Goal: Information Seeking & Learning: Learn about a topic

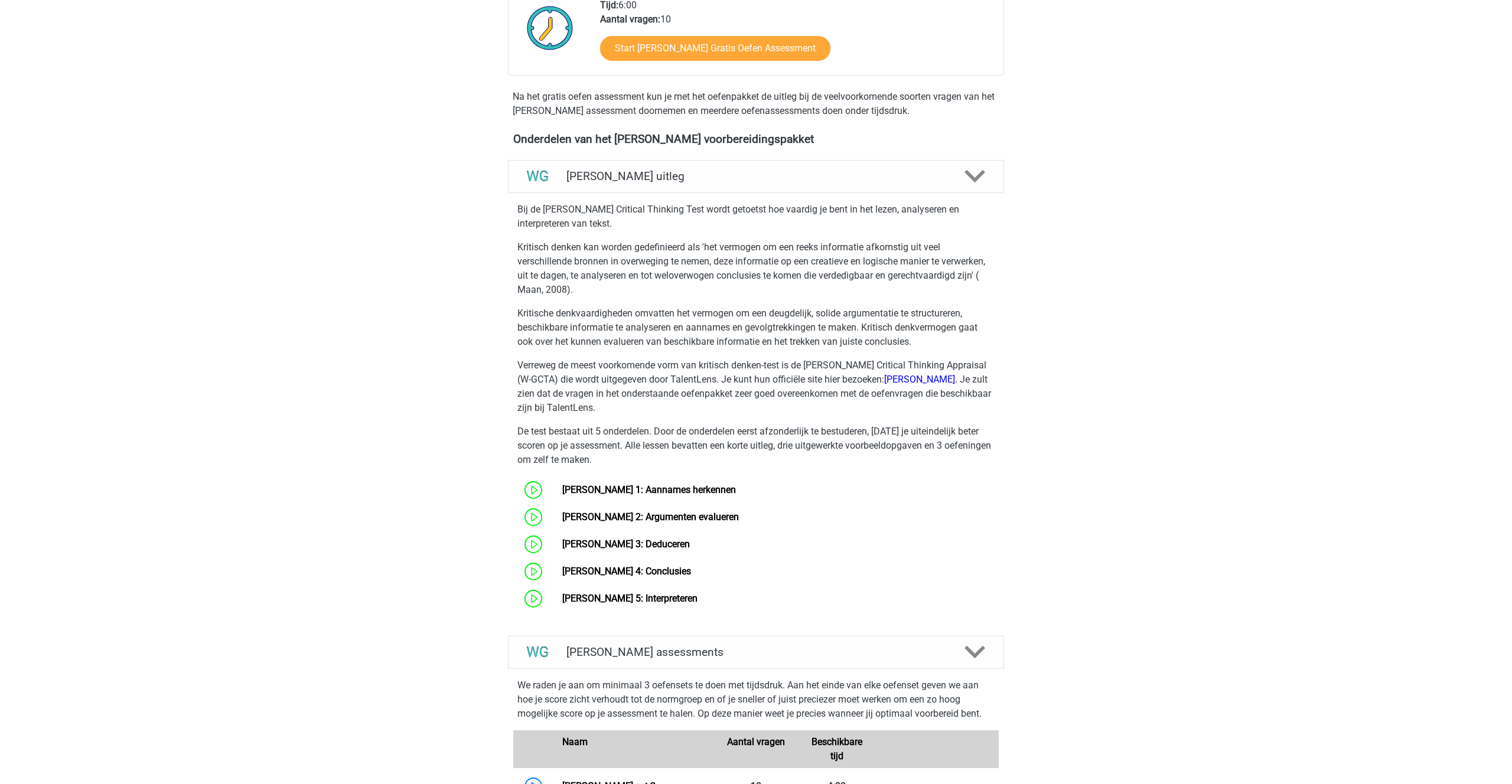
scroll to position [299, 0]
click at [705, 491] on link "[PERSON_NAME] 1: Aannames herkennen" at bounding box center [649, 492] width 173 height 12
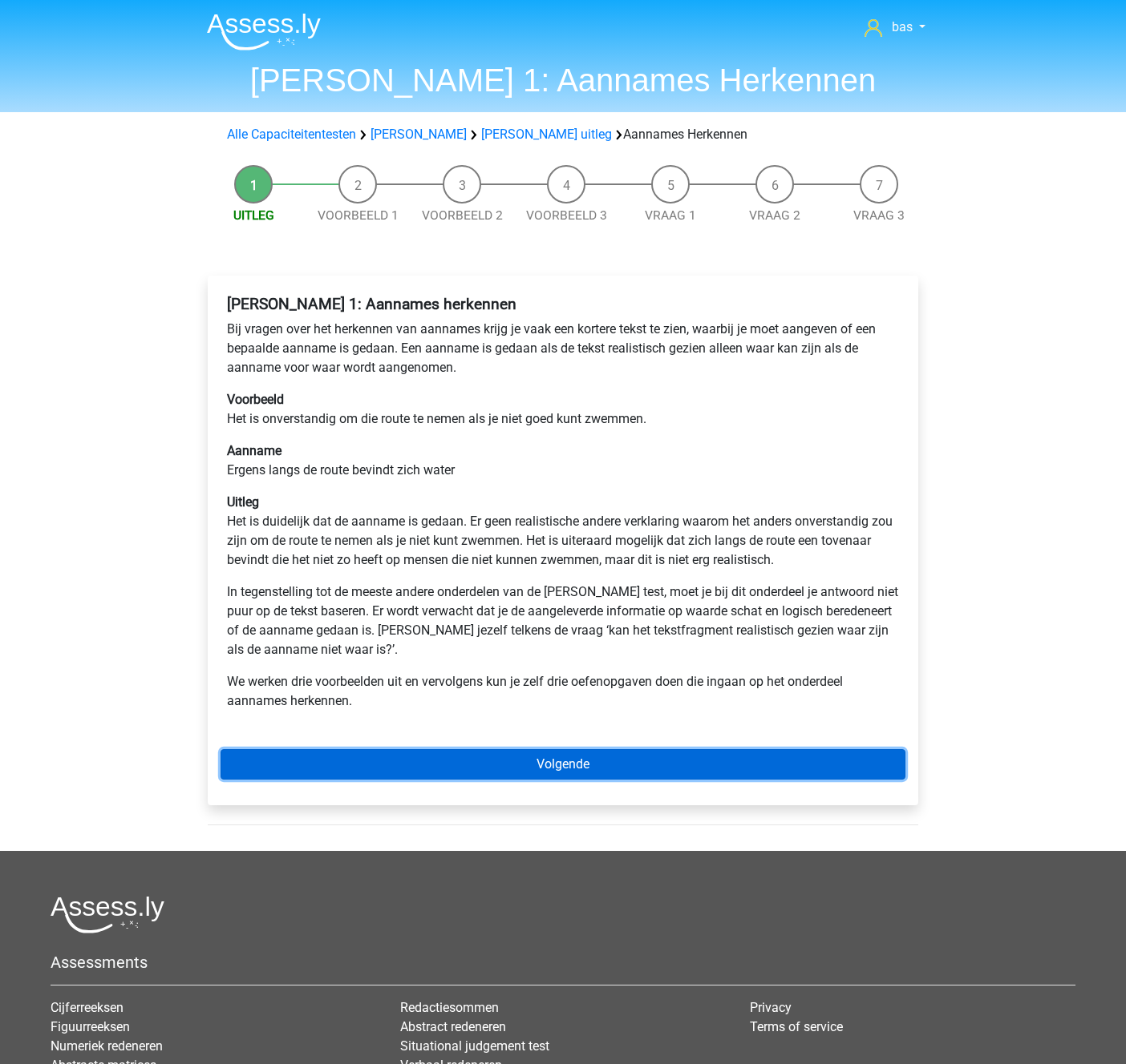
click at [569, 760] on link "Volgende" at bounding box center [563, 764] width 685 height 30
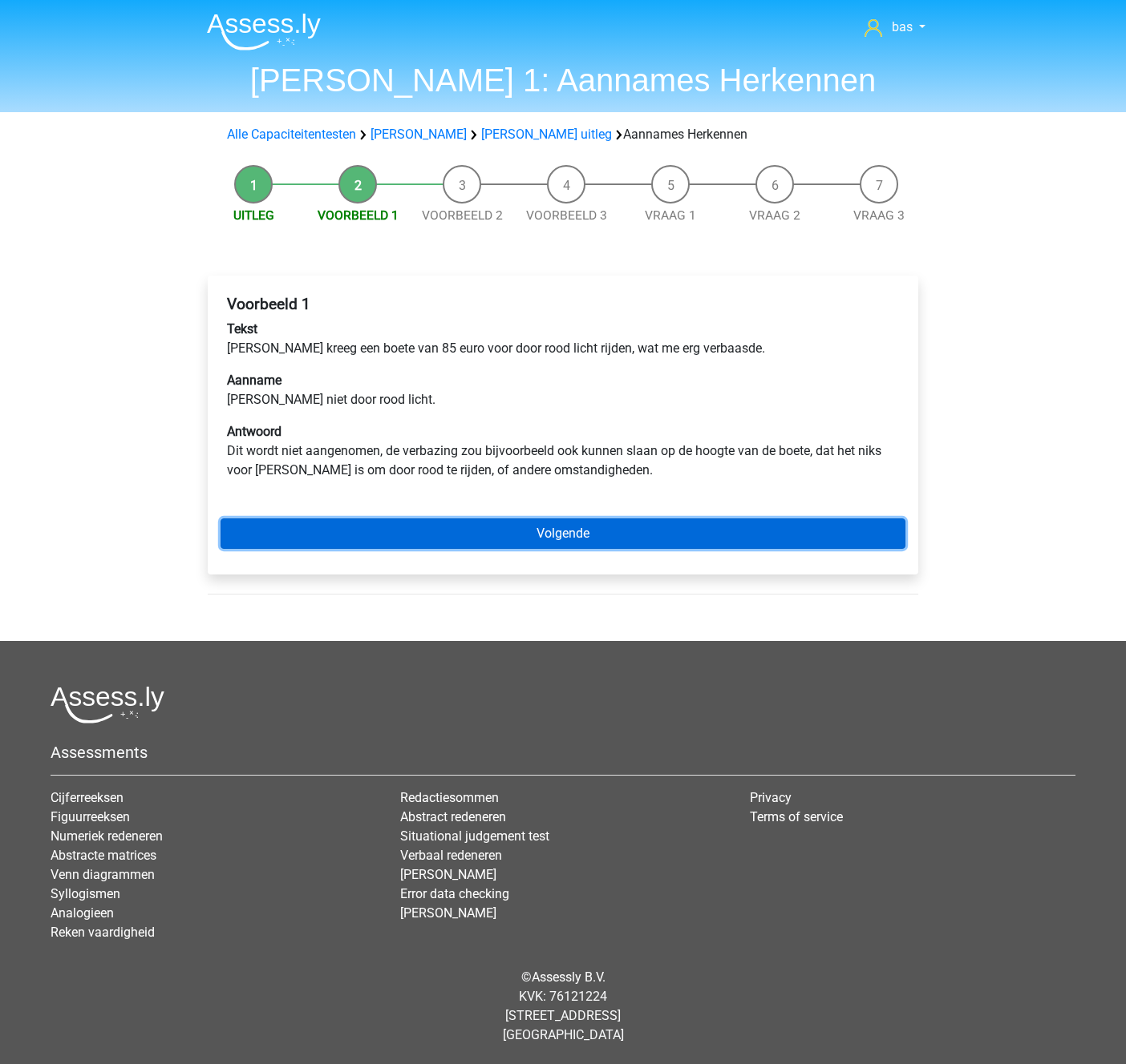
click at [548, 537] on link "Volgende" at bounding box center [563, 533] width 685 height 30
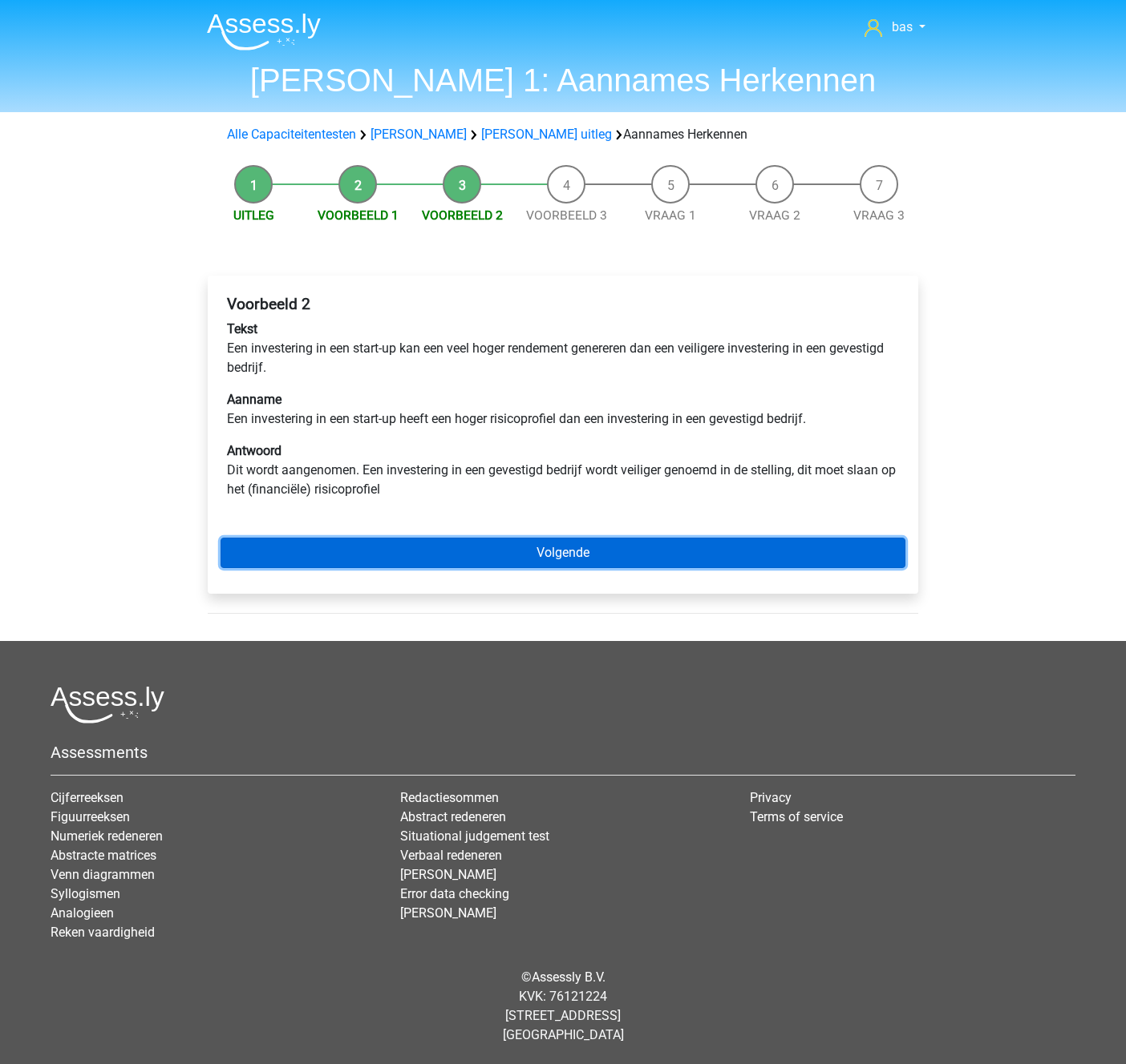
click at [567, 552] on link "Volgende" at bounding box center [563, 553] width 685 height 30
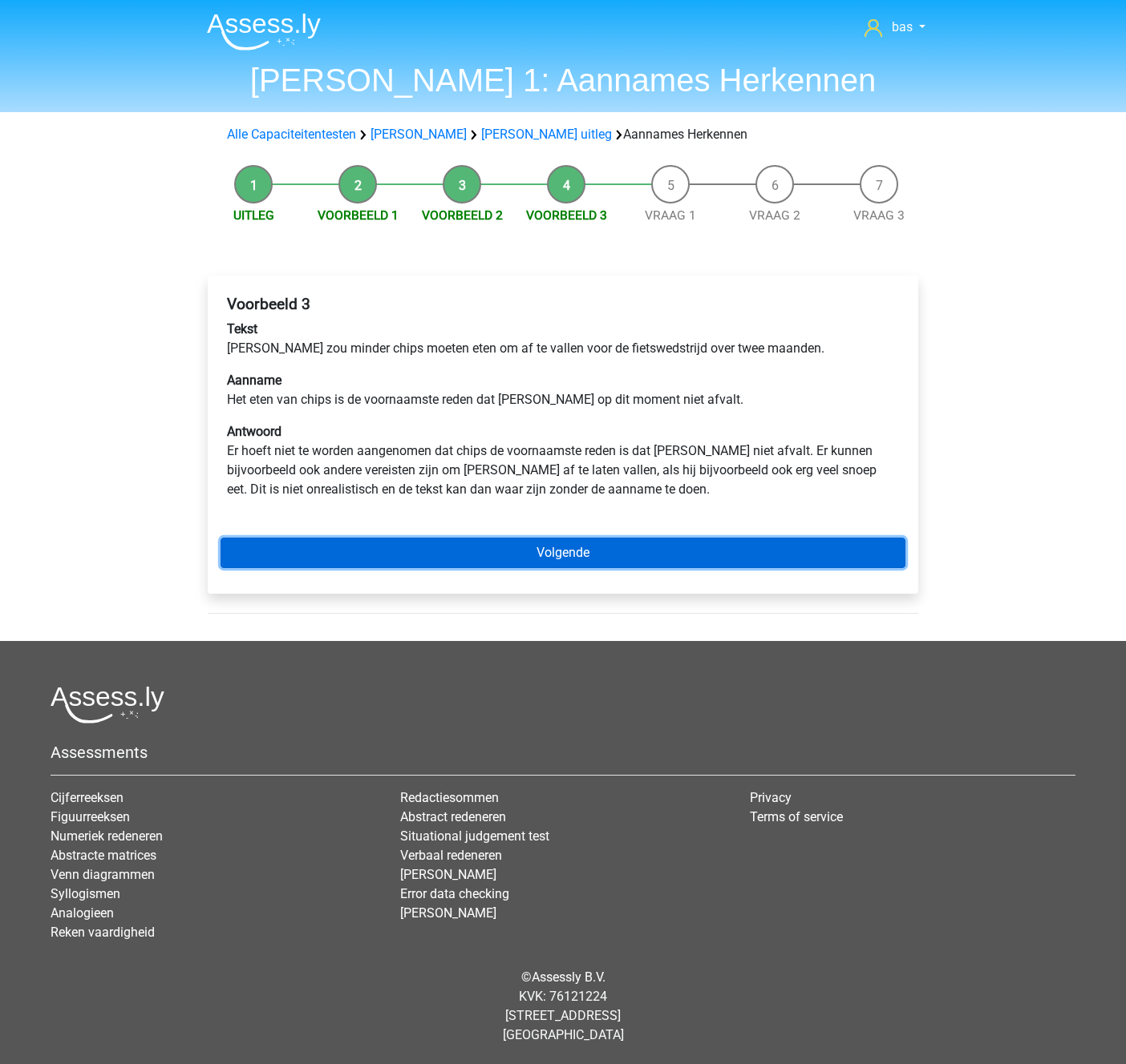
click at [576, 551] on link "Volgende" at bounding box center [563, 553] width 685 height 30
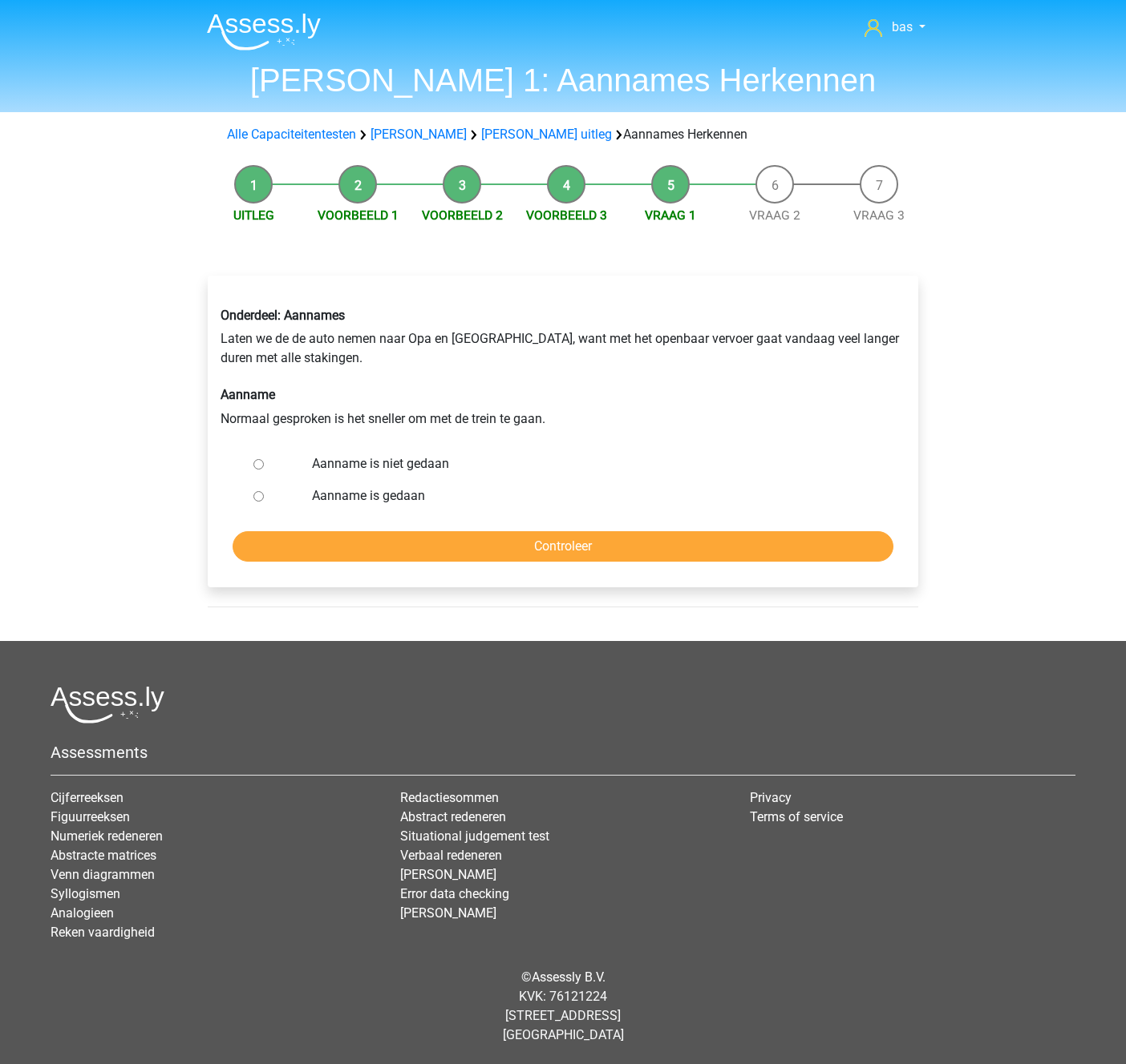
click at [259, 463] on input "Aanname is niet gedaan" at bounding box center [258, 464] width 11 height 11
radio input "true"
click at [589, 543] on input "Controleer" at bounding box center [562, 546] width 661 height 30
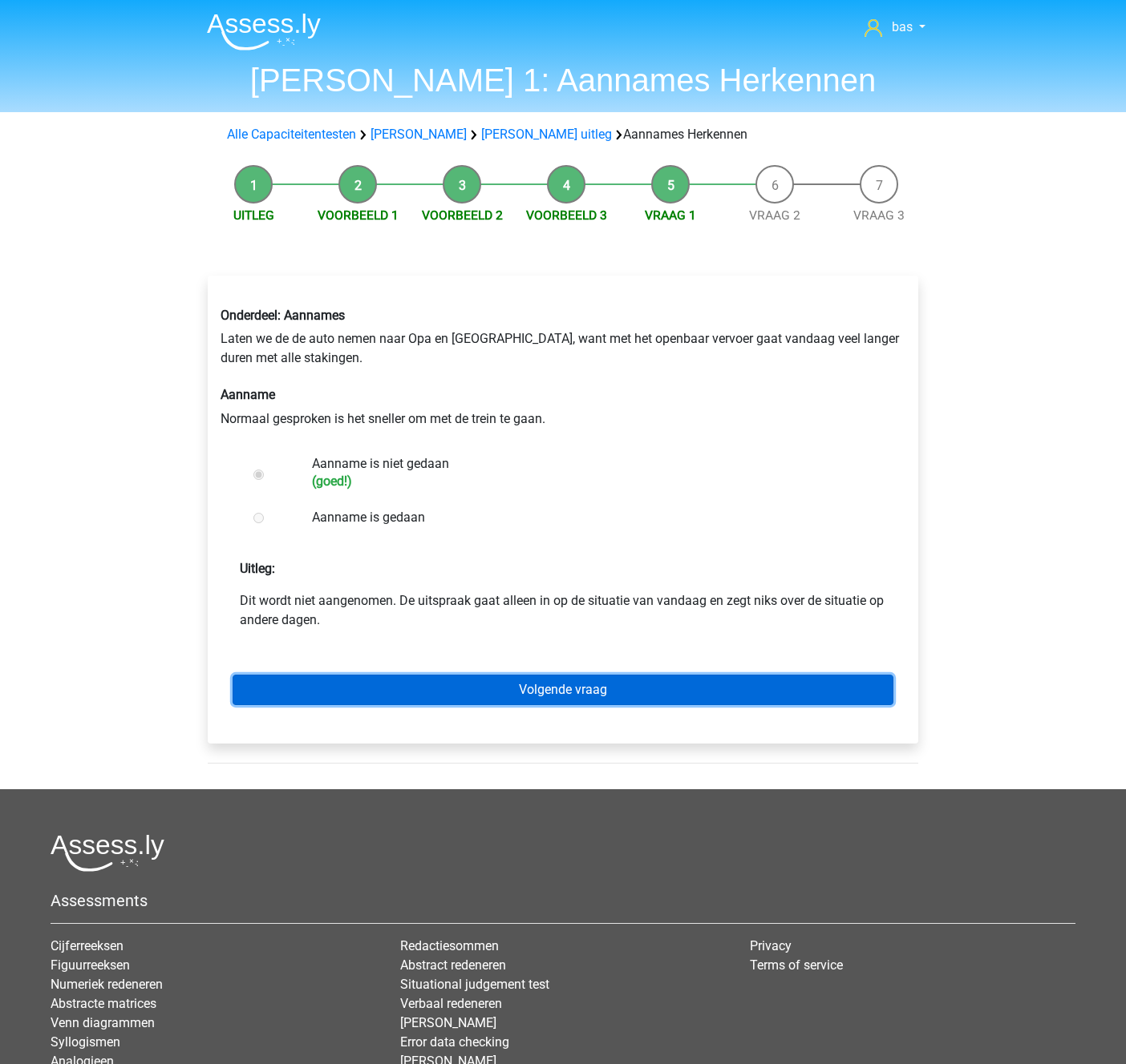
click at [549, 694] on link "Volgende vraag" at bounding box center [562, 690] width 661 height 30
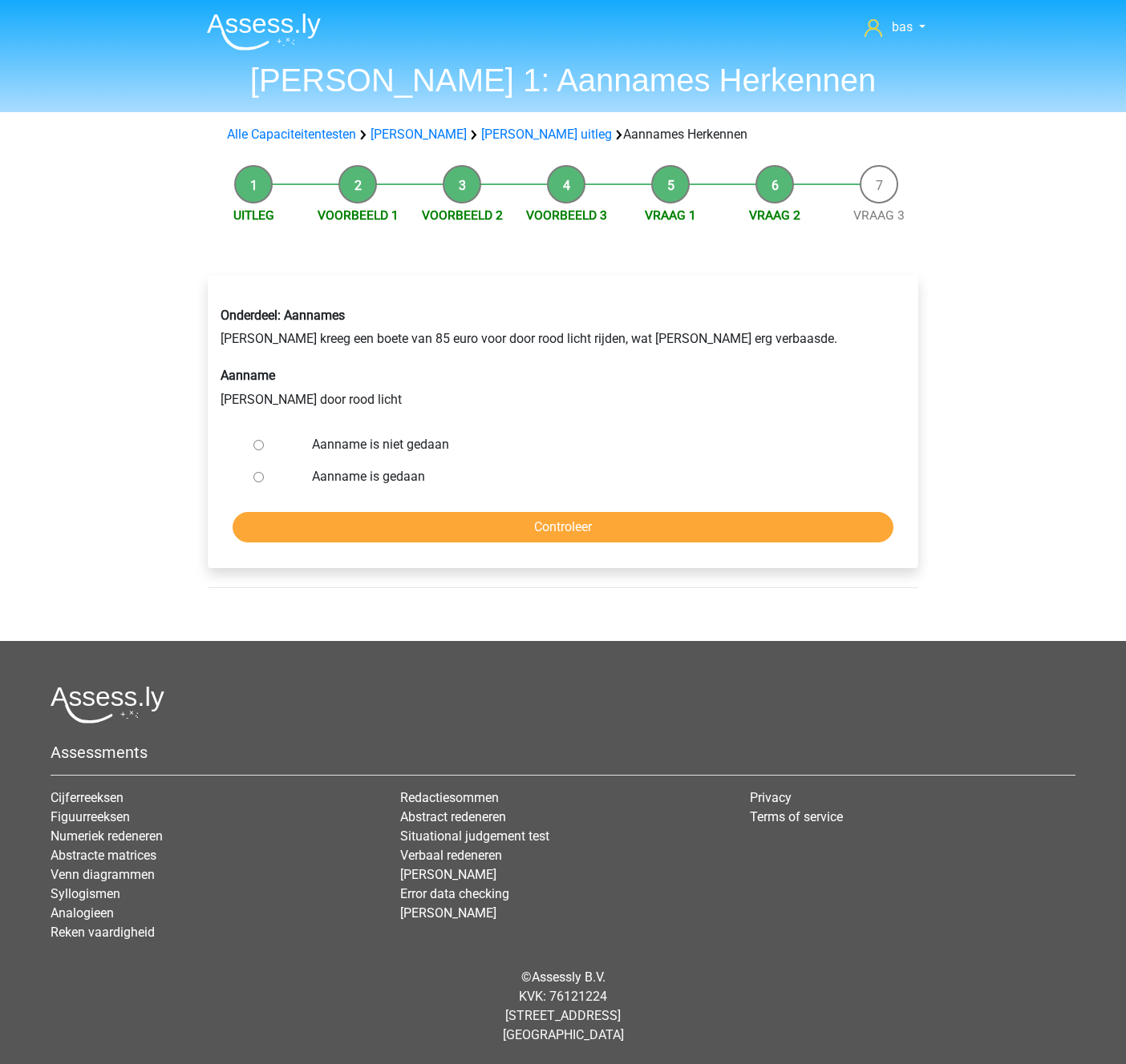
click at [260, 447] on input "Aanname is niet gedaan" at bounding box center [258, 445] width 11 height 11
radio input "true"
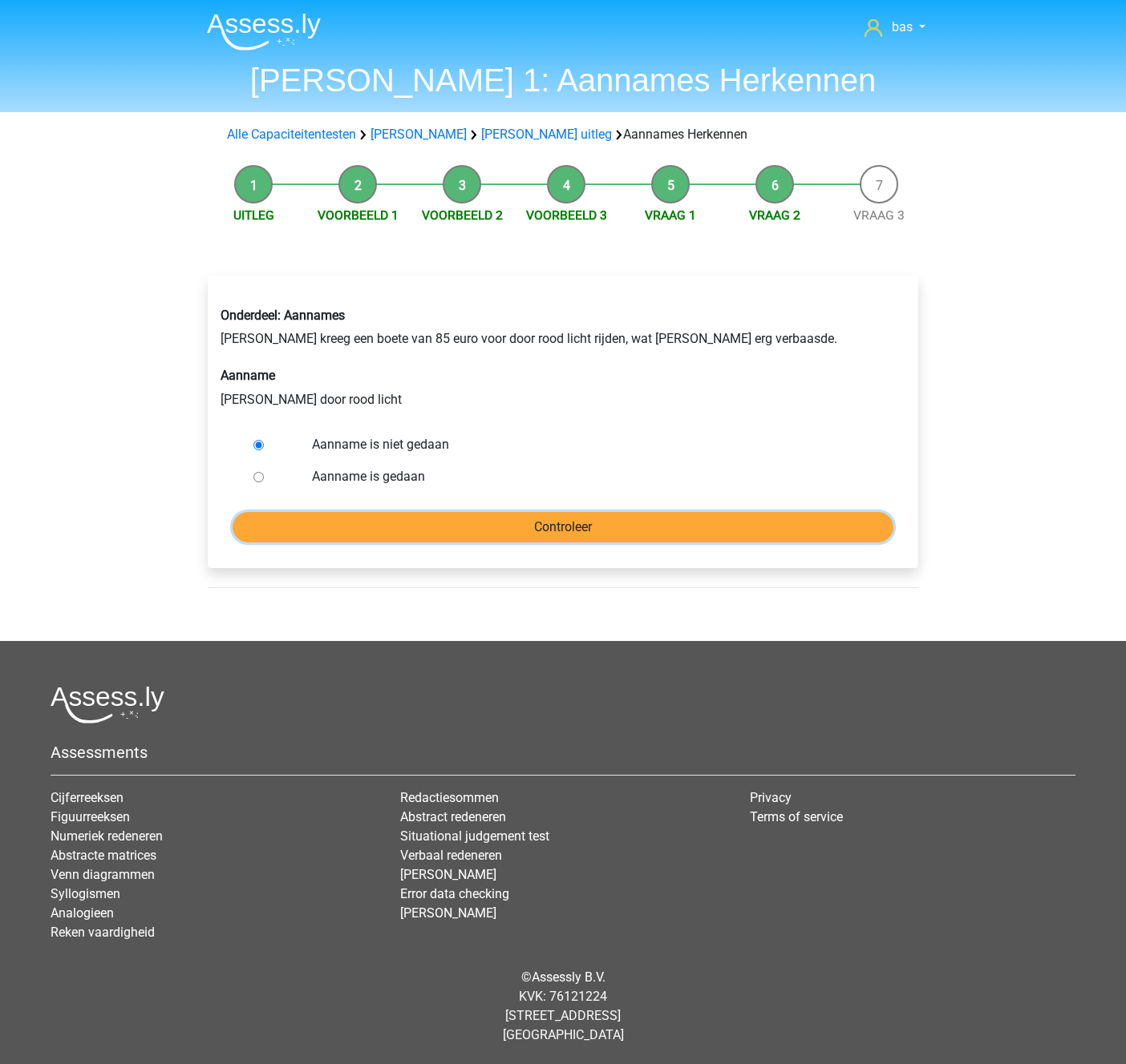
click at [552, 526] on input "Controleer" at bounding box center [562, 527] width 661 height 30
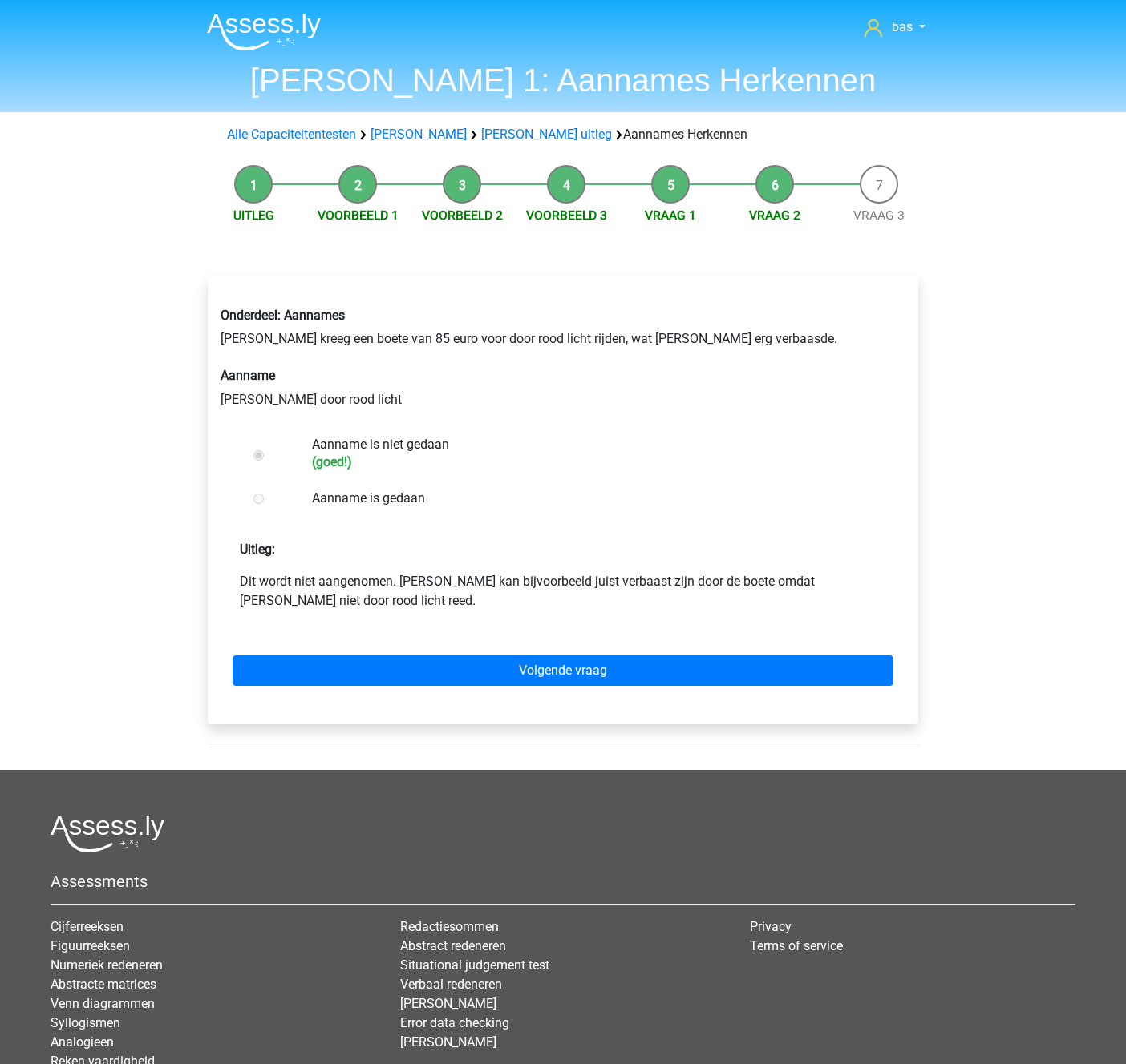
click at [513, 652] on div "Volgende vraag" at bounding box center [563, 667] width 685 height 88
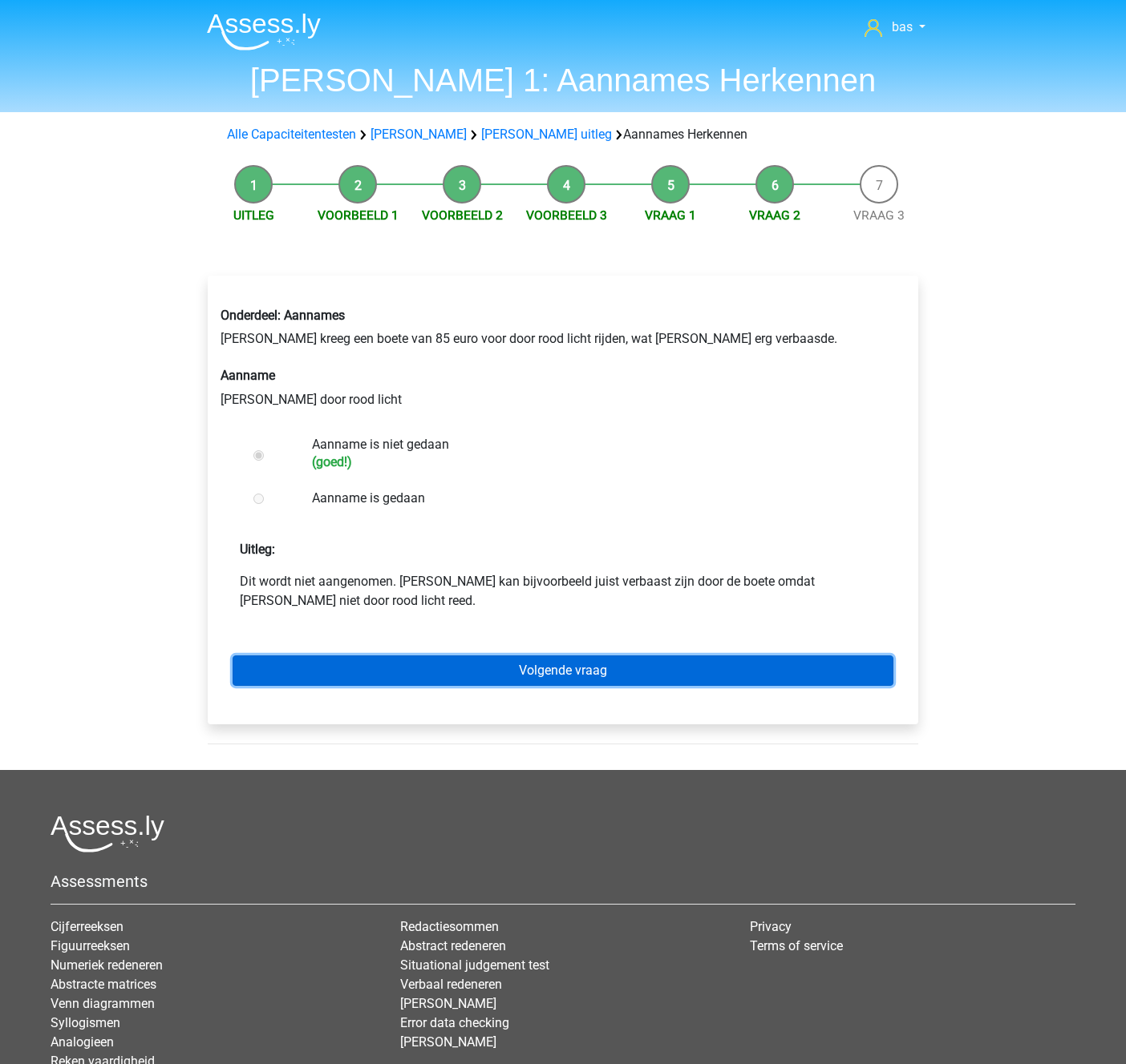
click at [529, 663] on link "Volgende vraag" at bounding box center [562, 671] width 661 height 30
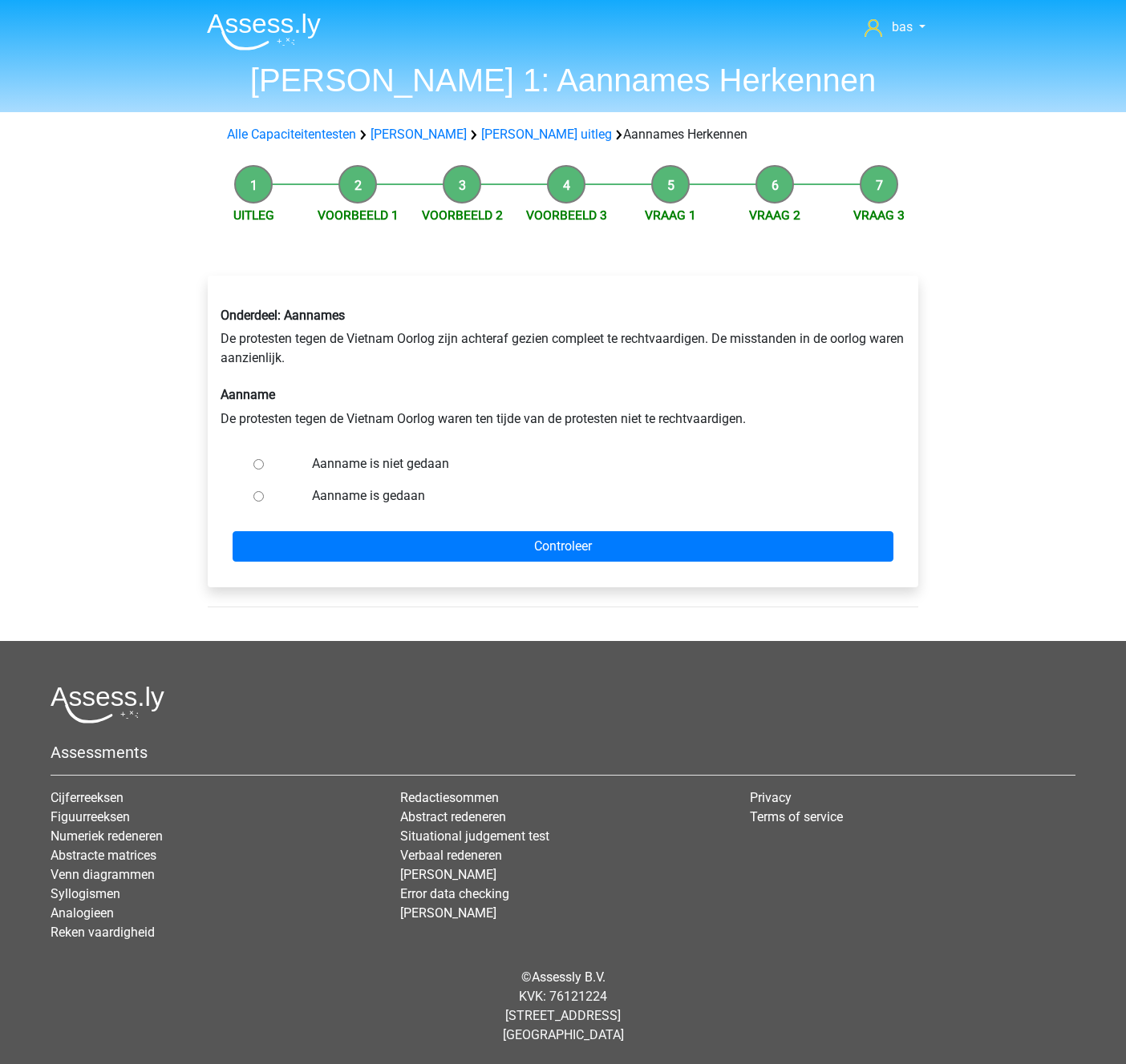
click at [256, 467] on input "Aanname is niet gedaan" at bounding box center [258, 464] width 11 height 11
radio input "true"
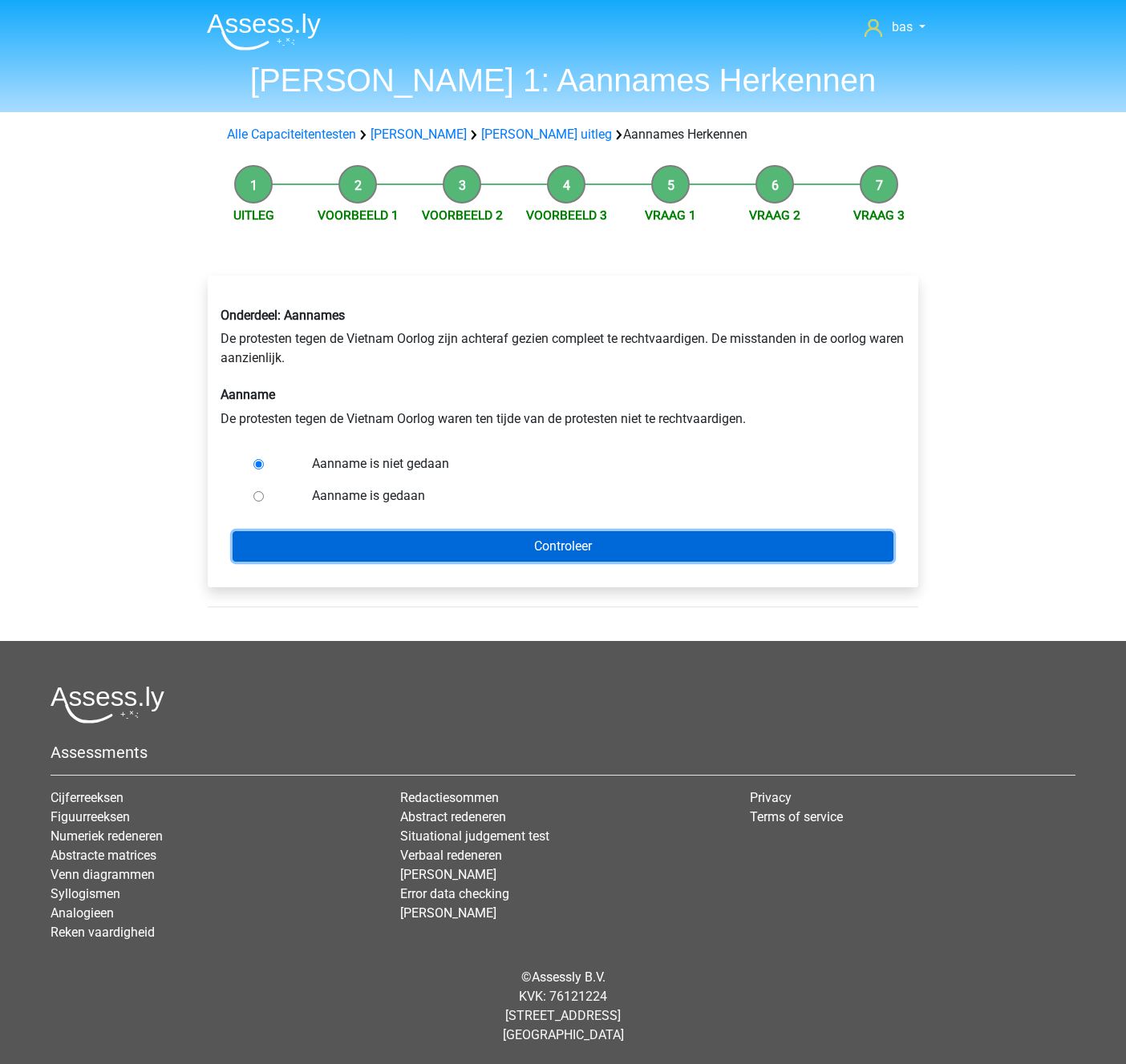
click at [546, 546] on input "Controleer" at bounding box center [562, 546] width 661 height 30
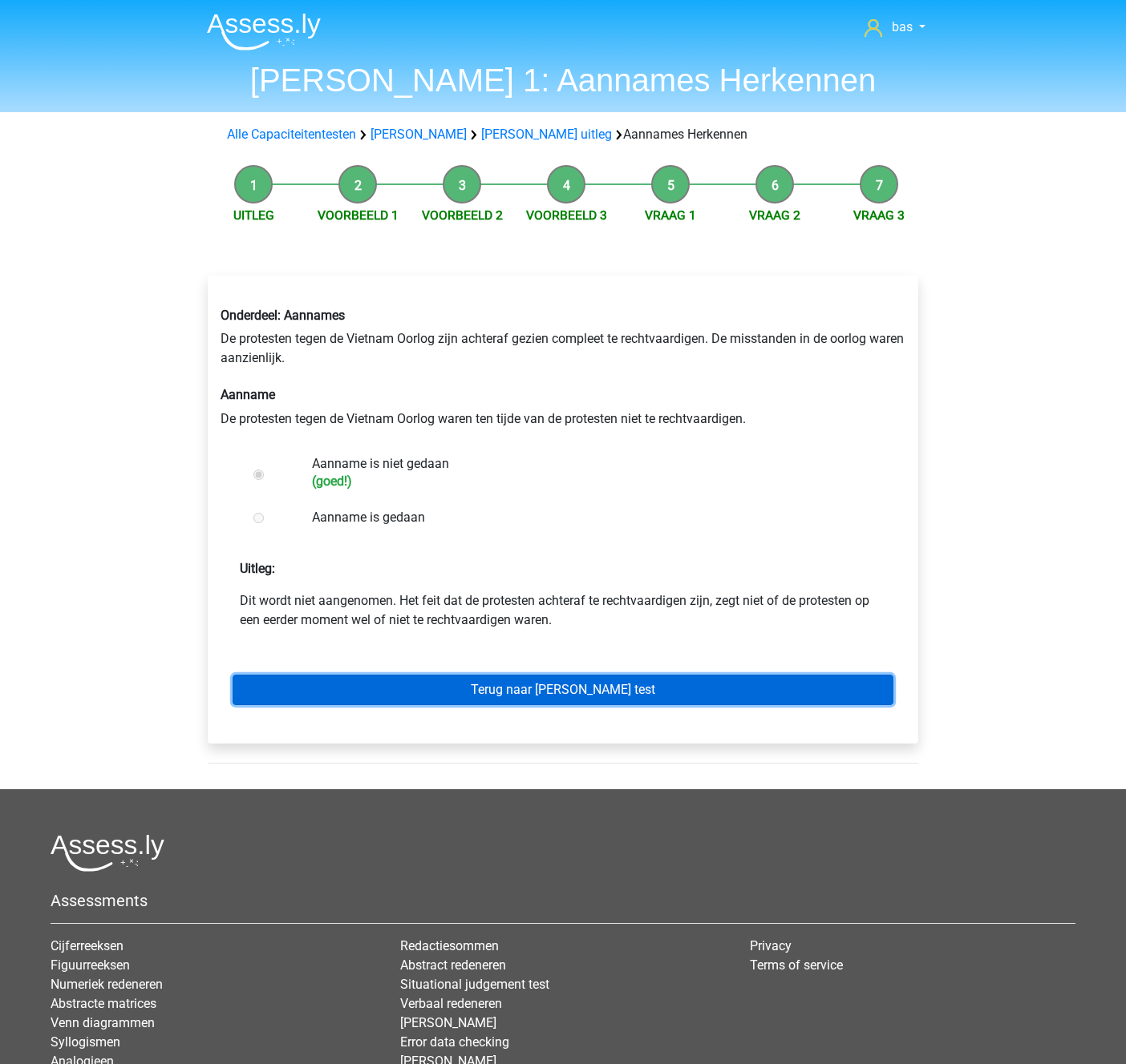
click at [509, 689] on link "Terug naar watson glaser test" at bounding box center [562, 690] width 661 height 30
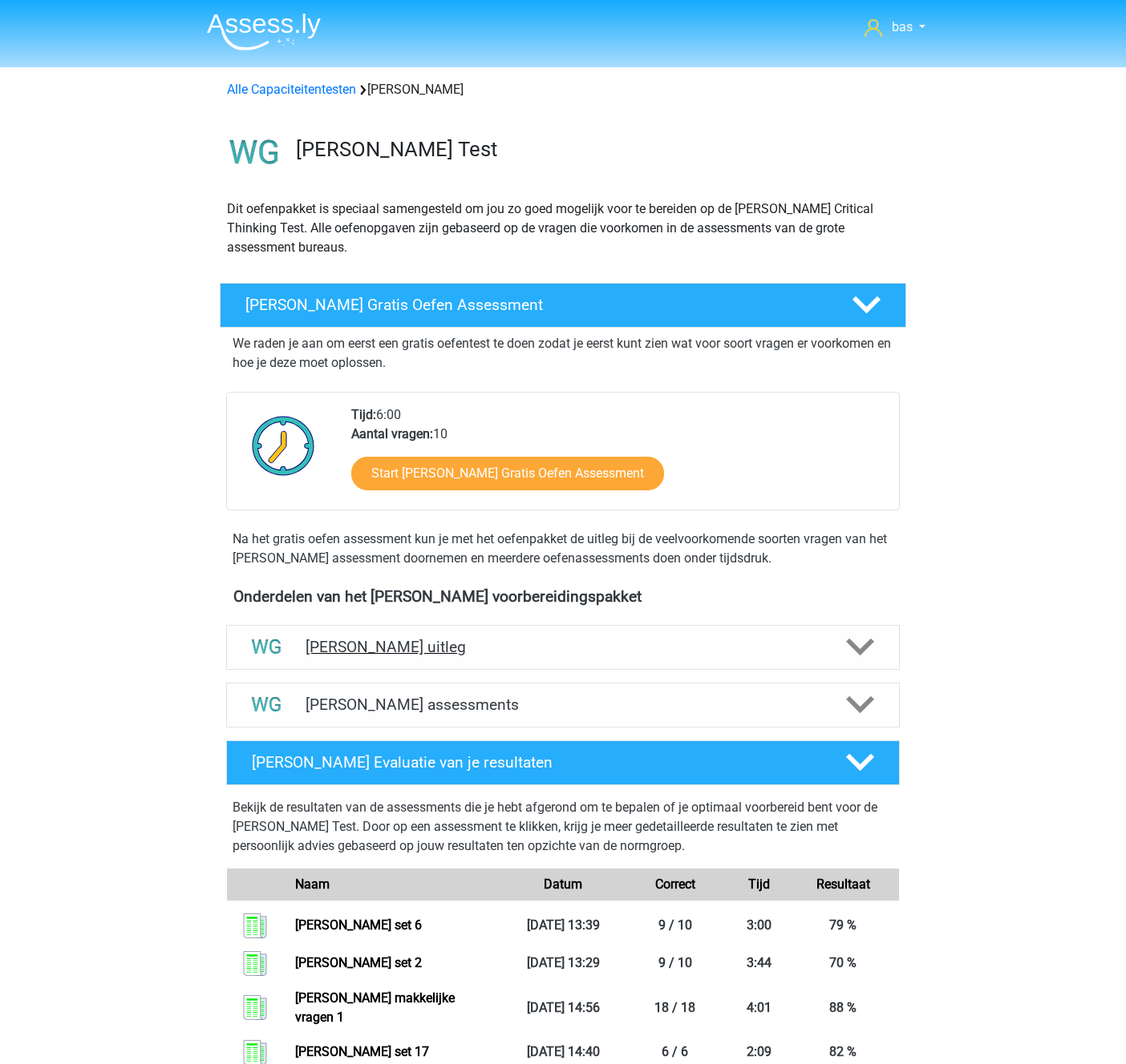
click at [451, 647] on h4 "[PERSON_NAME] uitleg" at bounding box center [562, 647] width 514 height 18
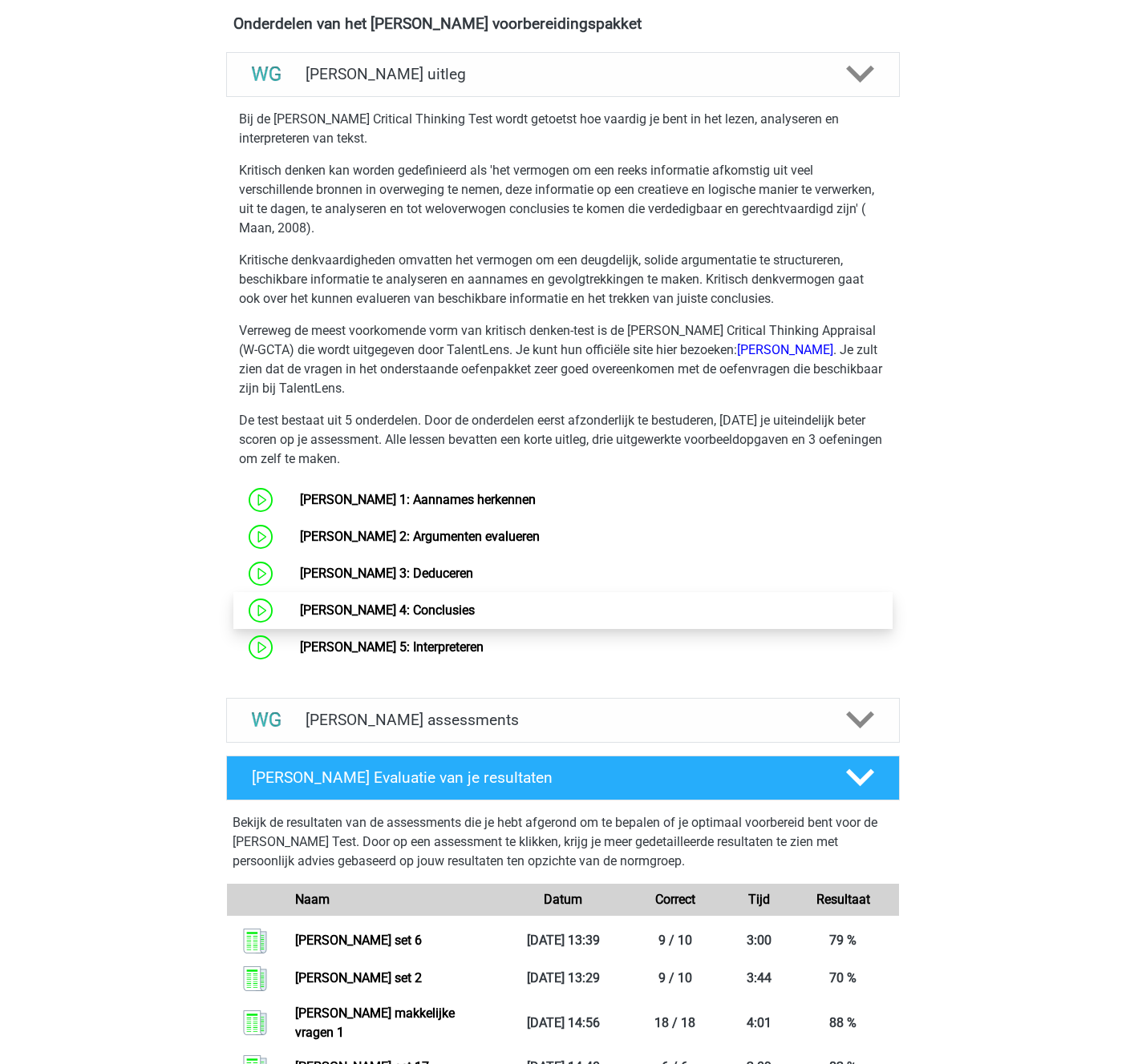
scroll to position [578, 0]
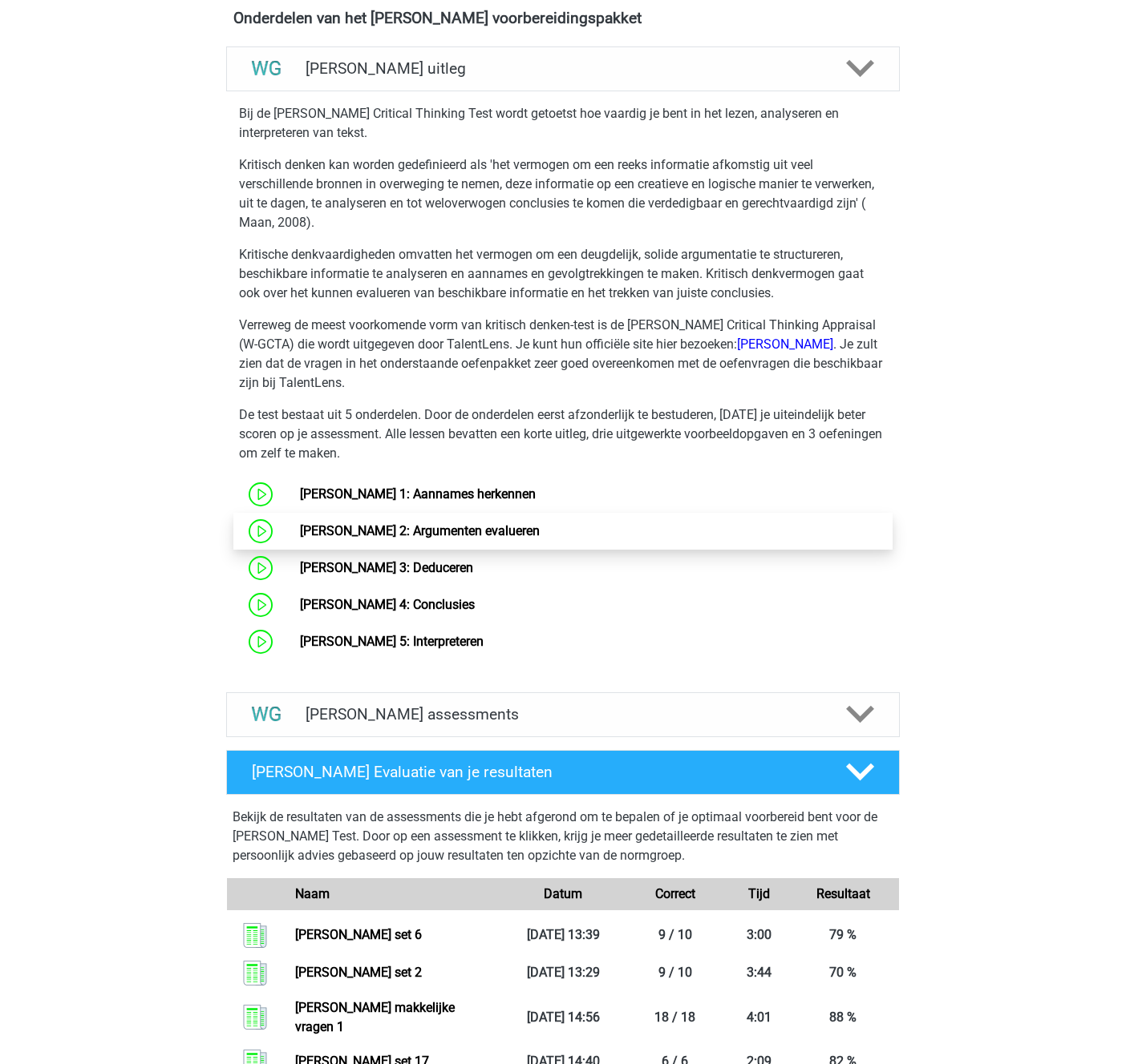
click at [398, 527] on link "[PERSON_NAME] 2: Argumenten evalueren" at bounding box center [419, 531] width 240 height 16
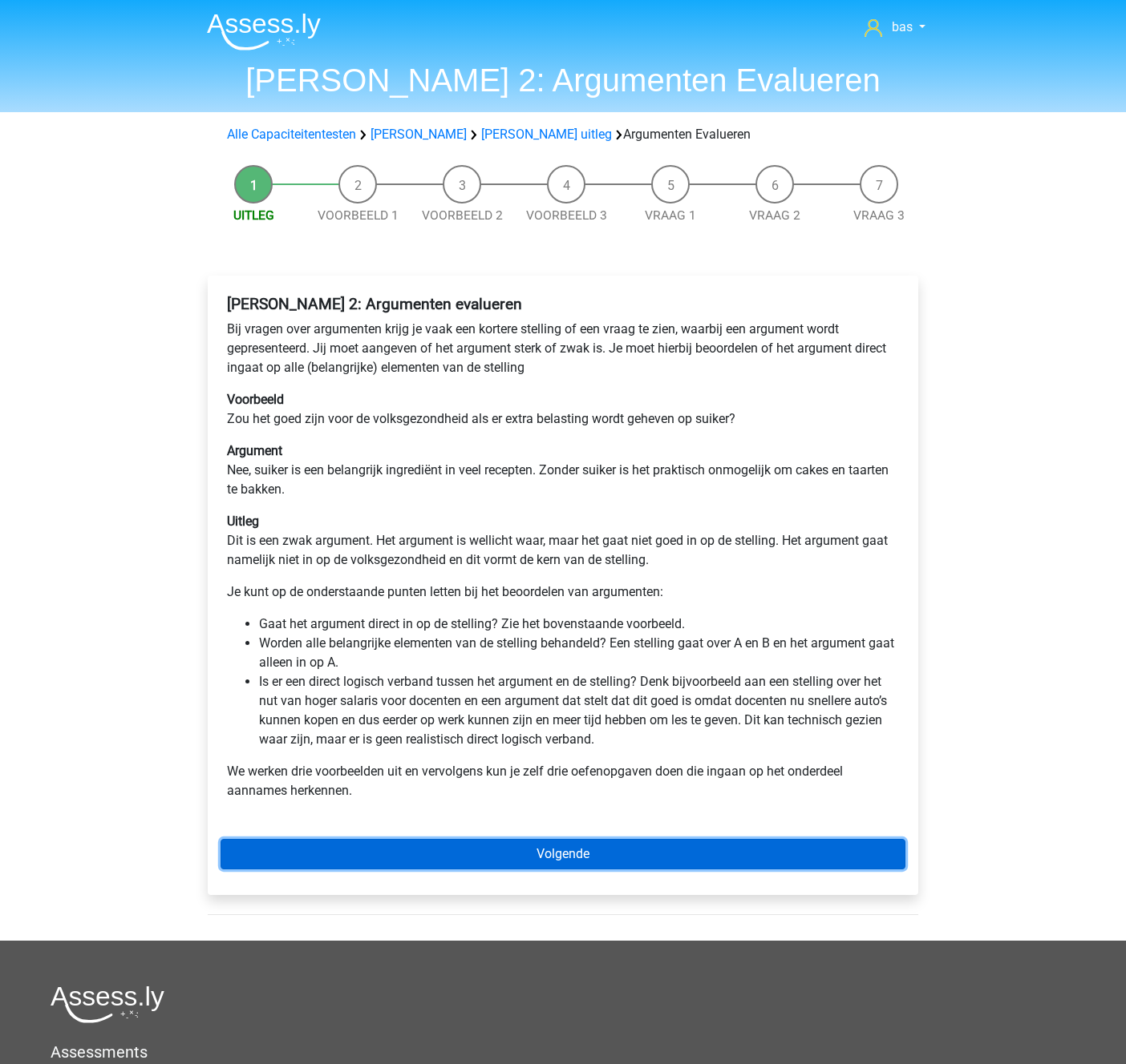
click at [570, 847] on link "Volgende" at bounding box center [563, 854] width 685 height 30
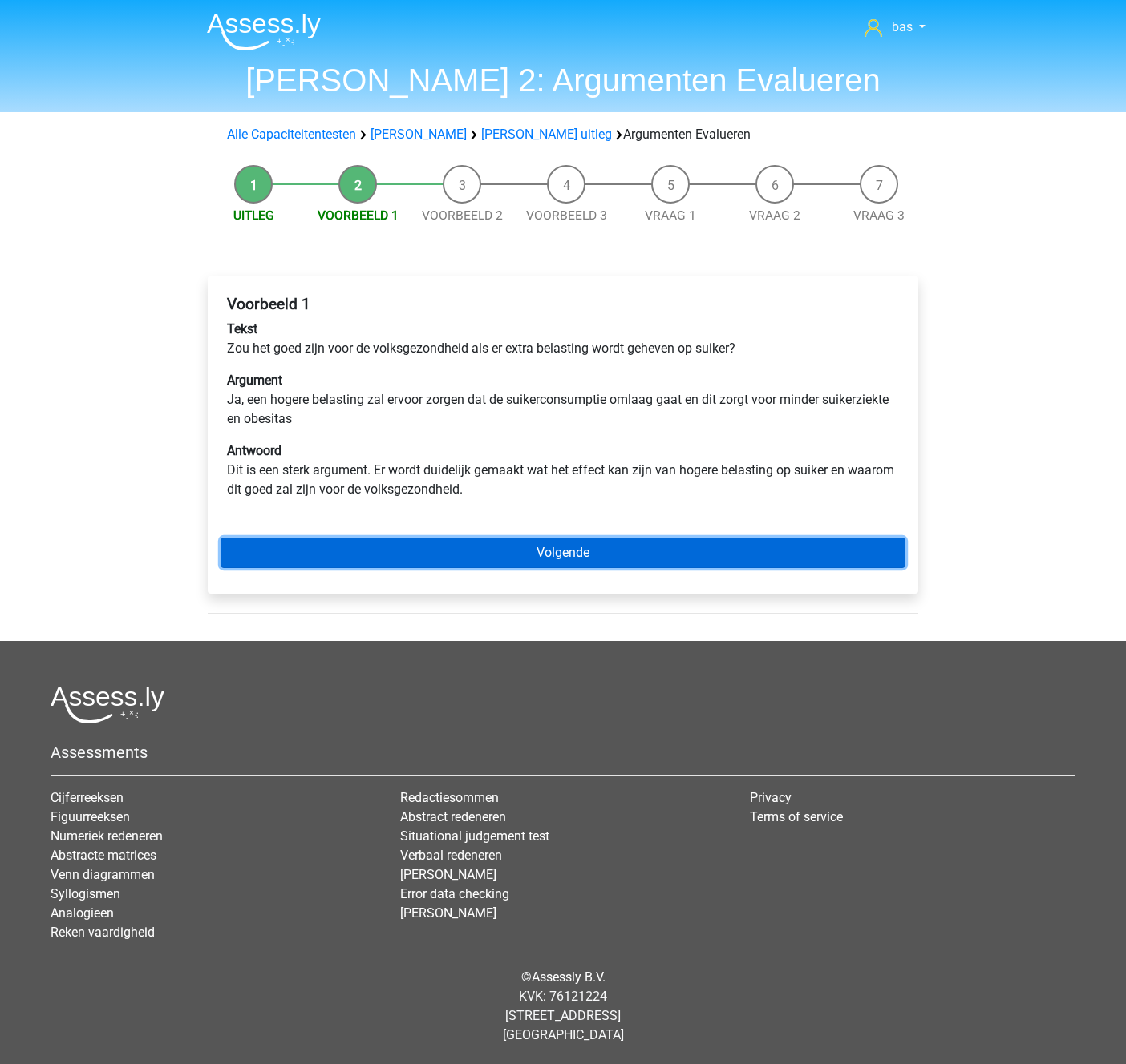
click at [552, 552] on link "Volgende" at bounding box center [563, 553] width 685 height 30
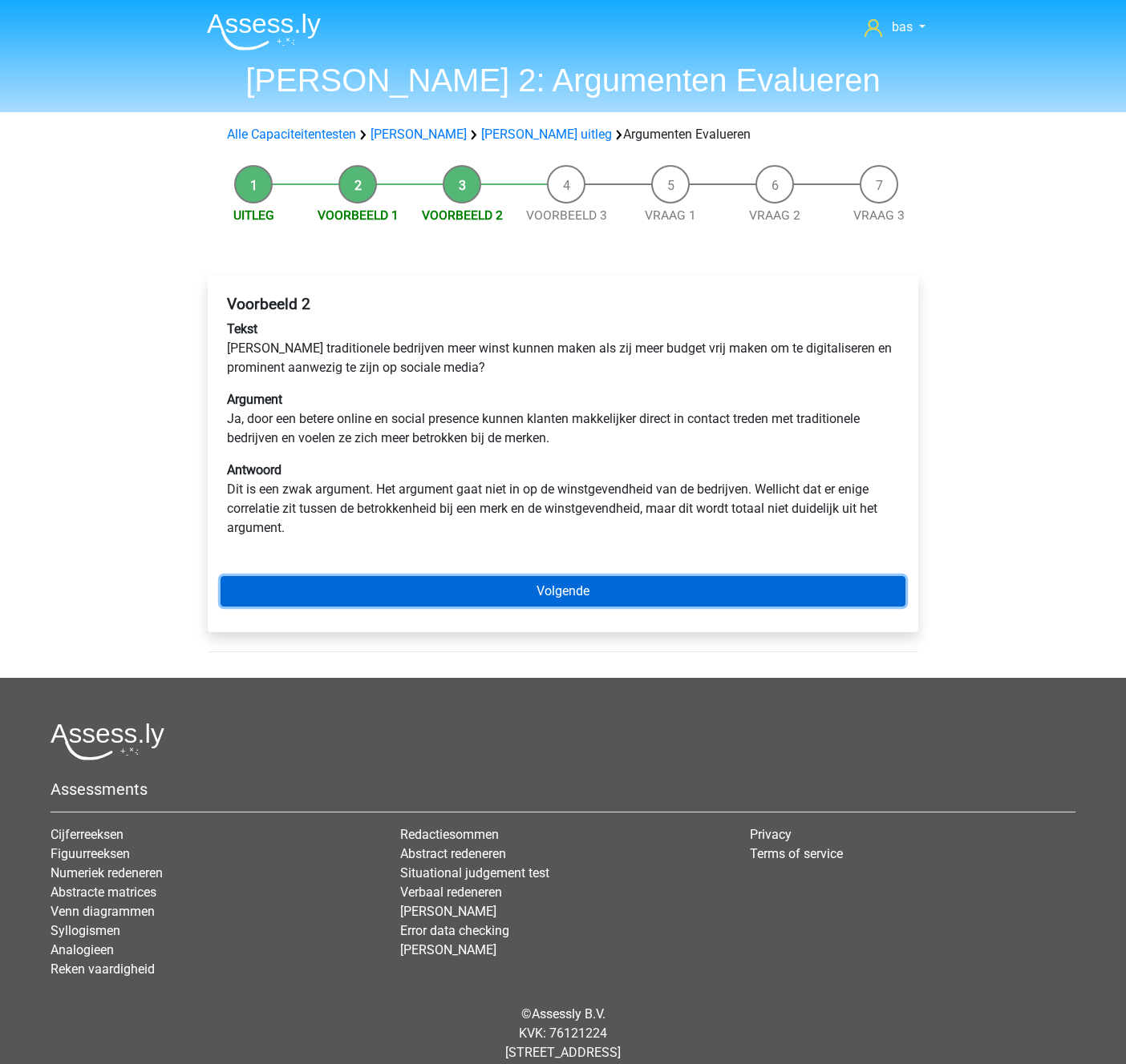
click at [560, 585] on link "Volgende" at bounding box center [563, 591] width 685 height 30
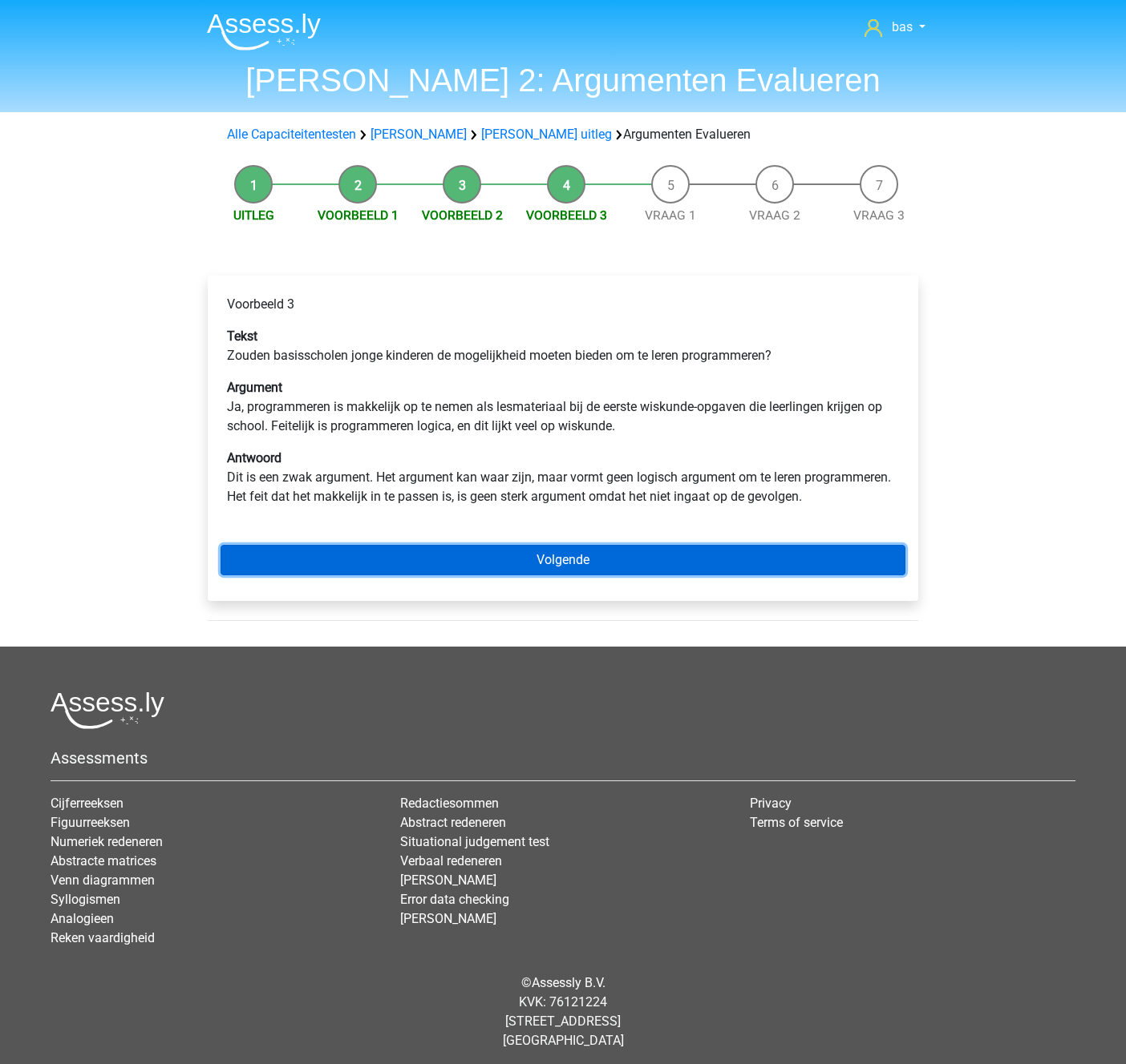
click at [543, 569] on link "Volgende" at bounding box center [563, 560] width 685 height 30
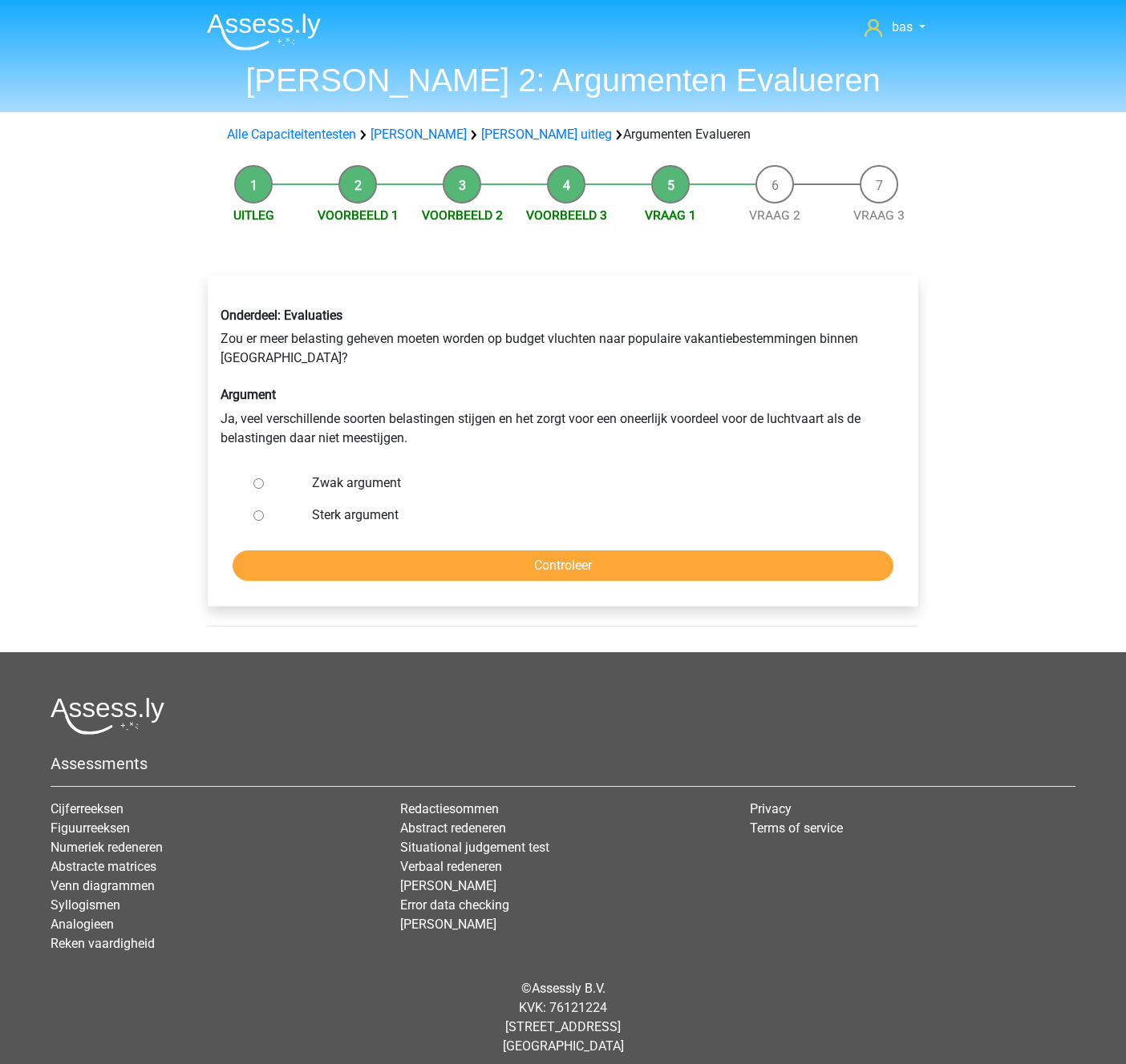
click at [256, 486] on input "Zwak argument" at bounding box center [258, 483] width 11 height 11
radio input "true"
click at [540, 567] on input "Controleer" at bounding box center [562, 565] width 661 height 30
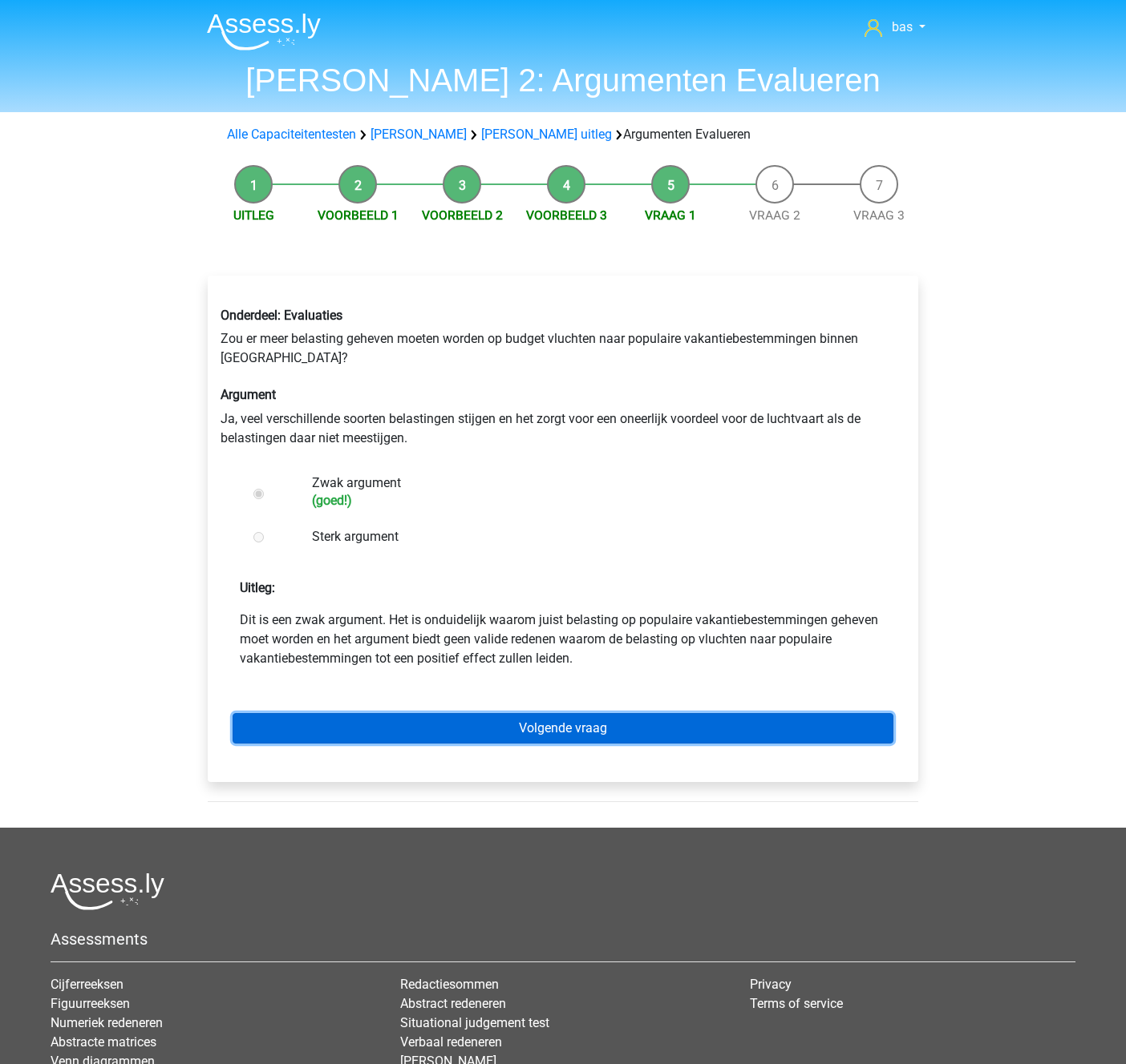
click at [536, 732] on link "Volgende vraag" at bounding box center [562, 728] width 661 height 30
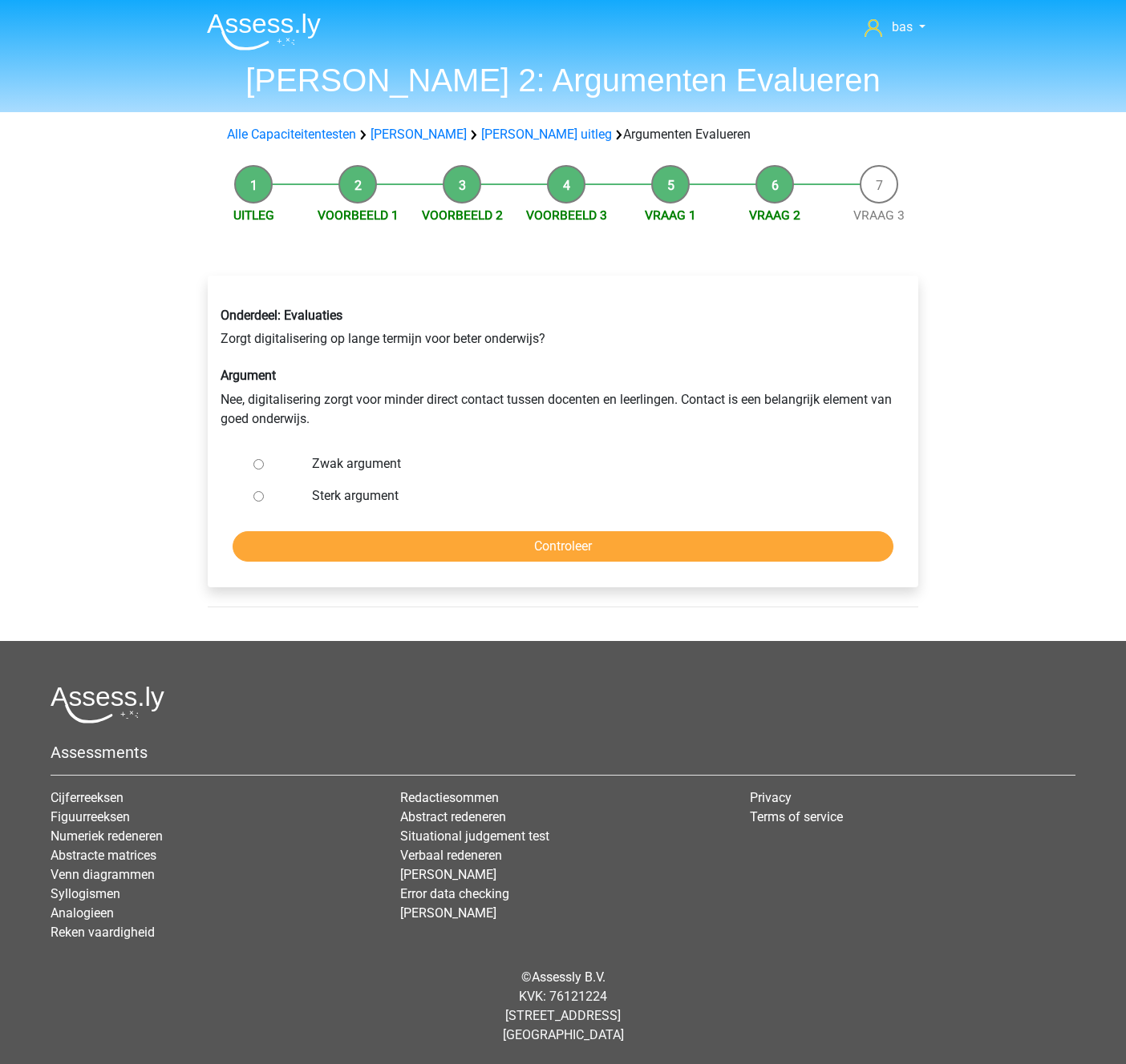
click at [268, 498] on div at bounding box center [273, 495] width 53 height 32
click at [263, 494] on input "Sterk argument" at bounding box center [258, 496] width 11 height 11
radio input "true"
click at [541, 542] on input "Controleer" at bounding box center [562, 546] width 661 height 30
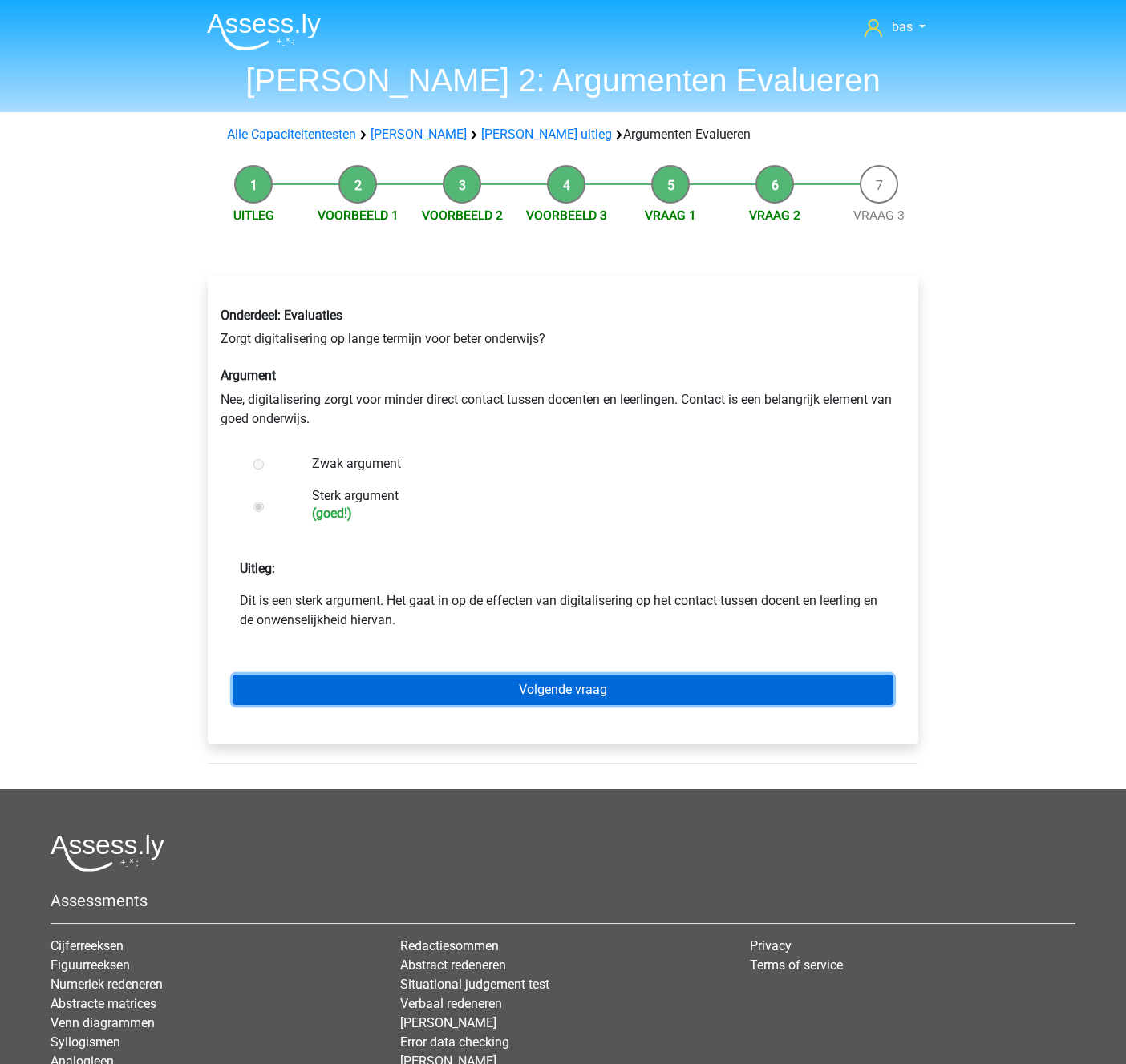
click at [532, 681] on link "Volgende vraag" at bounding box center [562, 690] width 661 height 30
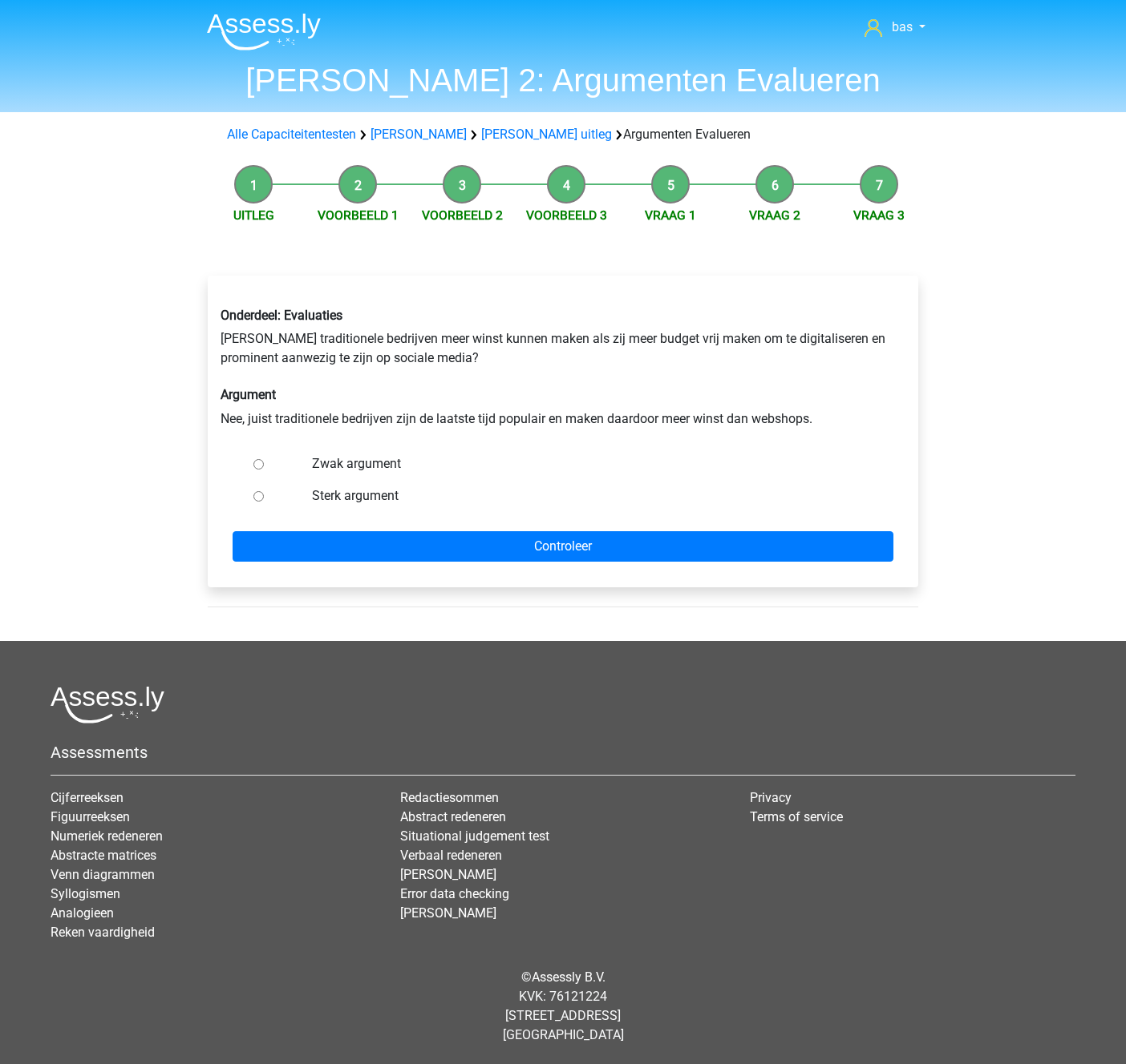
click at [258, 464] on input "Zwak argument" at bounding box center [258, 464] width 11 height 11
radio input "true"
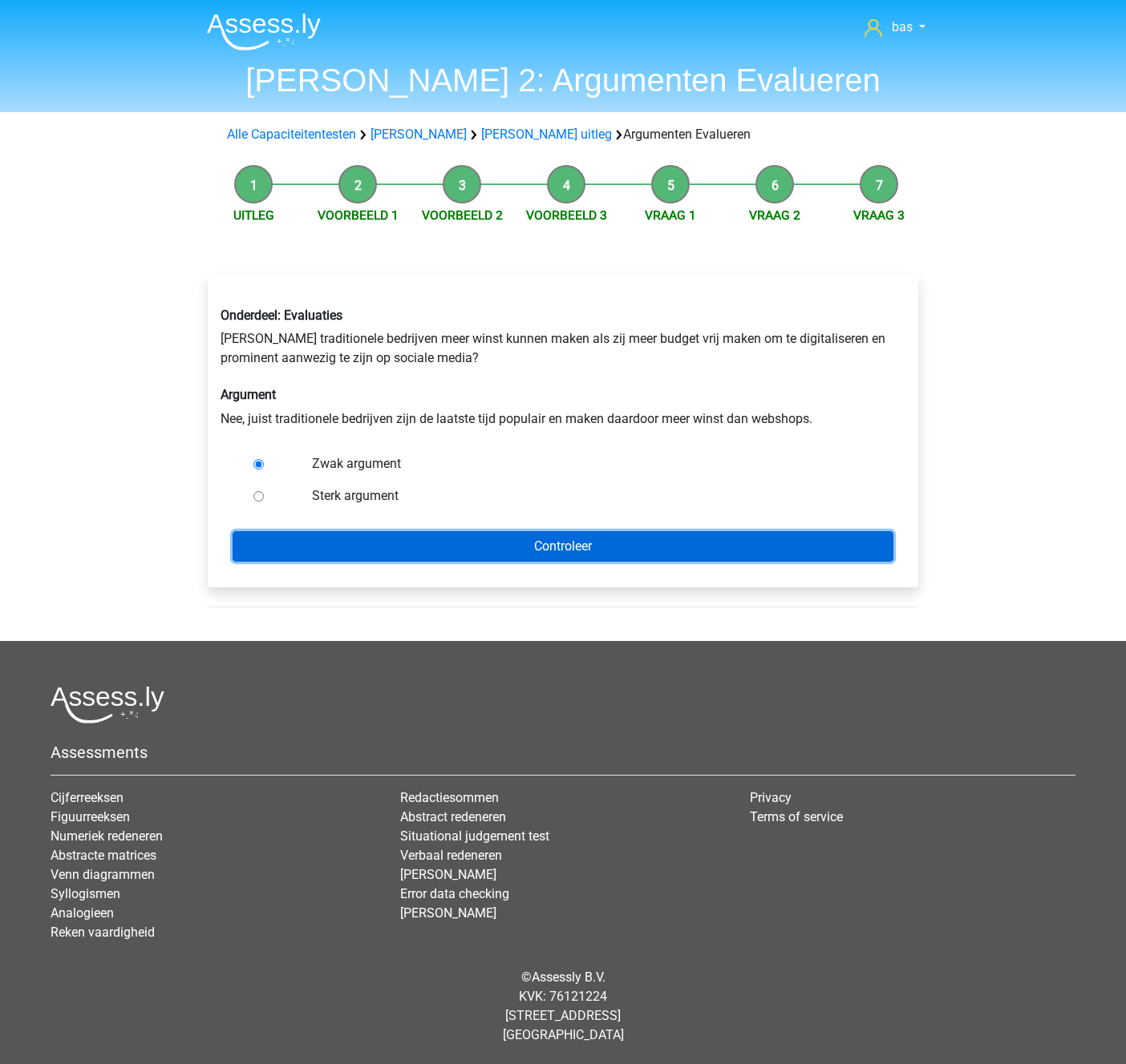
click at [507, 535] on input "Controleer" at bounding box center [562, 546] width 661 height 30
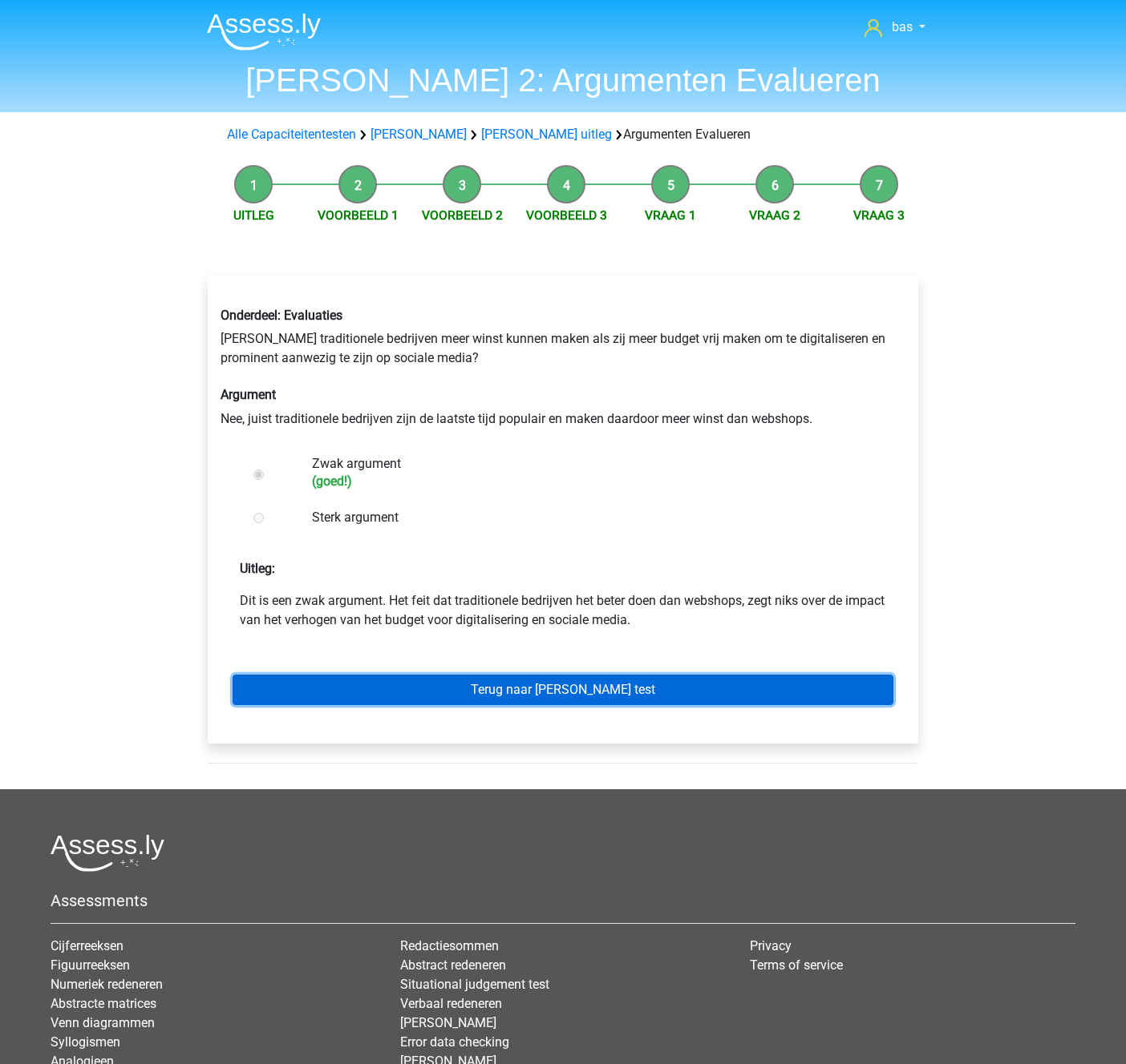
click at [563, 695] on link "Terug naar [PERSON_NAME] test" at bounding box center [562, 690] width 661 height 30
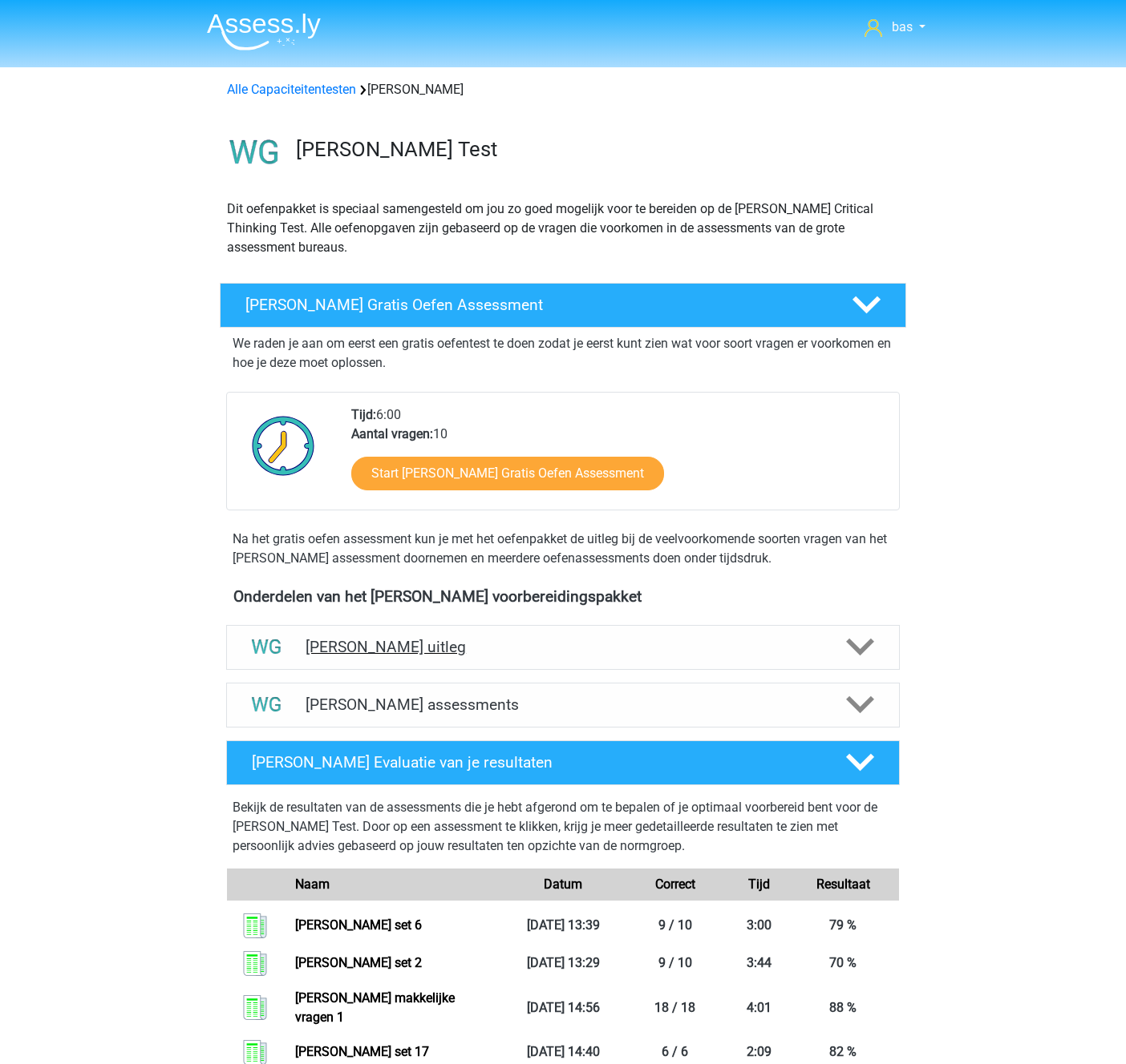
click at [410, 648] on h4 "[PERSON_NAME] uitleg" at bounding box center [562, 647] width 514 height 18
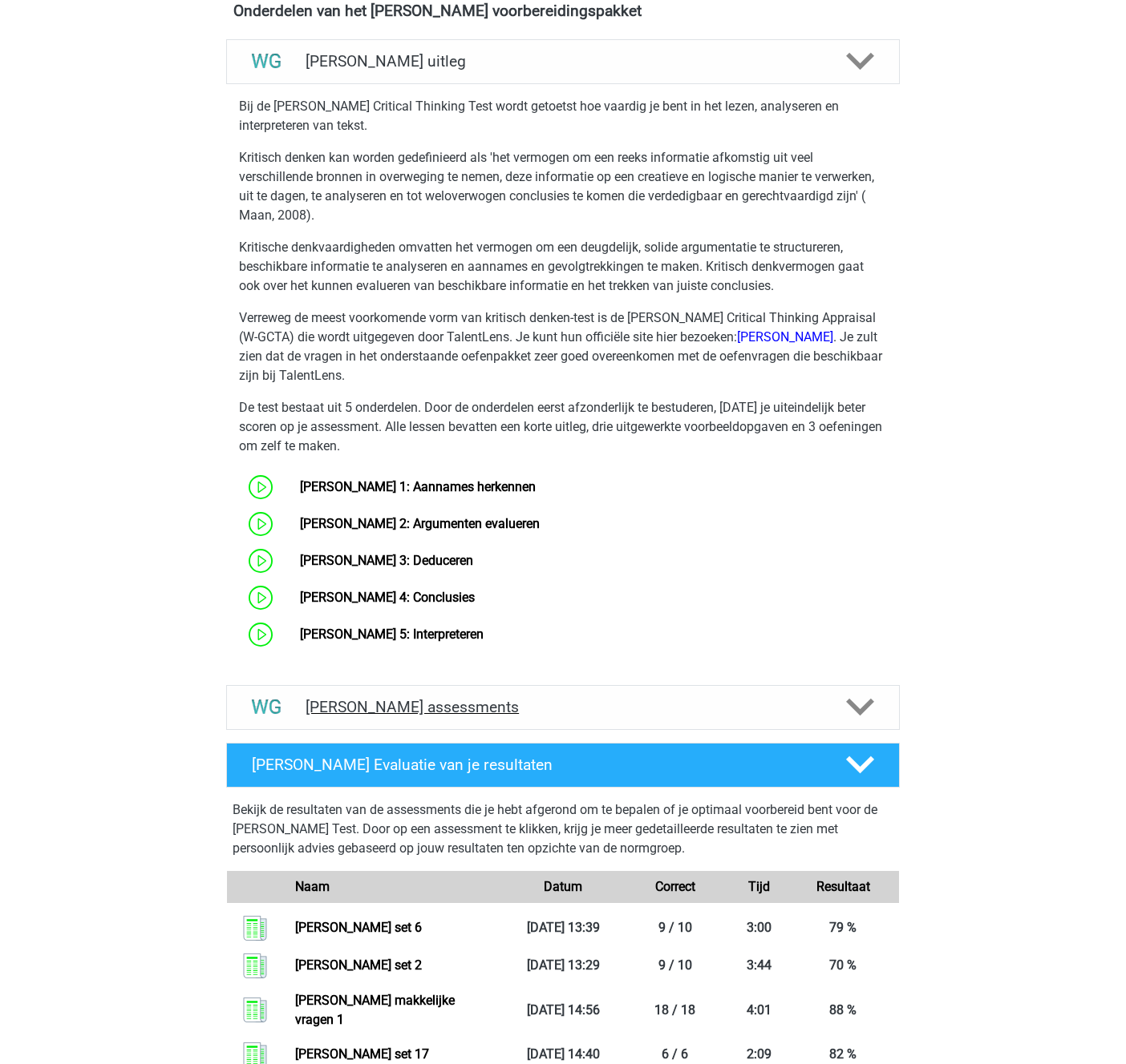
scroll to position [634, 0]
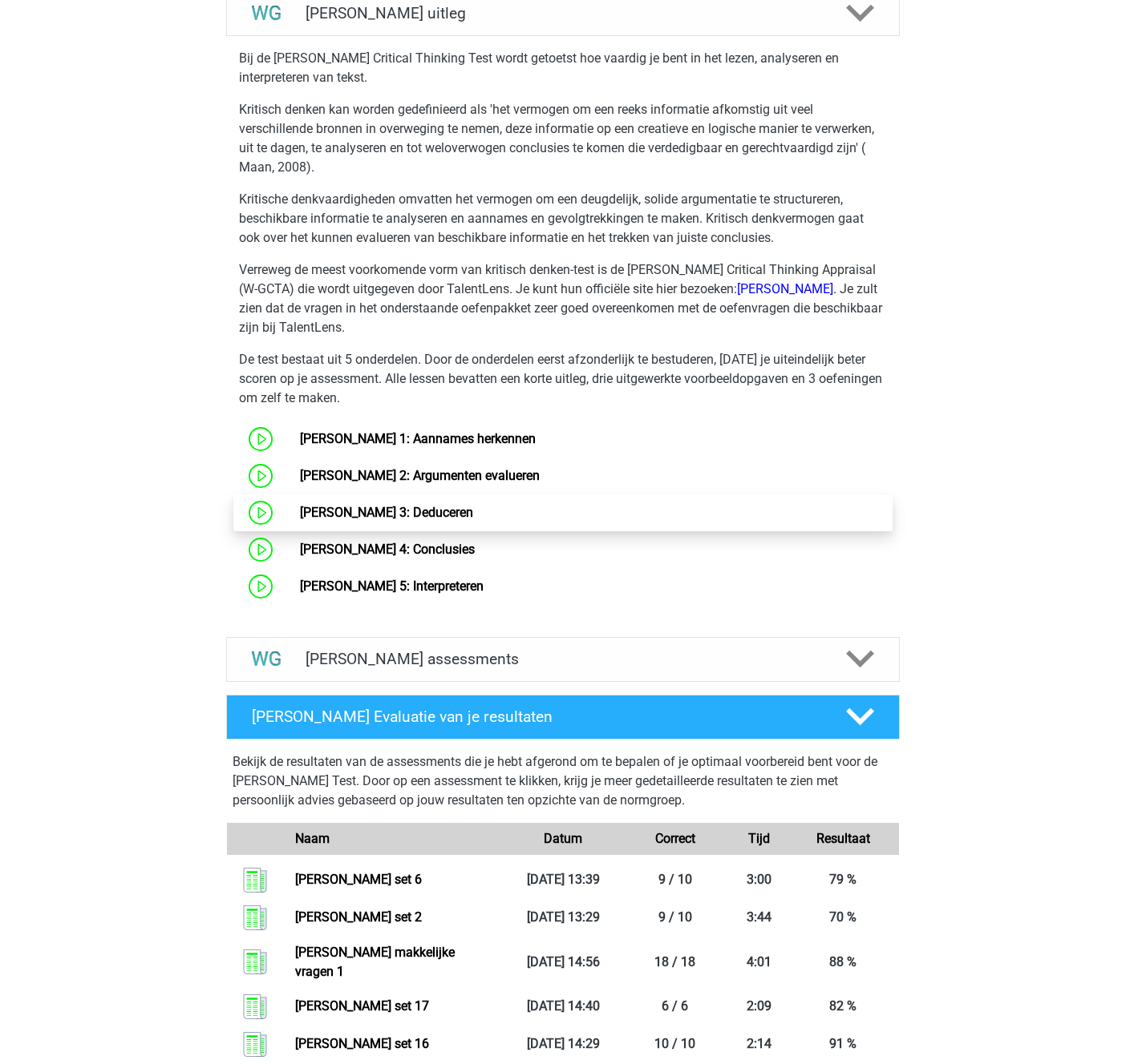
click at [391, 509] on link "Watson Glaser 3: Deduceren" at bounding box center [386, 513] width 173 height 16
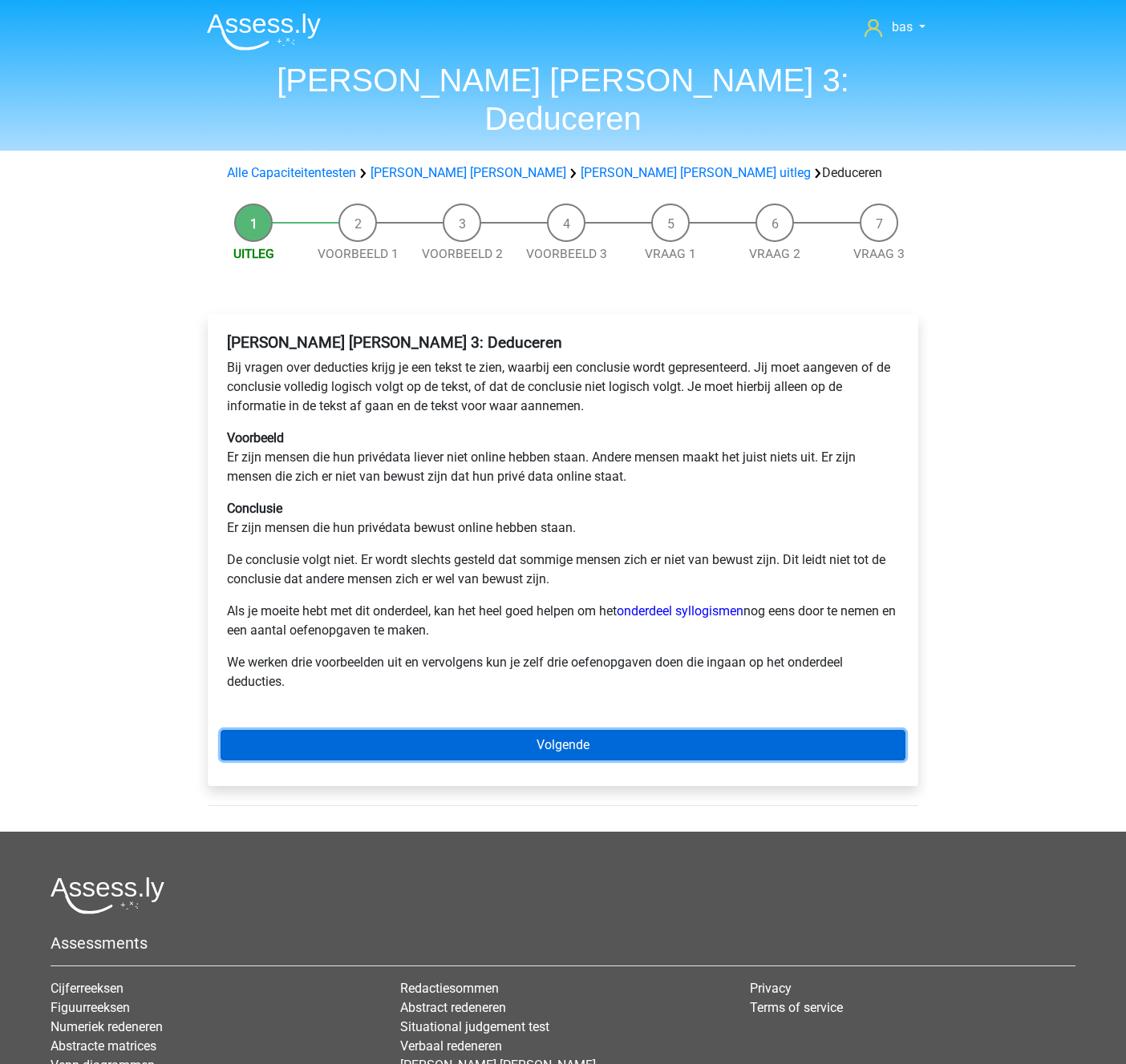
click at [527, 730] on link "Volgende" at bounding box center [563, 745] width 685 height 30
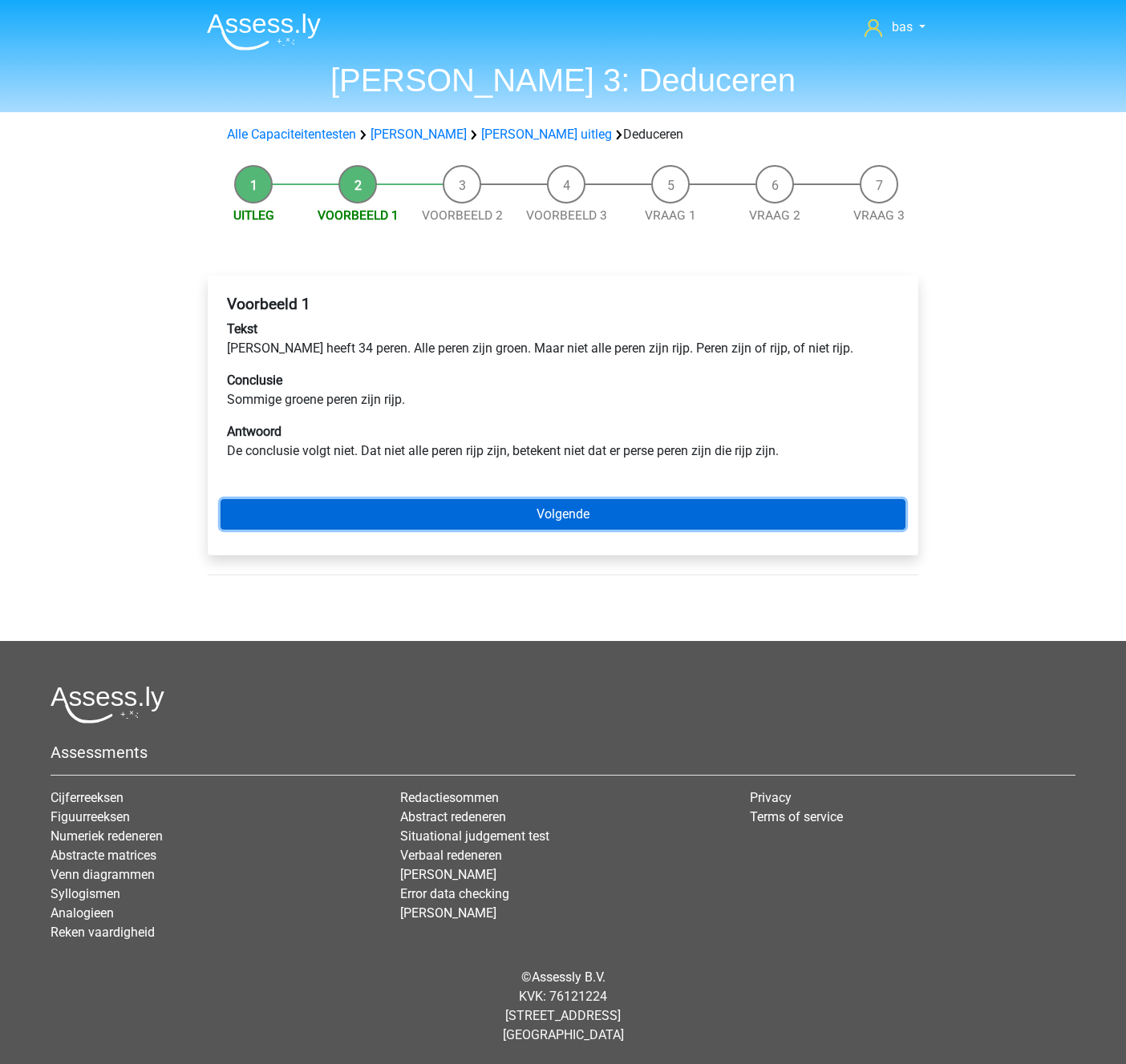
click at [544, 511] on link "Volgende" at bounding box center [563, 514] width 685 height 30
click at [550, 513] on link "Volgende" at bounding box center [563, 514] width 685 height 30
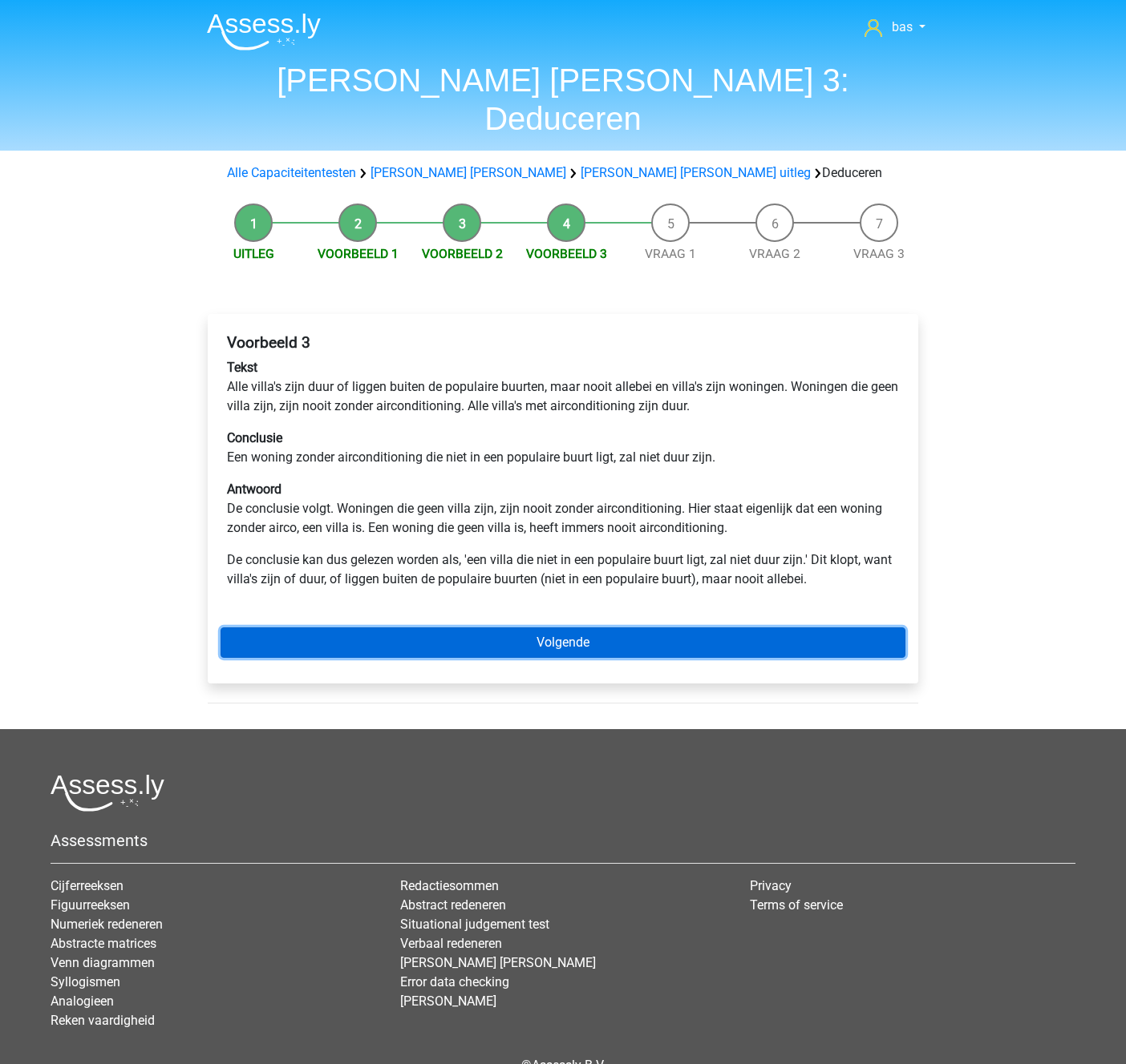
click at [575, 628] on link "Volgende" at bounding box center [563, 643] width 685 height 30
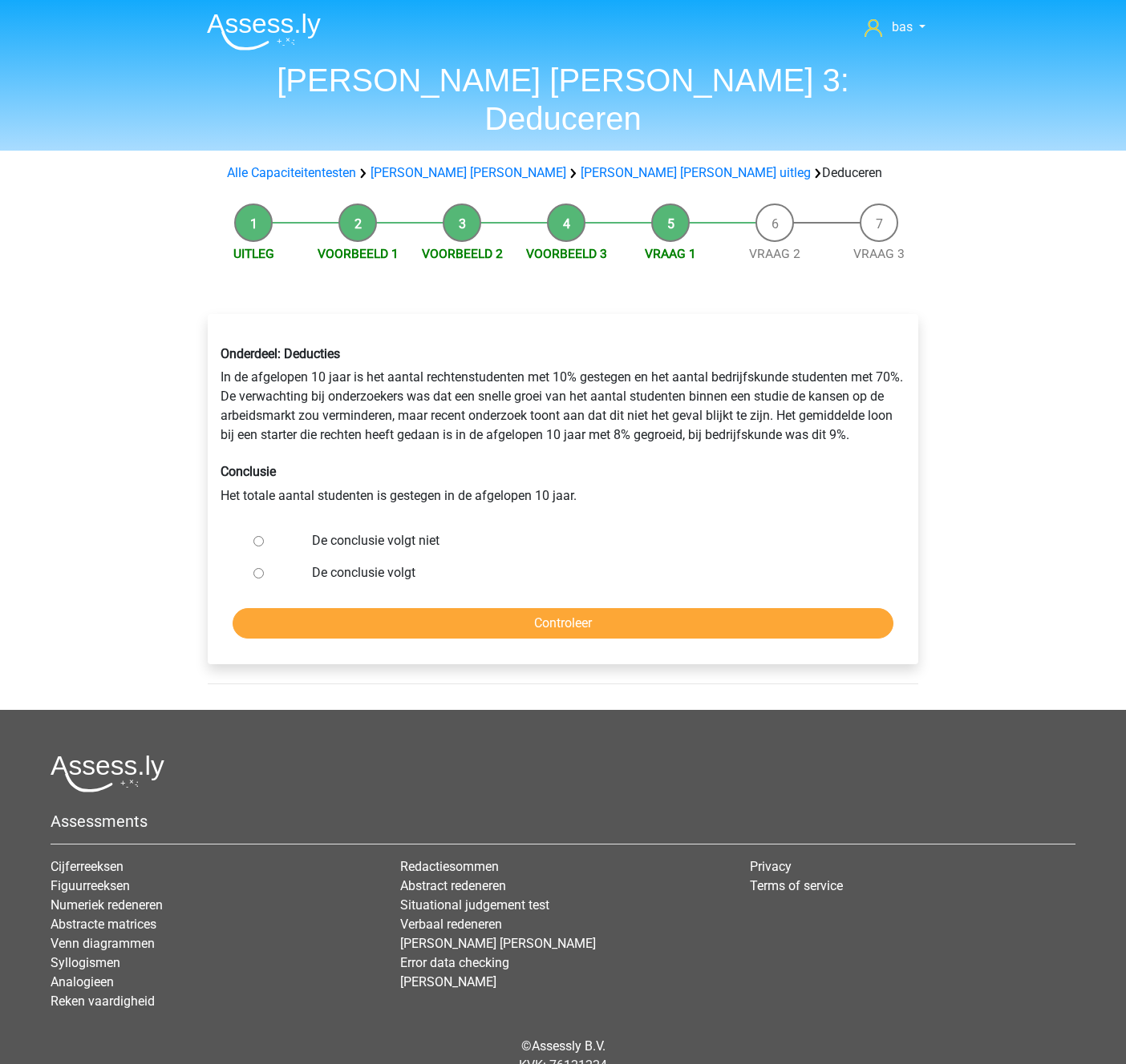
click at [263, 525] on div at bounding box center [273, 541] width 53 height 32
click at [261, 537] on input "De conclusie volgt niet" at bounding box center [258, 541] width 11 height 11
radio input "true"
click at [574, 608] on input "Controleer" at bounding box center [562, 623] width 661 height 30
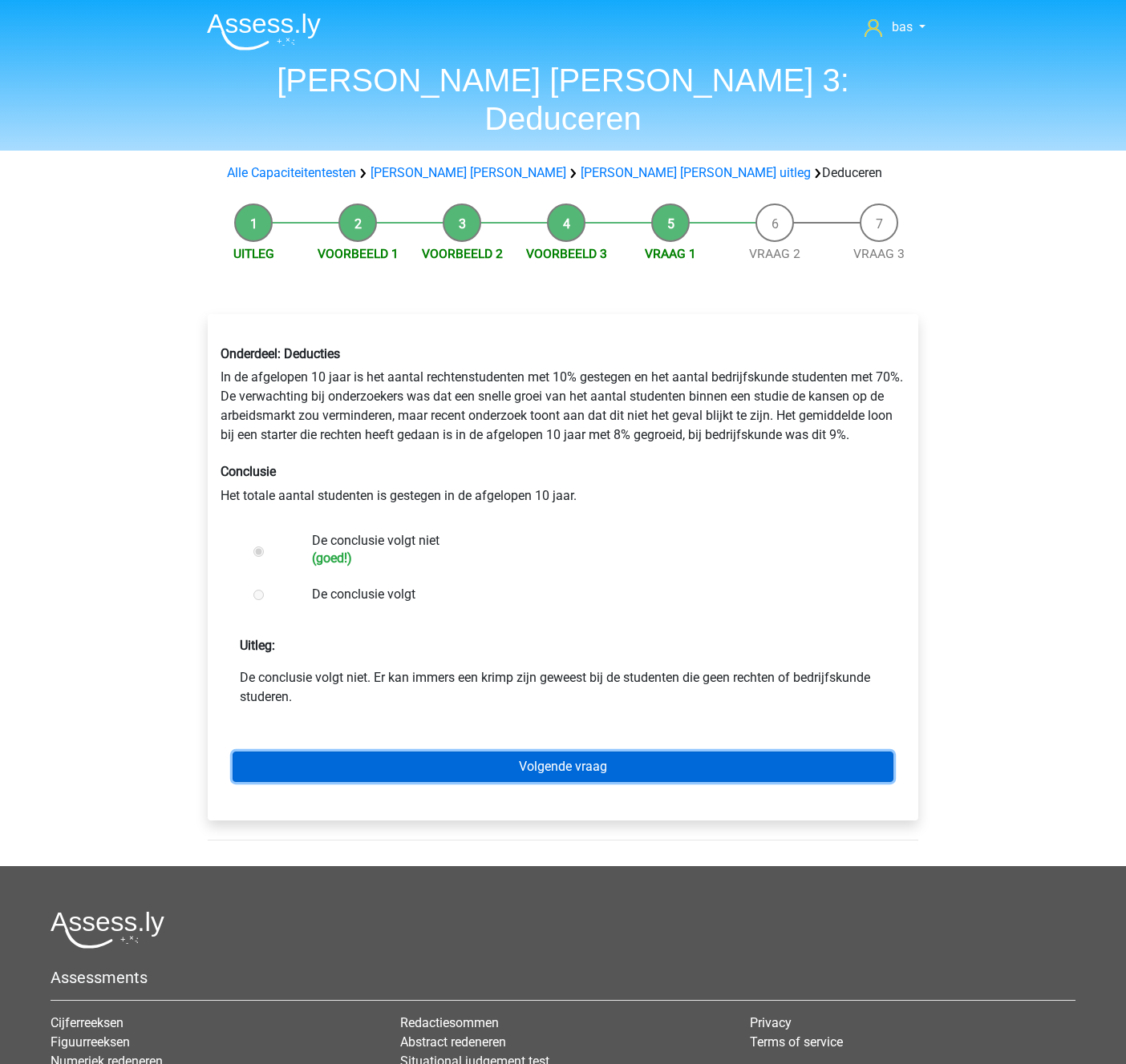
click at [542, 752] on link "Volgende vraag" at bounding box center [562, 767] width 661 height 30
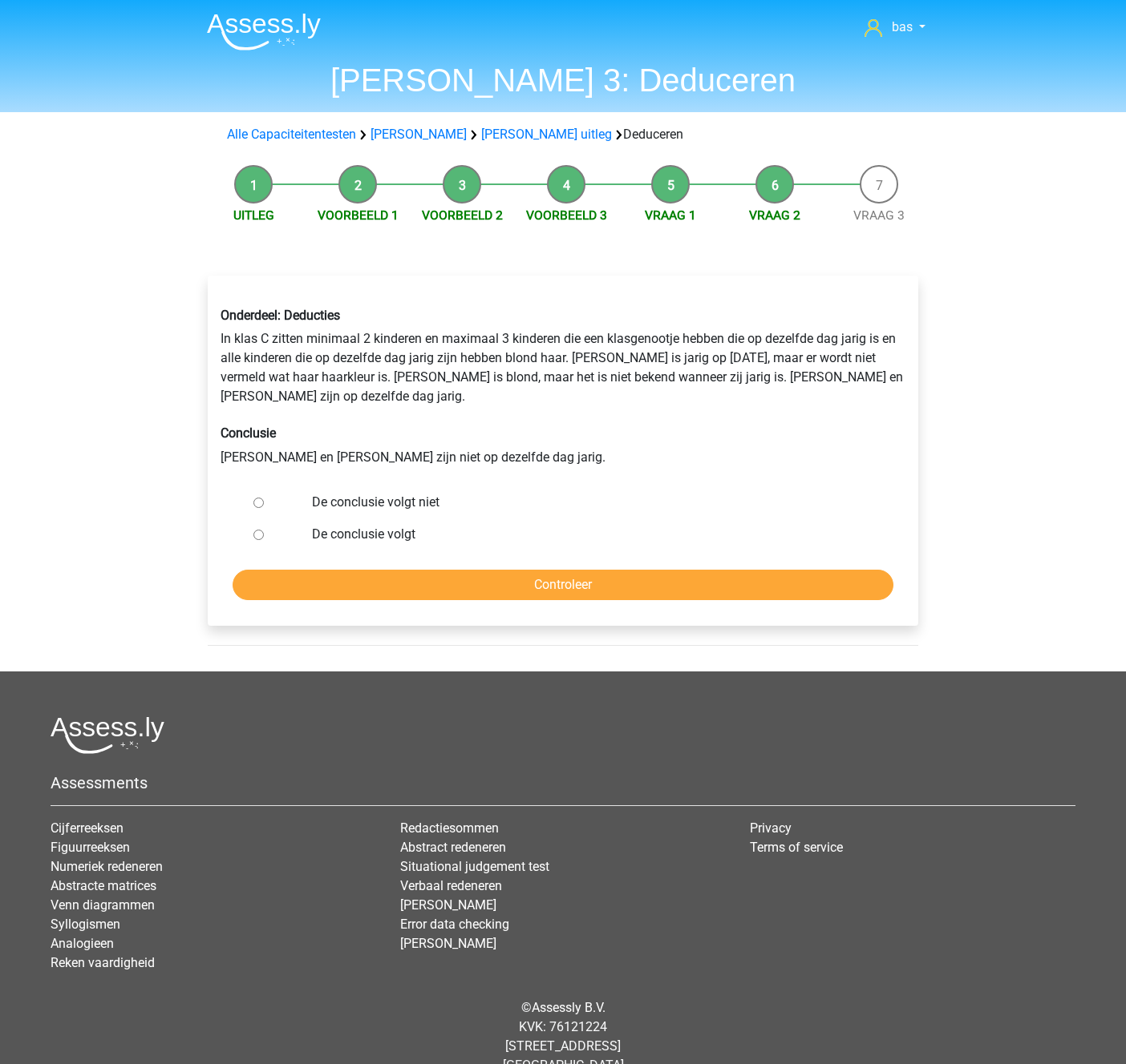
click at [262, 530] on input "De conclusie volgt" at bounding box center [258, 535] width 11 height 11
radio input "true"
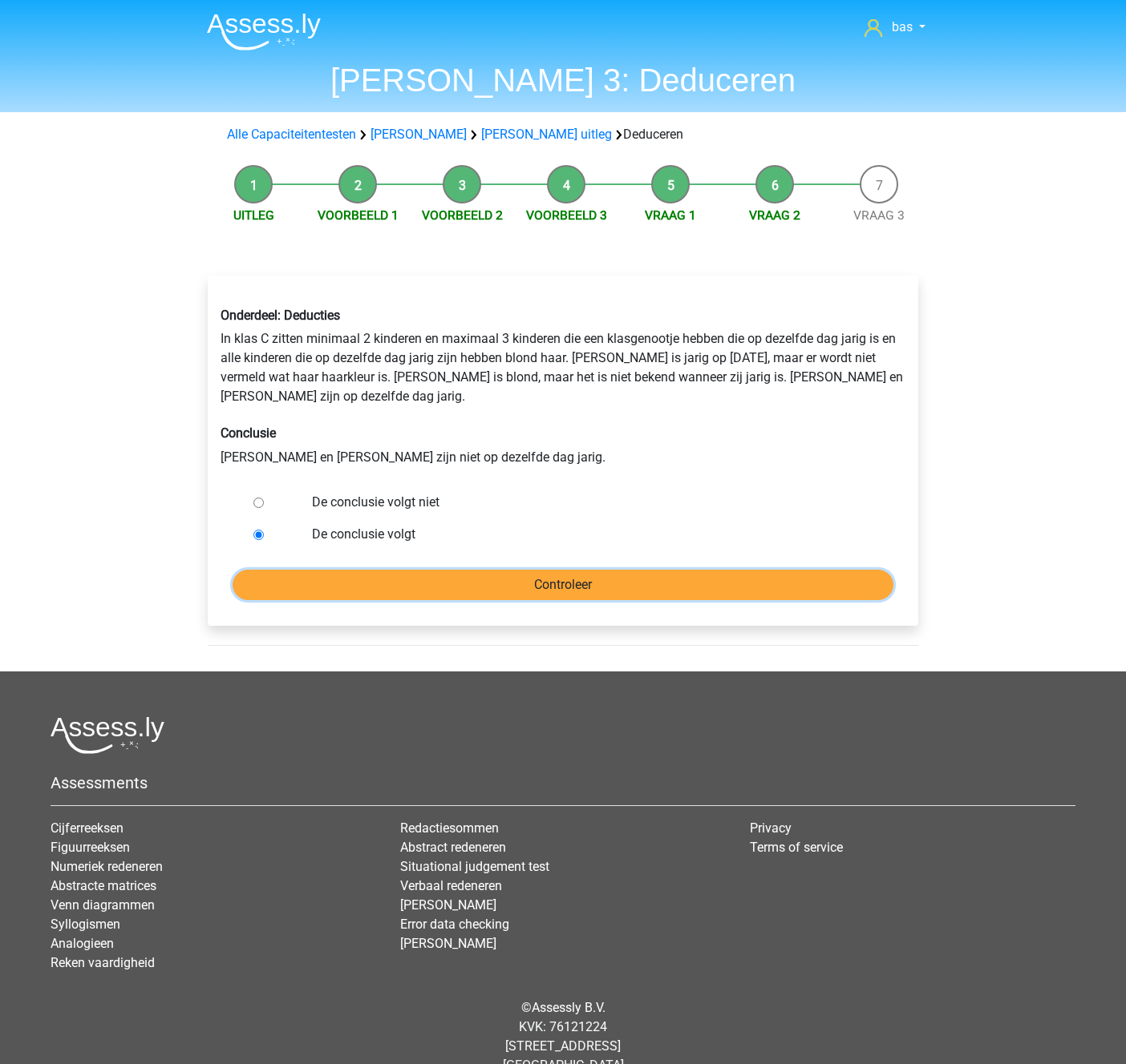
click at [565, 570] on input "Controleer" at bounding box center [562, 585] width 661 height 30
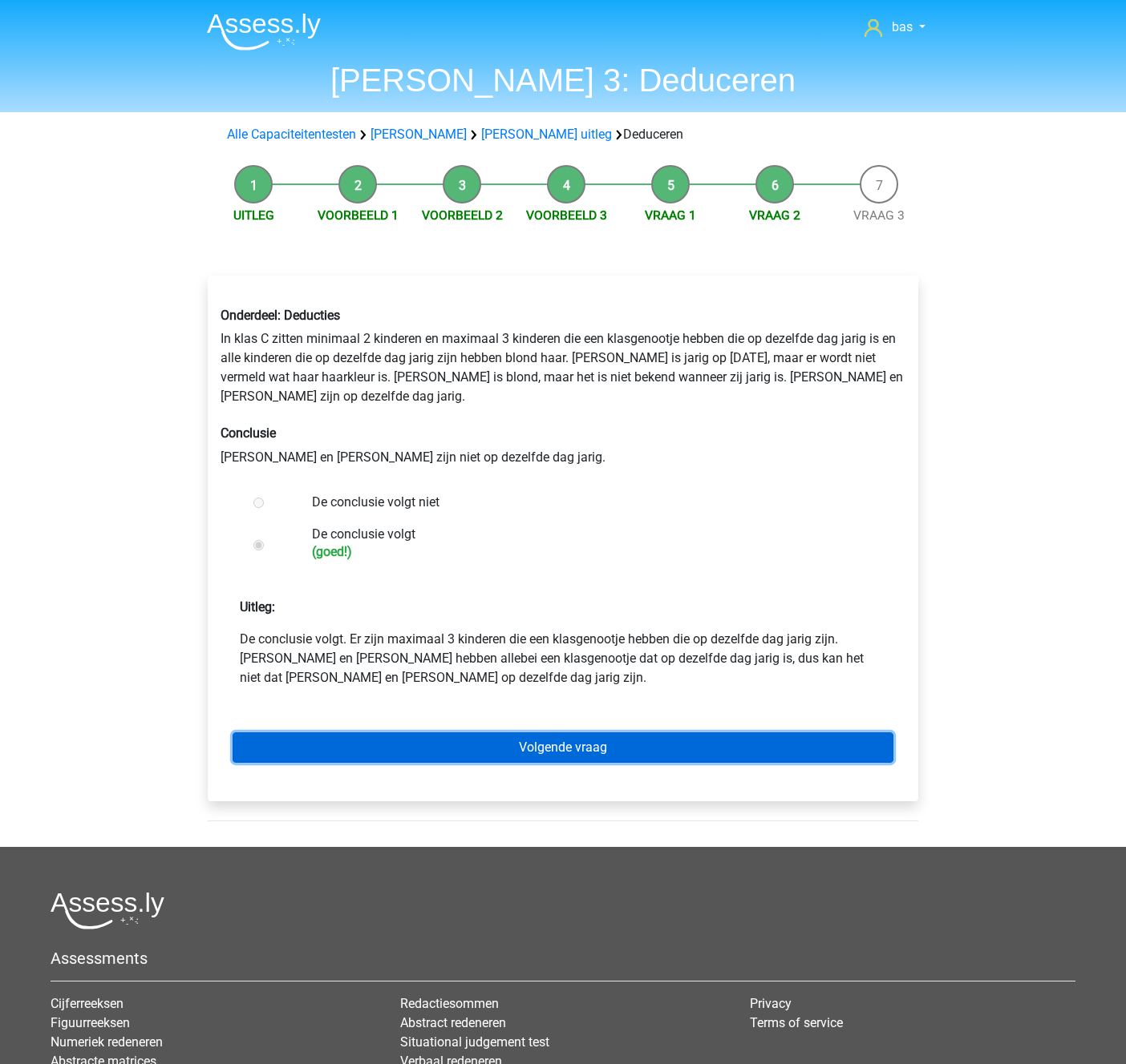
click at [566, 732] on link "Volgende vraag" at bounding box center [562, 747] width 661 height 30
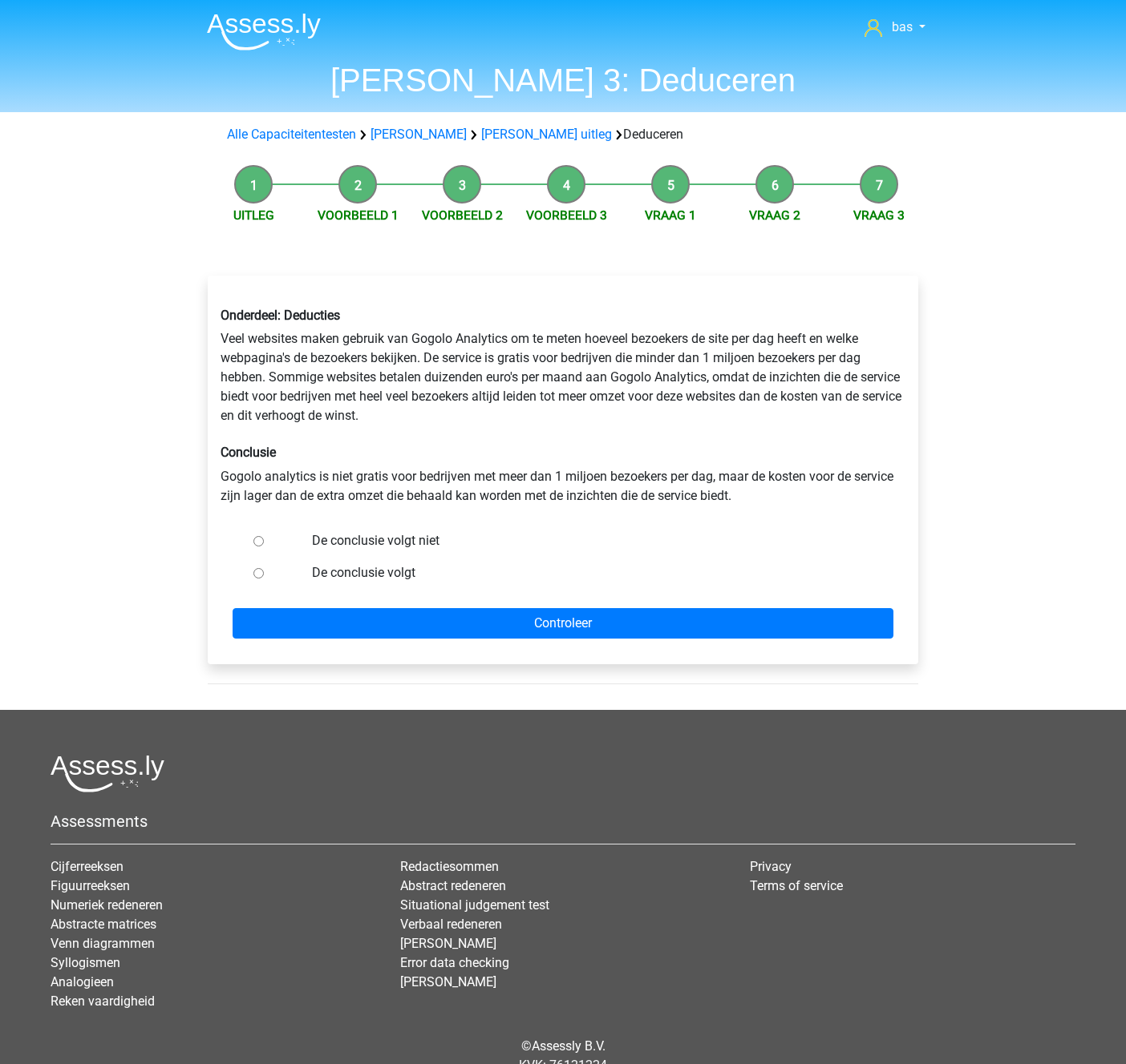
click at [258, 541] on input "De conclusie volgt niet" at bounding box center [258, 541] width 11 height 11
radio input "true"
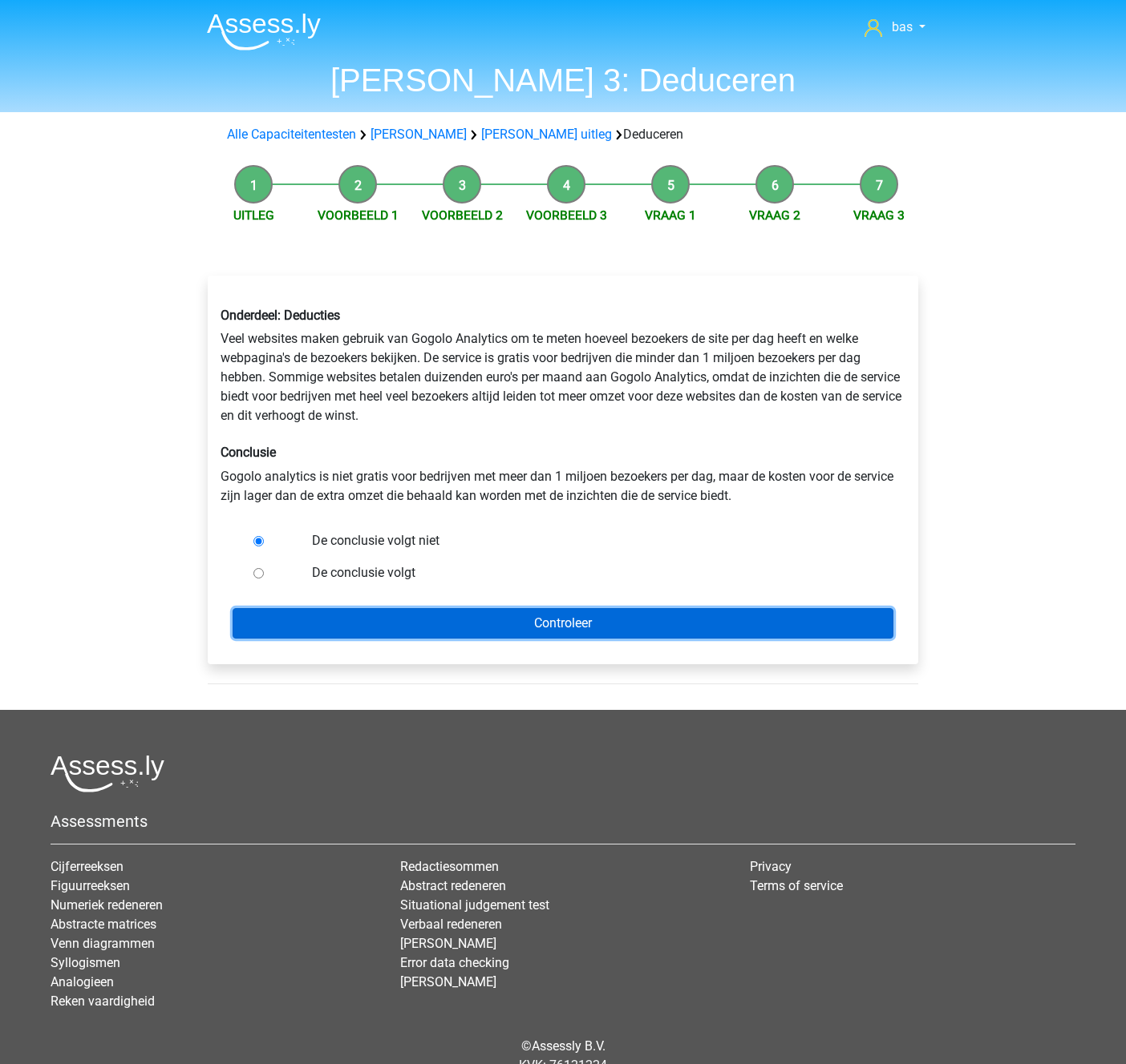
click at [546, 625] on input "Controleer" at bounding box center [562, 623] width 661 height 30
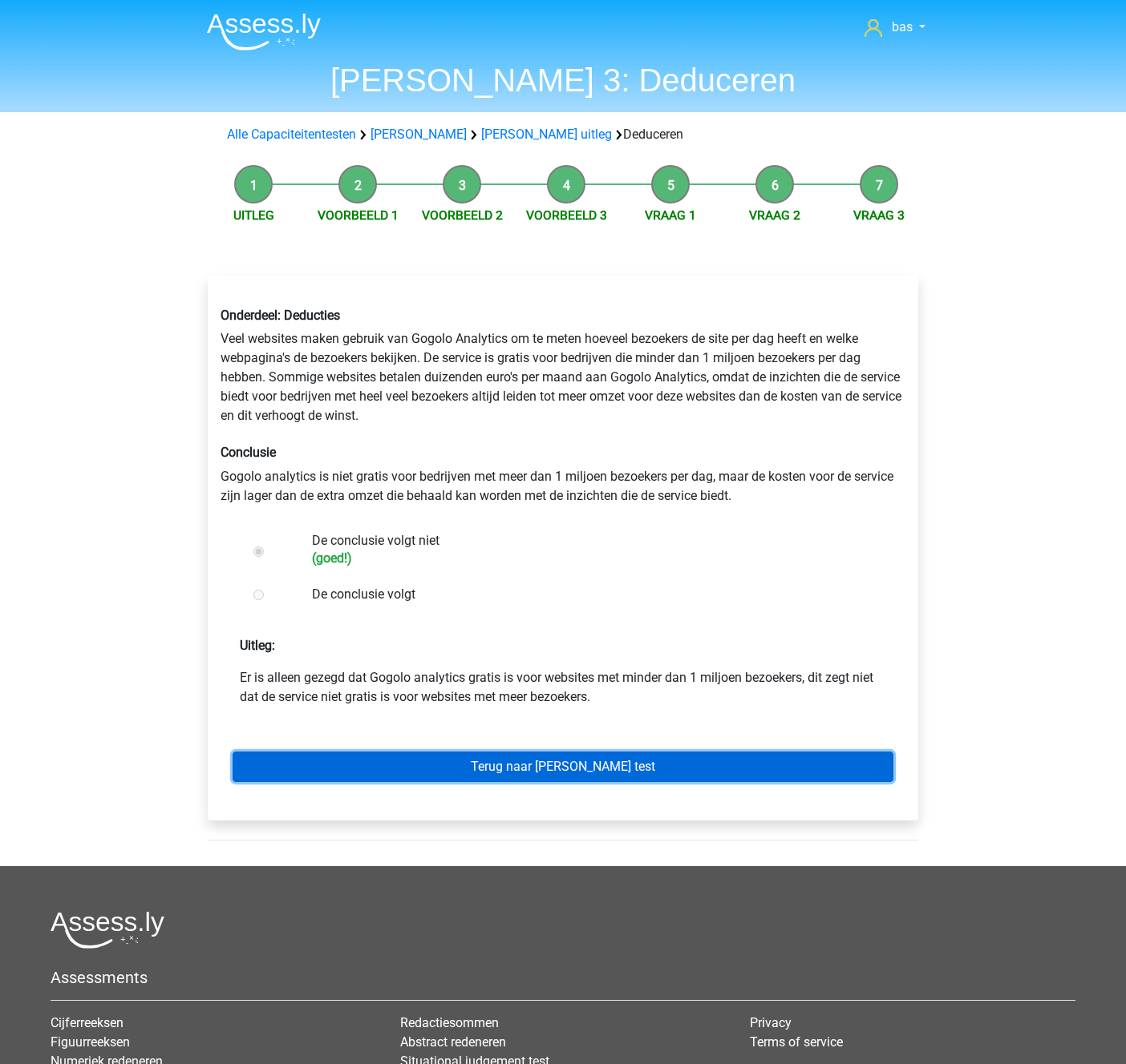
click at [572, 766] on link "Terug naar [PERSON_NAME] test" at bounding box center [562, 767] width 661 height 30
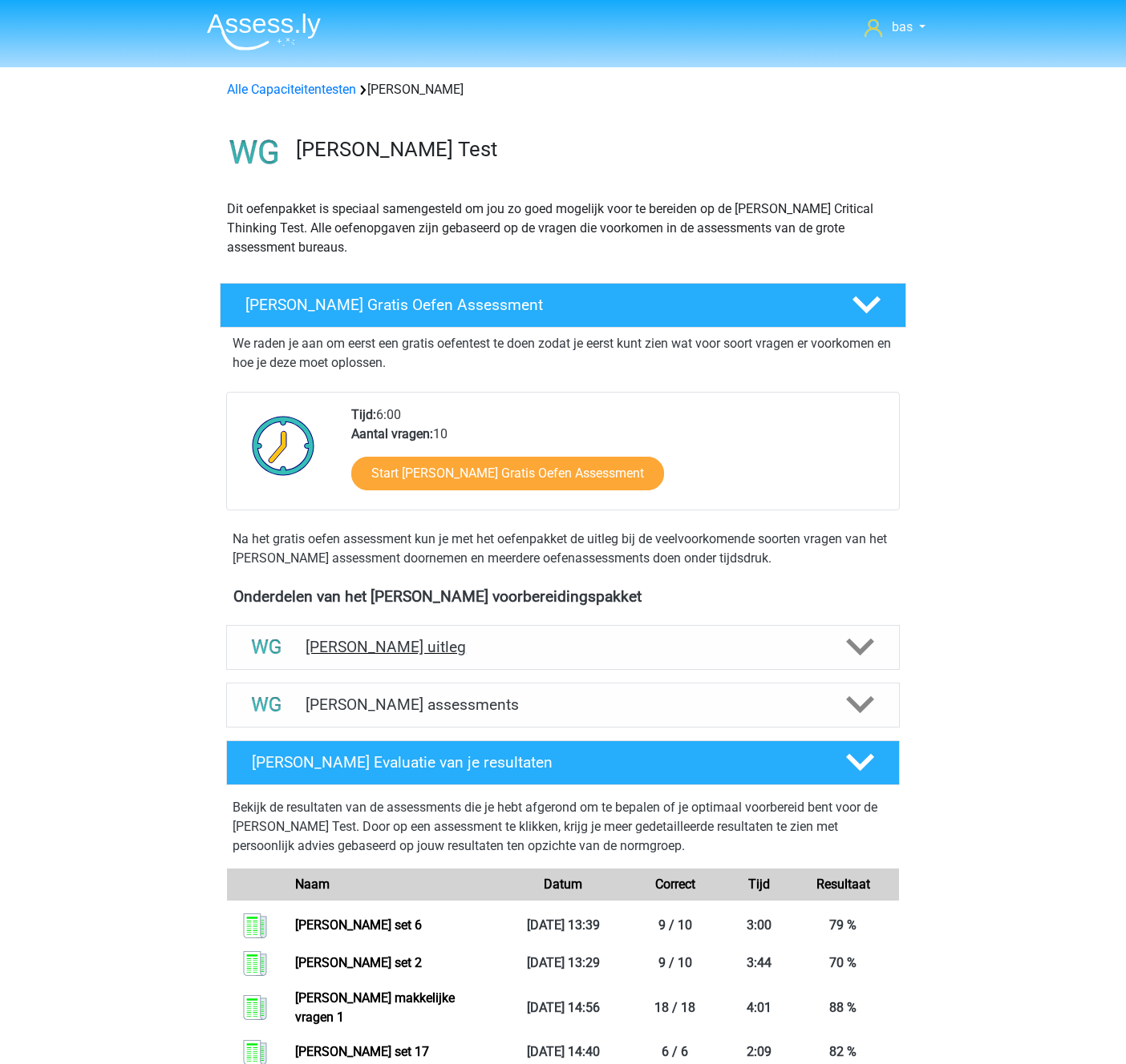
click at [393, 648] on h4 "[PERSON_NAME] uitleg" at bounding box center [562, 647] width 514 height 18
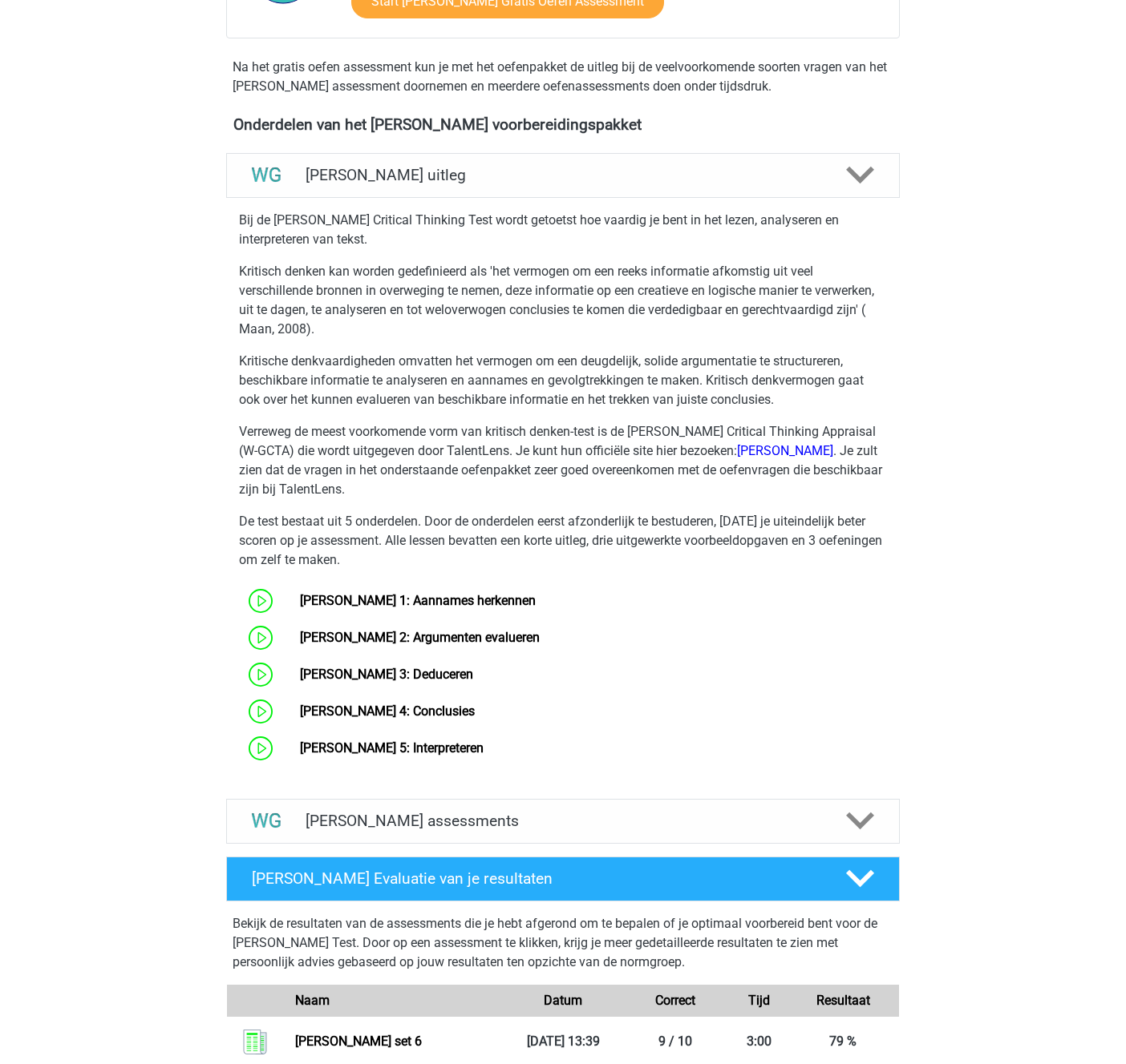
scroll to position [484, 0]
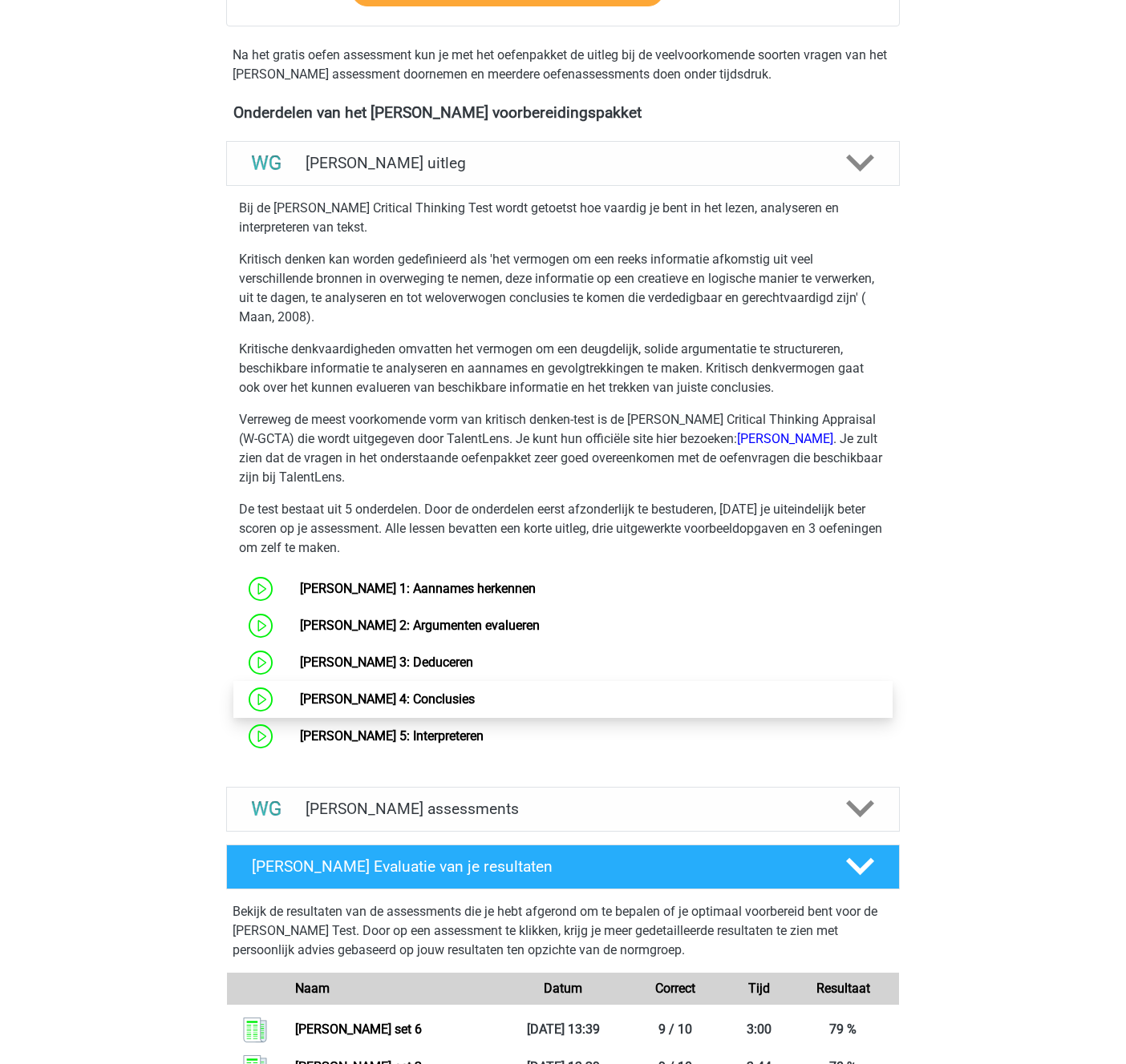
click at [374, 702] on link "[PERSON_NAME] 4: Conclusies" at bounding box center [387, 699] width 174 height 16
click at [405, 694] on link "[PERSON_NAME] 4: Conclusies" at bounding box center [387, 699] width 174 height 16
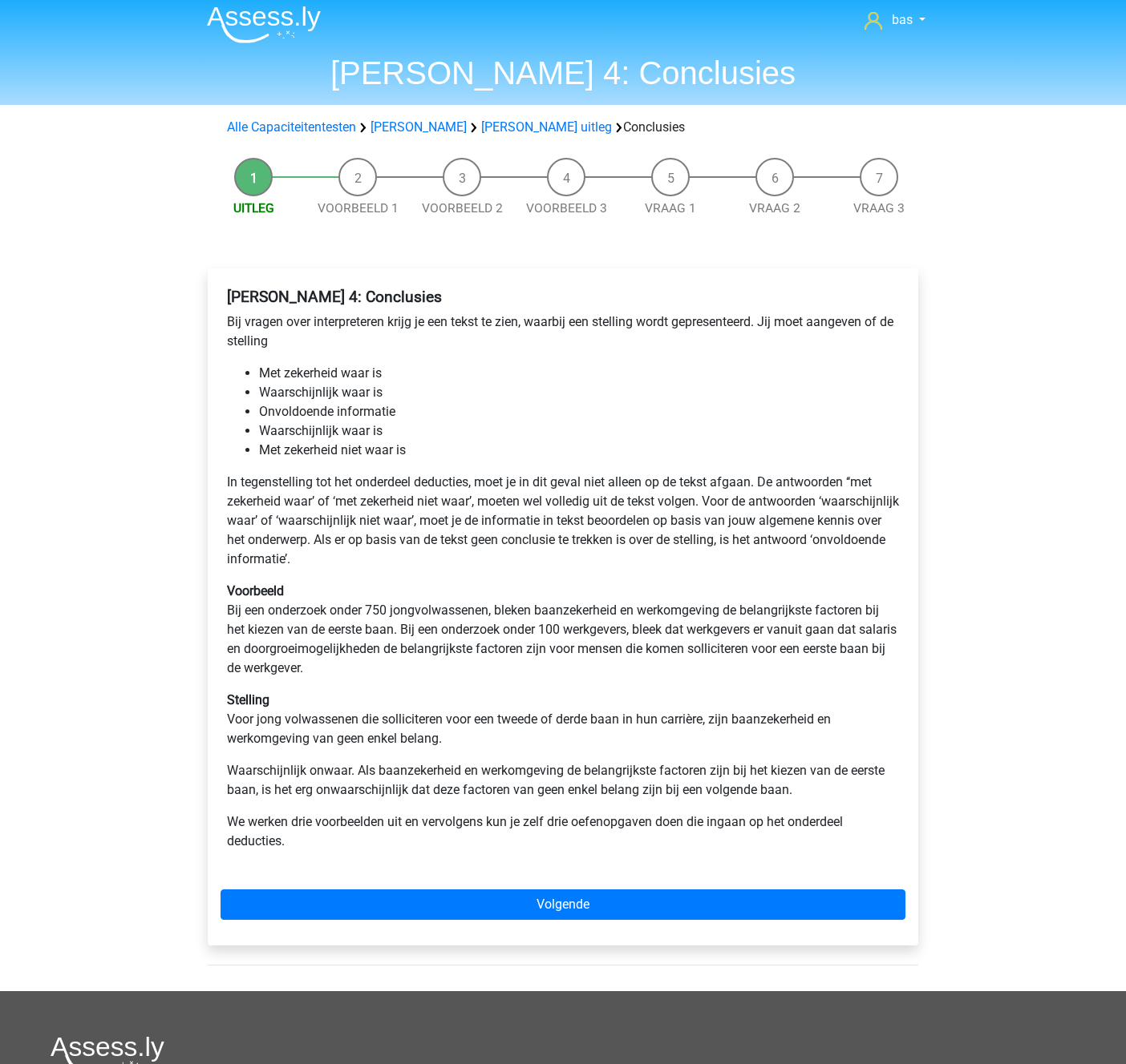
scroll to position [6, 0]
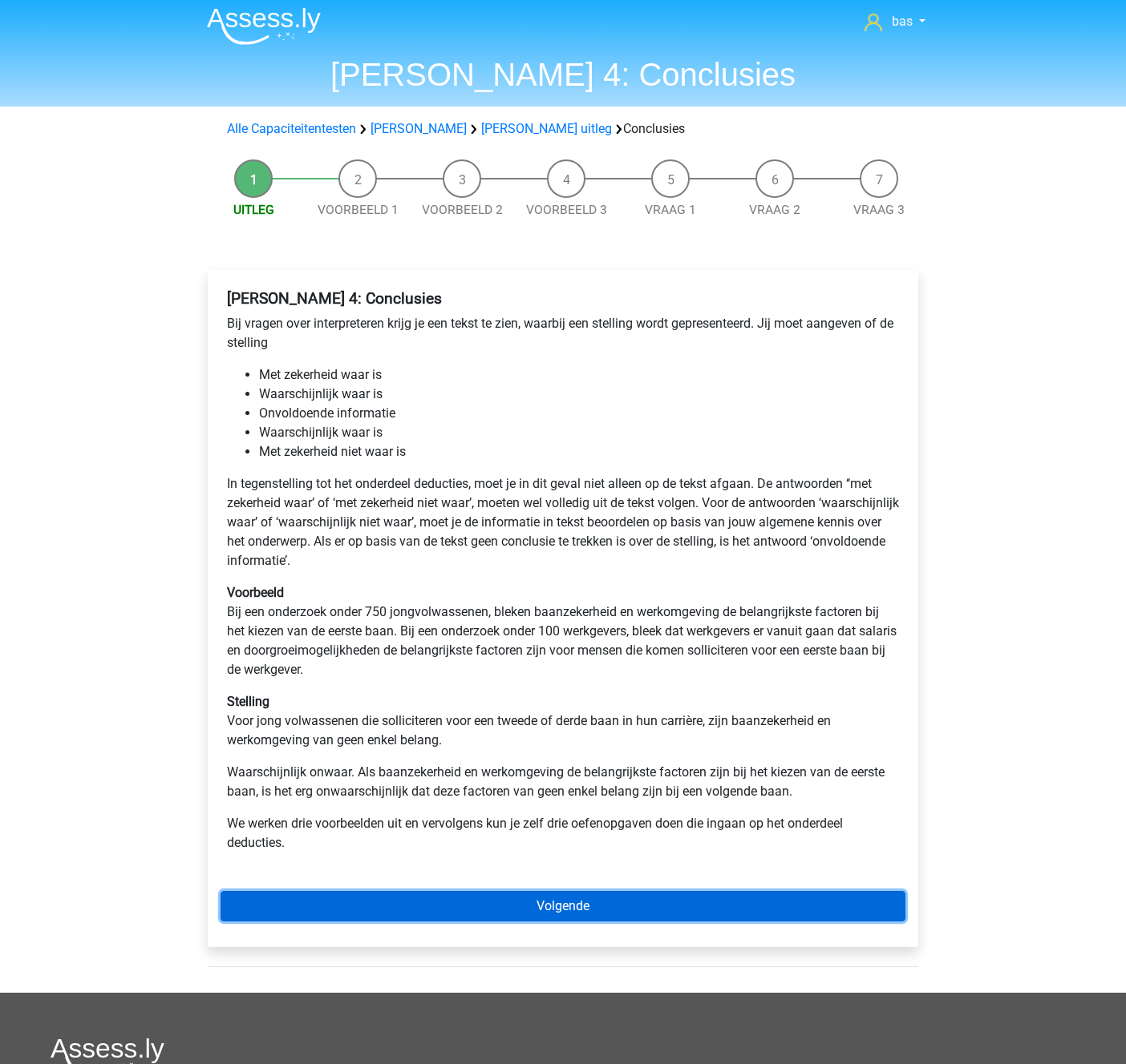
click at [538, 895] on link "Volgende" at bounding box center [563, 906] width 685 height 30
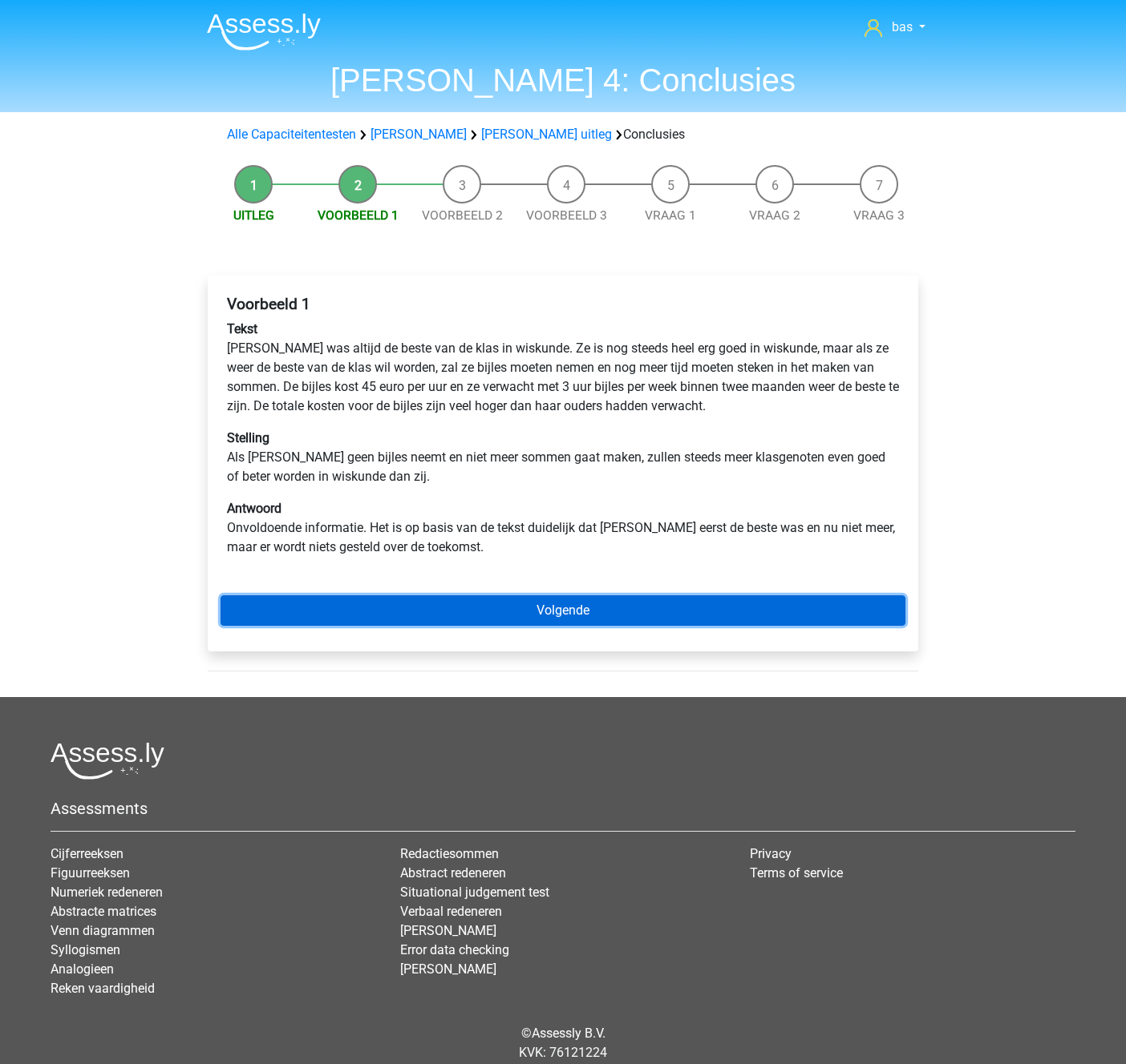
click at [575, 610] on link "Volgende" at bounding box center [563, 611] width 685 height 30
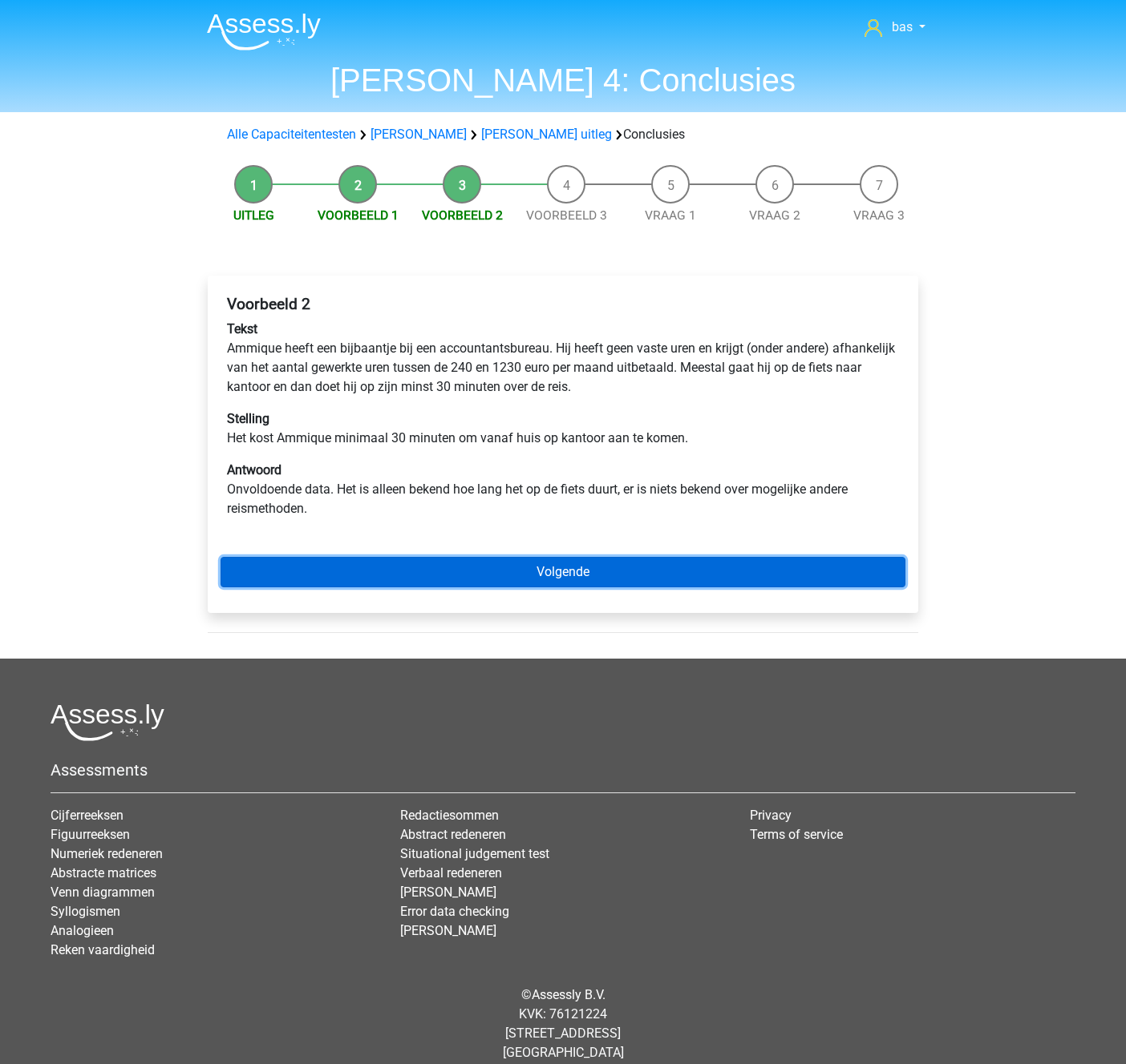
click at [540, 574] on link "Volgende" at bounding box center [563, 572] width 685 height 30
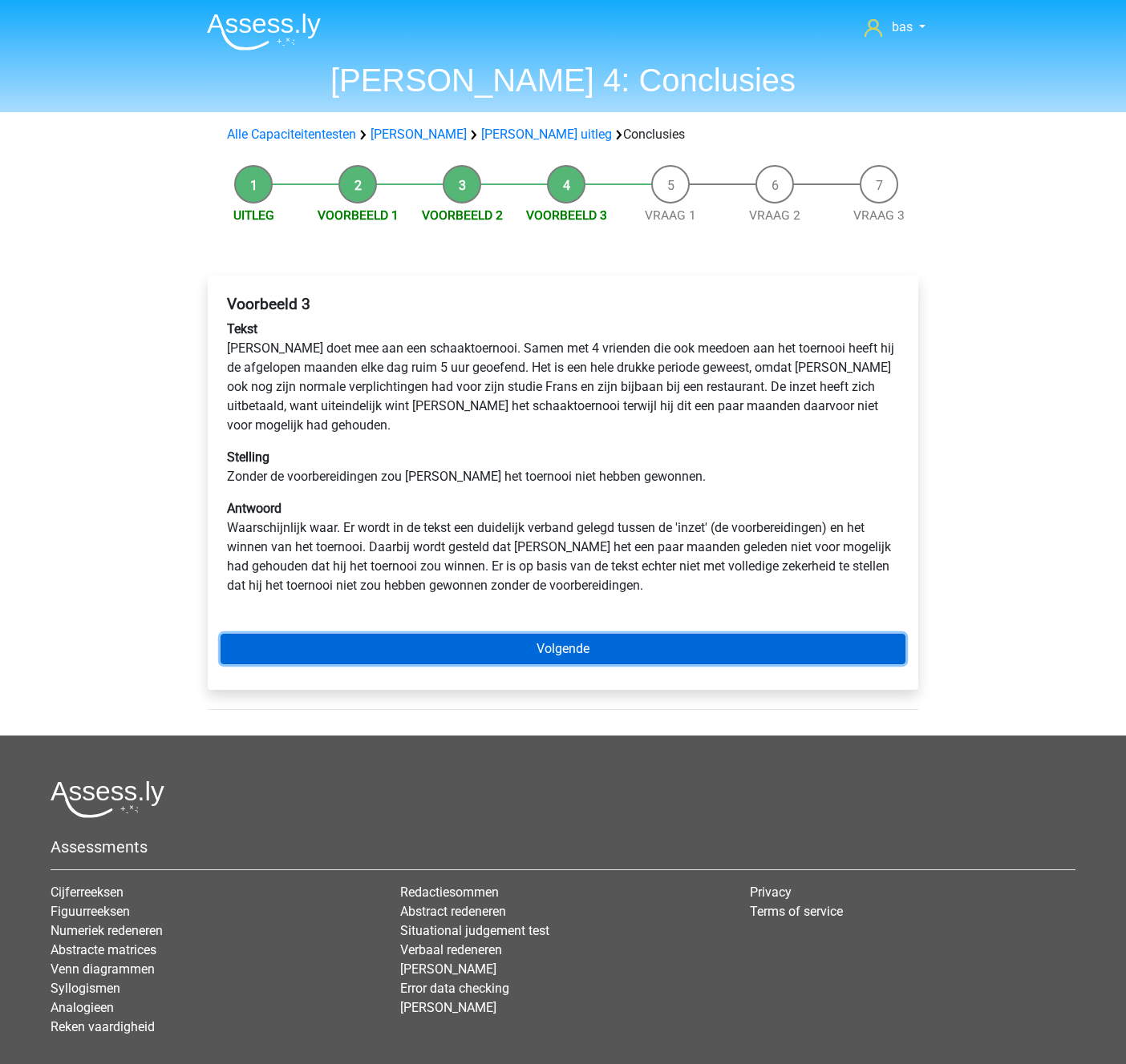
click at [532, 634] on link "Volgende" at bounding box center [563, 648] width 685 height 30
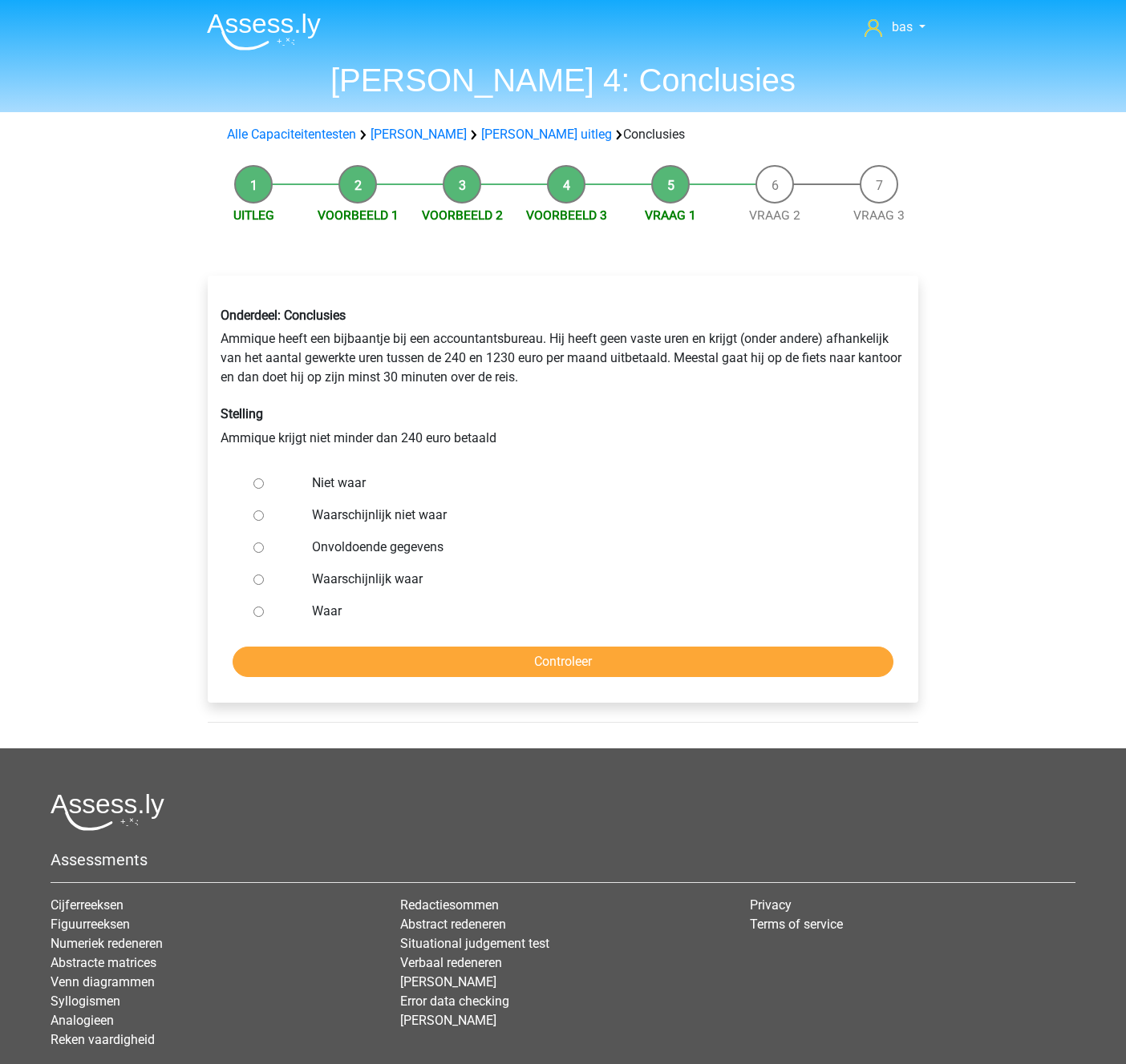
click at [259, 615] on input "Waar" at bounding box center [258, 611] width 11 height 11
radio input "true"
click at [565, 660] on input "Controleer" at bounding box center [562, 662] width 661 height 30
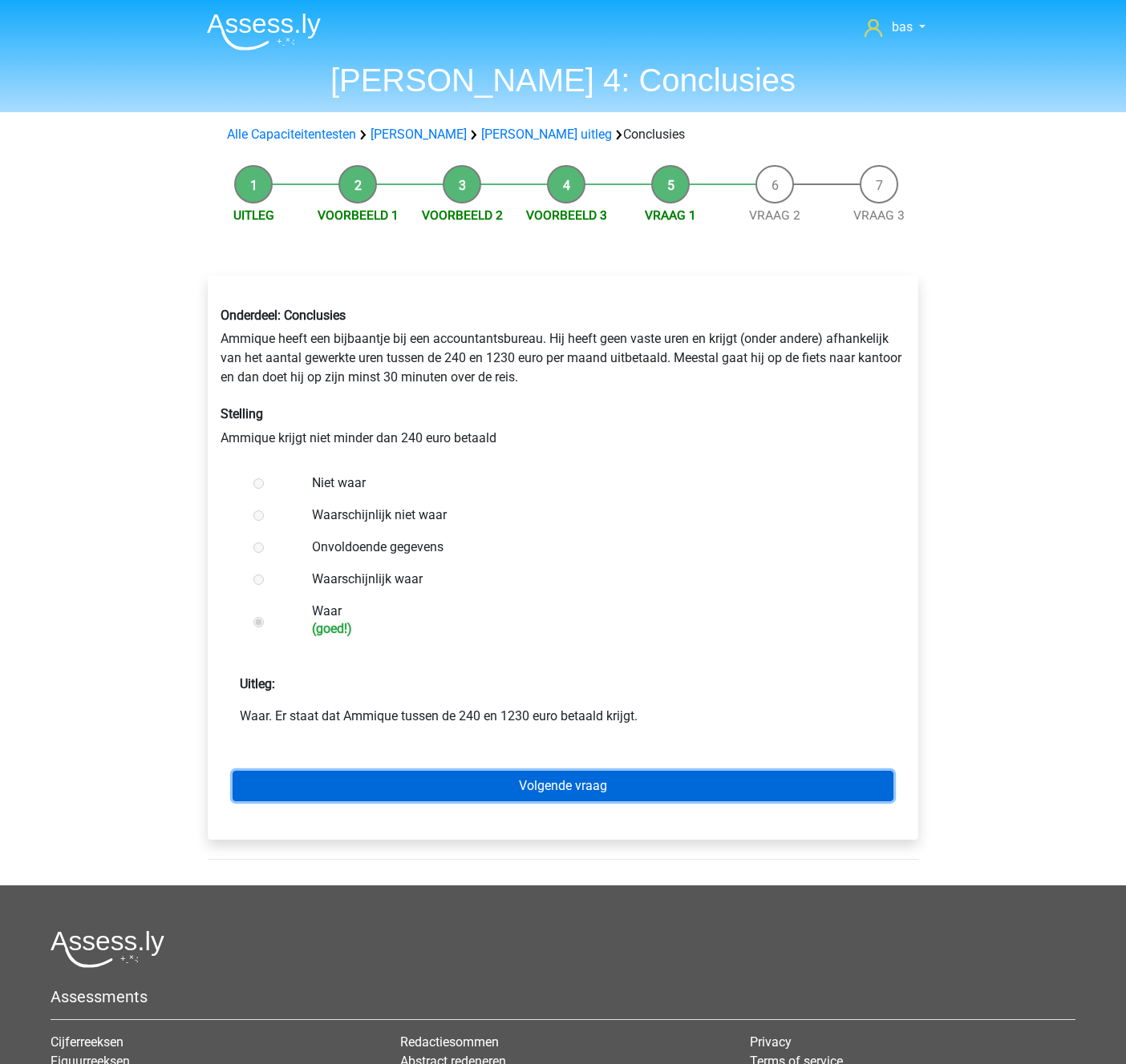
click at [540, 782] on link "Volgende vraag" at bounding box center [562, 786] width 661 height 30
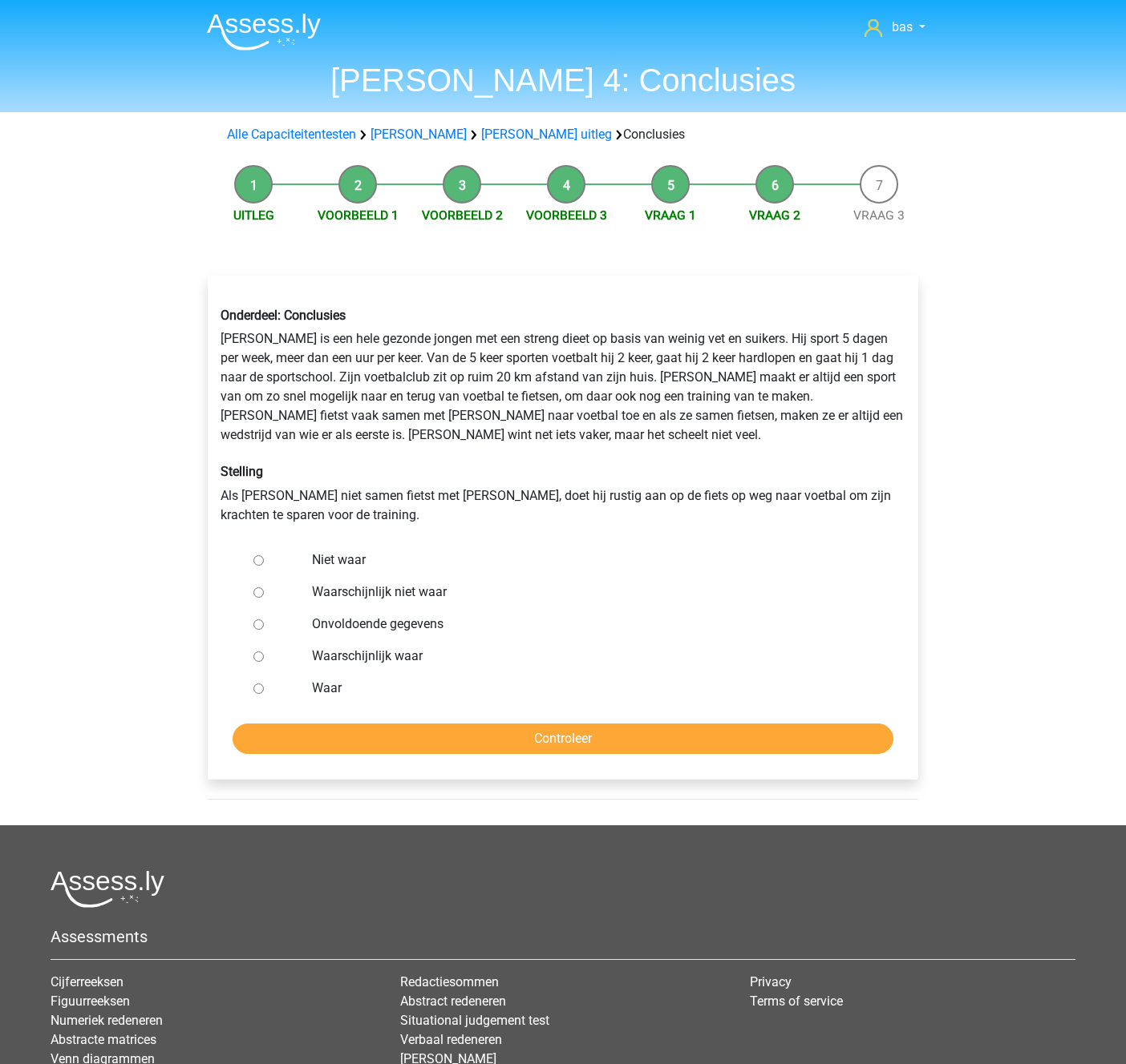
click at [262, 560] on input "Niet waar" at bounding box center [258, 560] width 11 height 11
radio input "true"
click at [537, 741] on input "Controleer" at bounding box center [562, 739] width 661 height 30
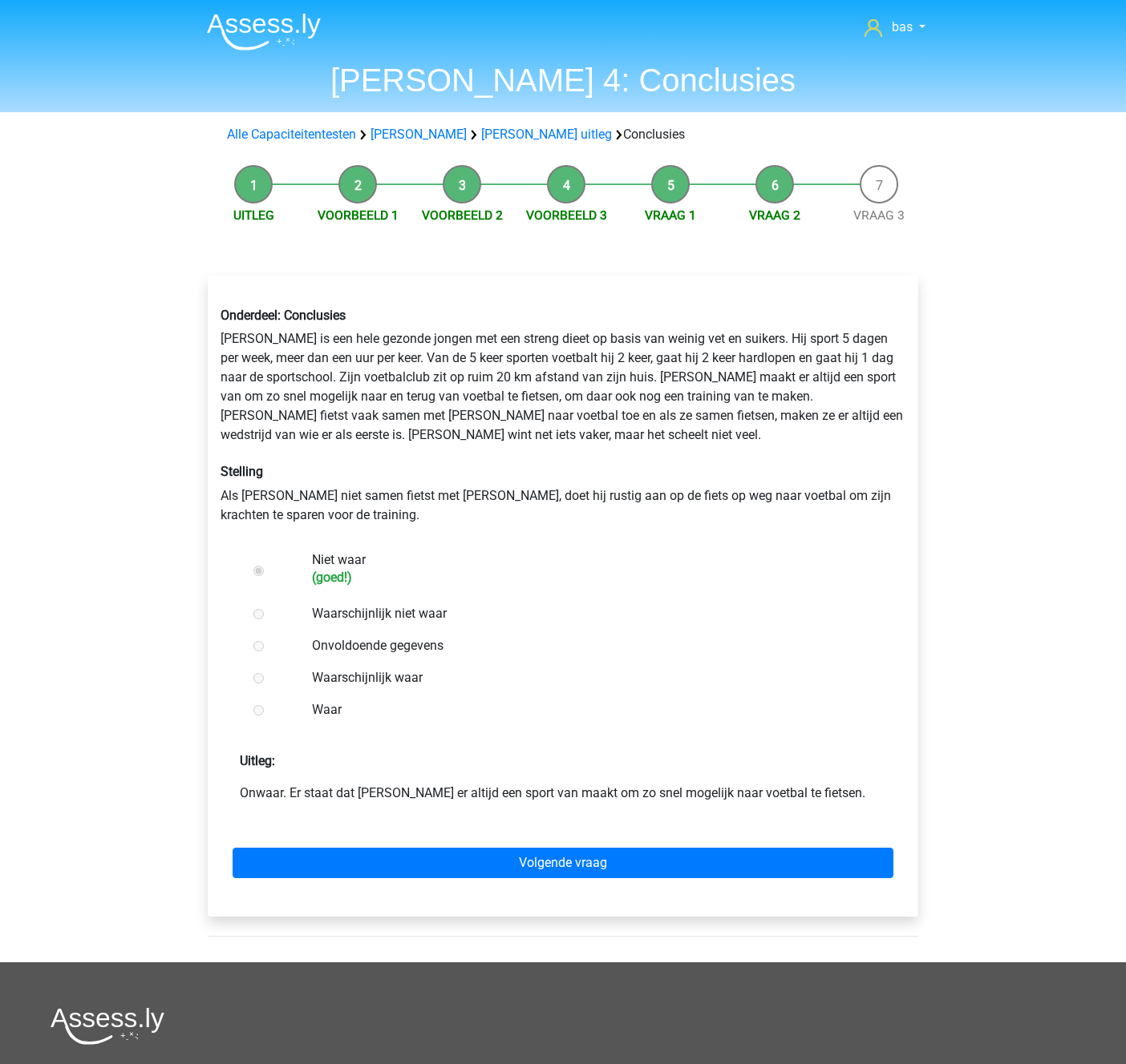
click at [563, 879] on div "Volgende vraag" at bounding box center [563, 860] width 685 height 88
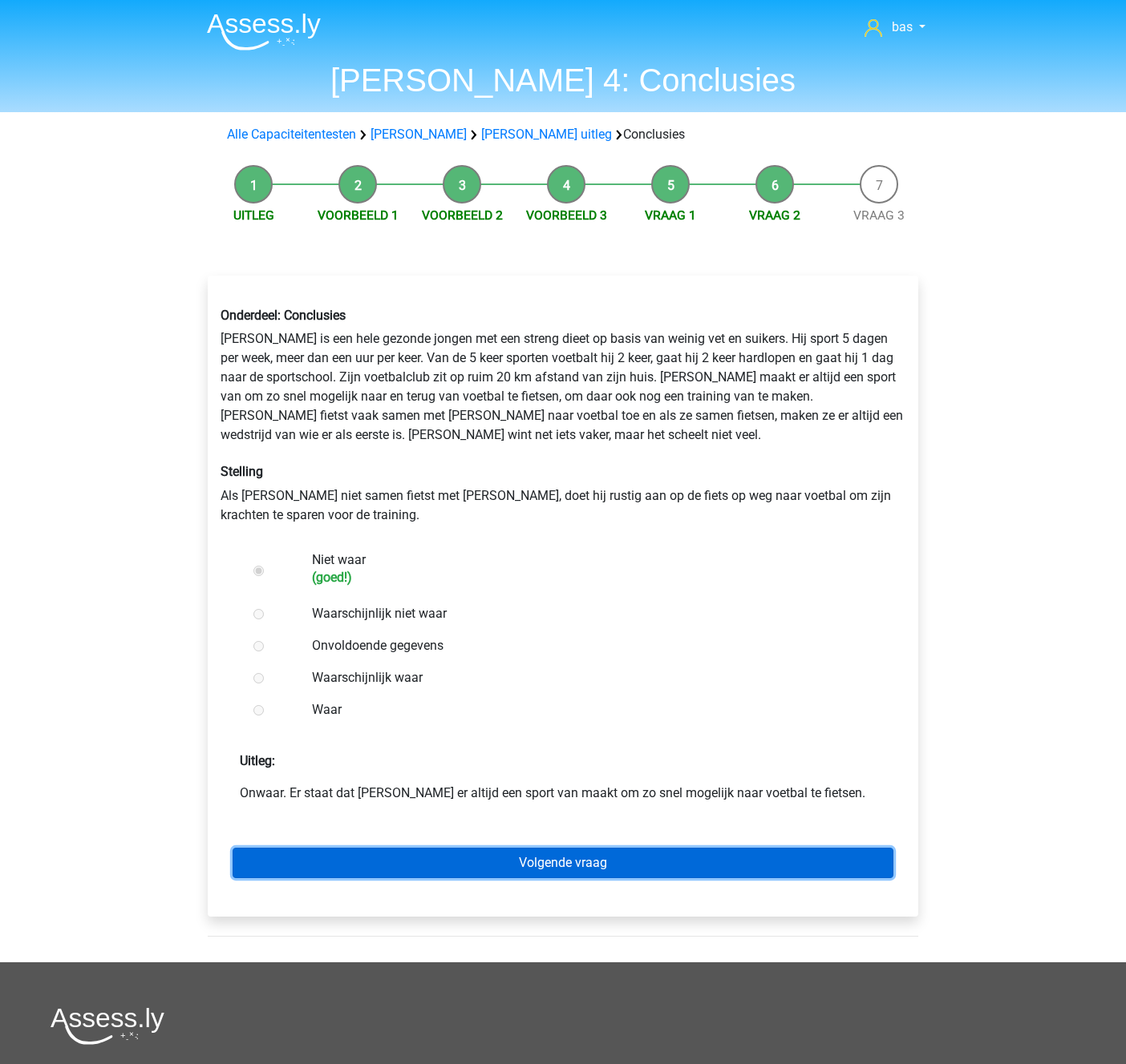
click at [551, 866] on link "Volgende vraag" at bounding box center [562, 863] width 661 height 30
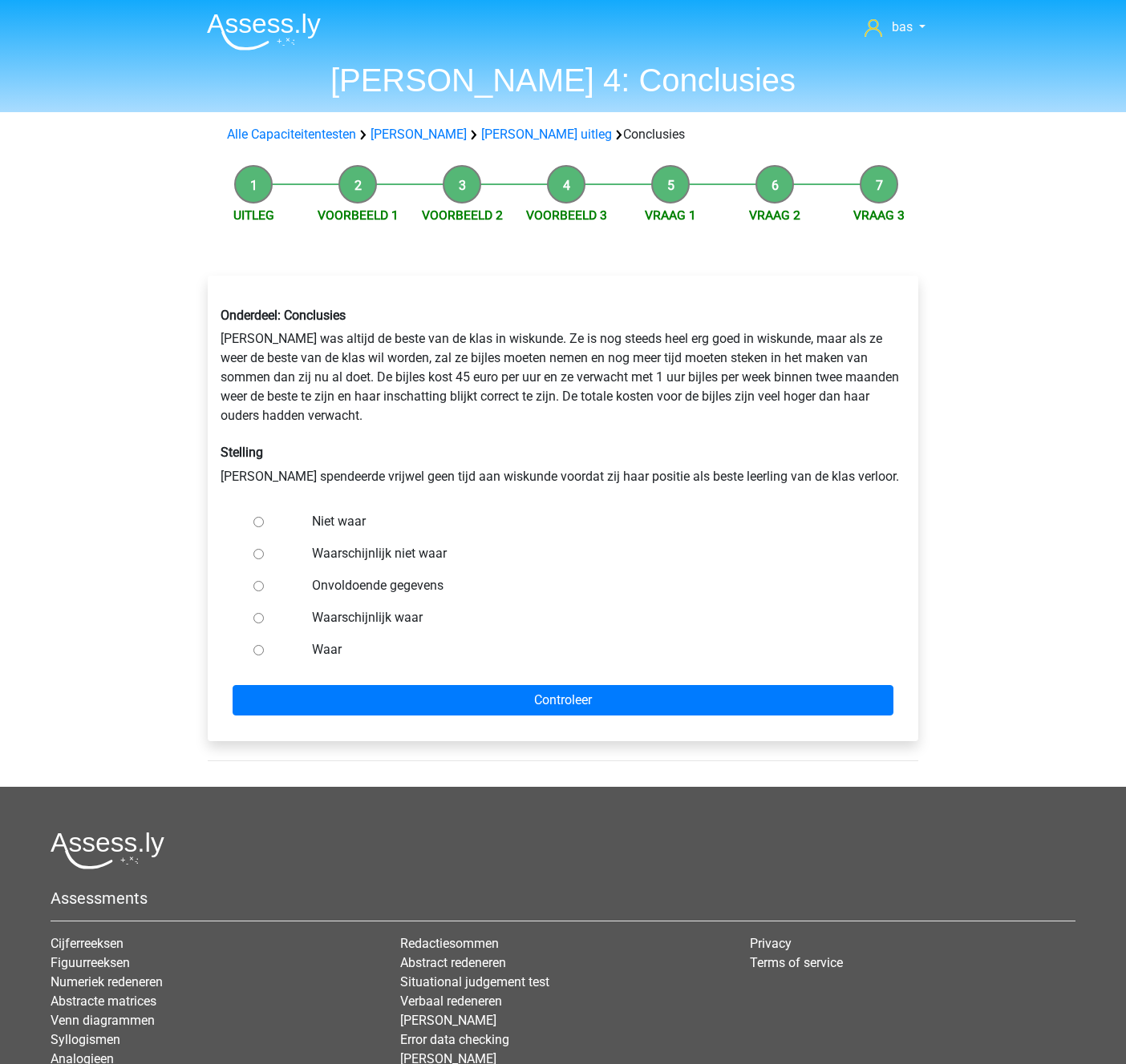
click at [259, 527] on input "Niet waar" at bounding box center [258, 522] width 11 height 11
radio input "true"
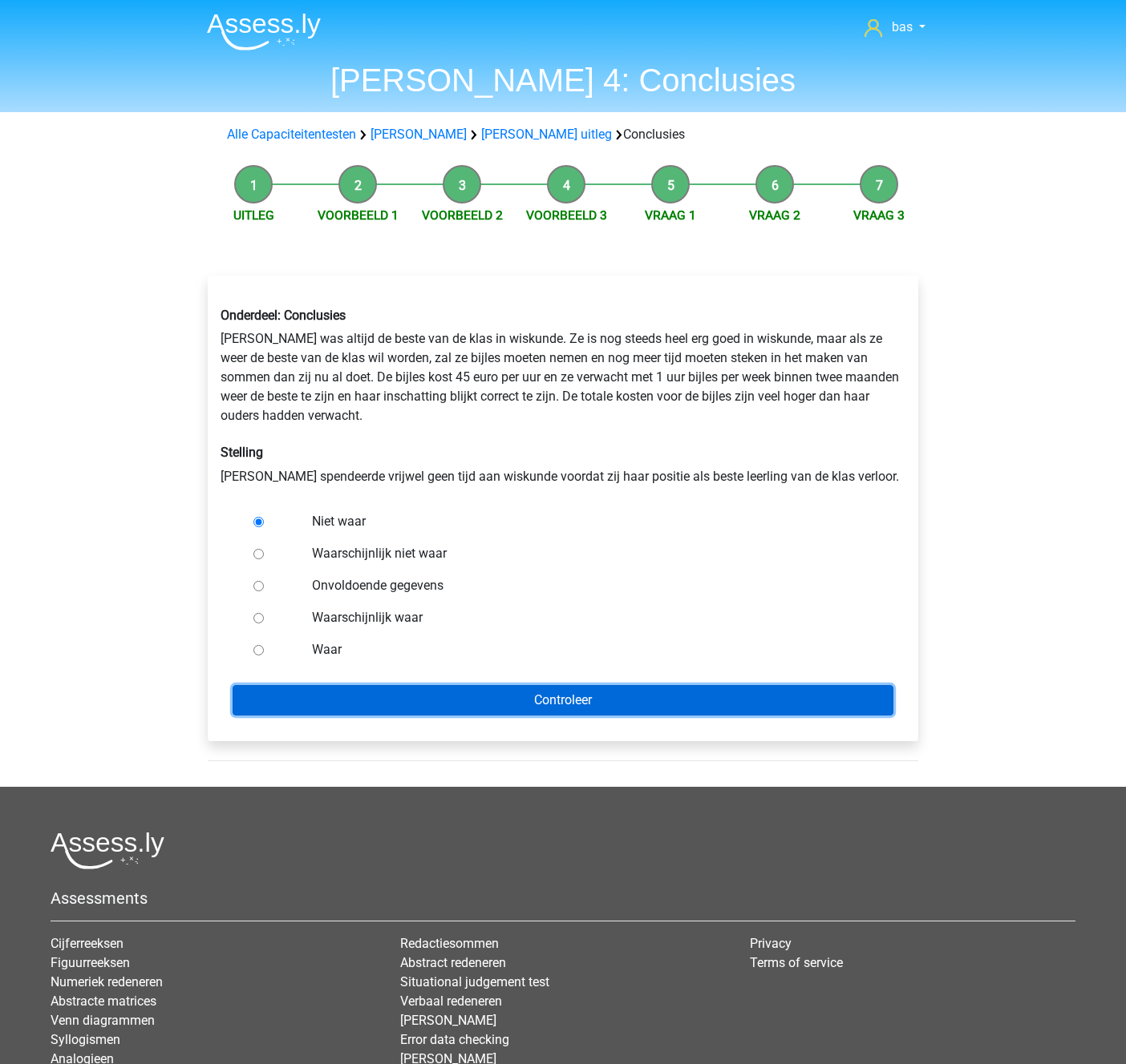
click at [545, 703] on input "Controleer" at bounding box center [562, 700] width 661 height 30
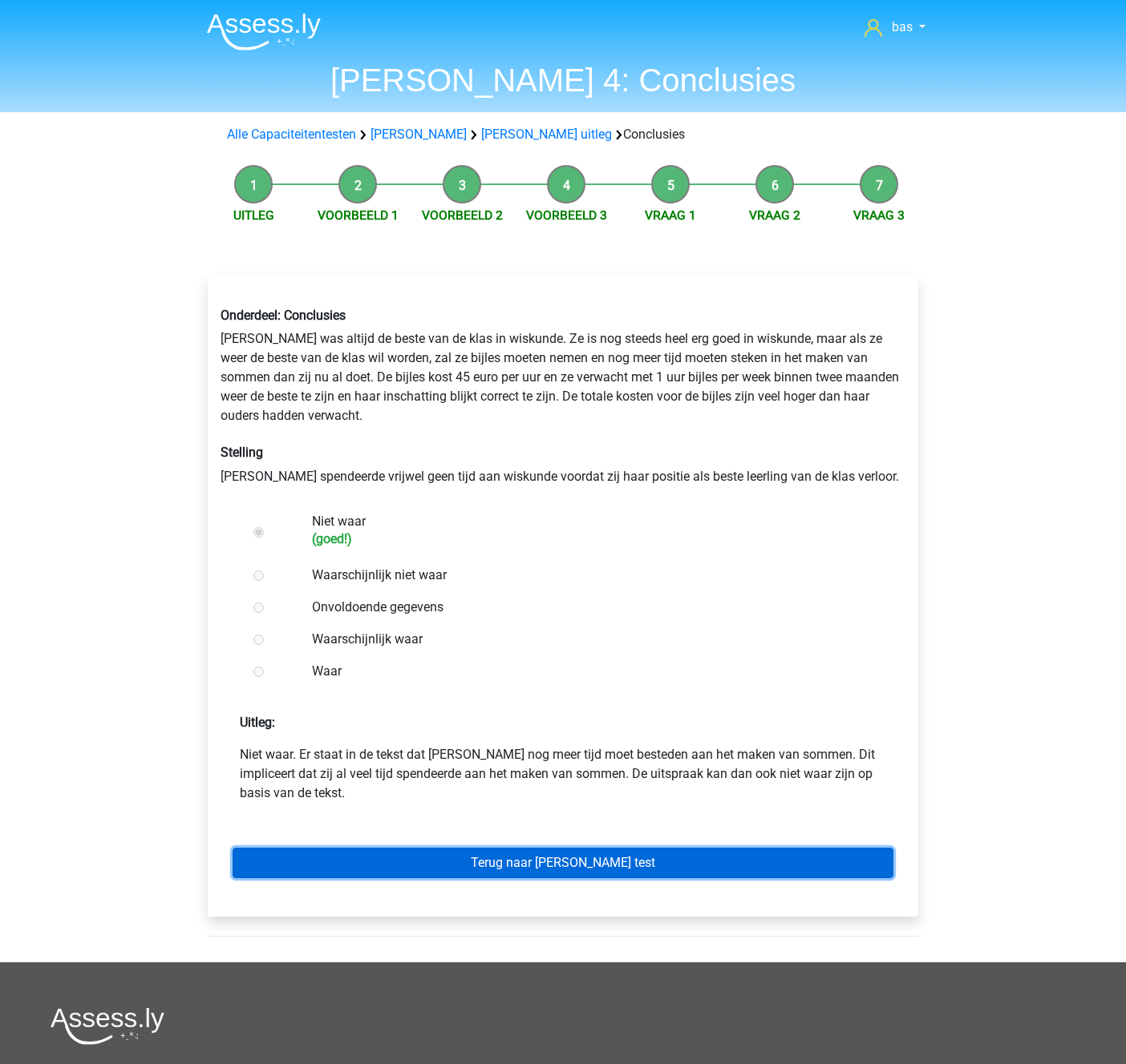
click at [530, 868] on link "Terug naar [PERSON_NAME] test" at bounding box center [562, 863] width 661 height 30
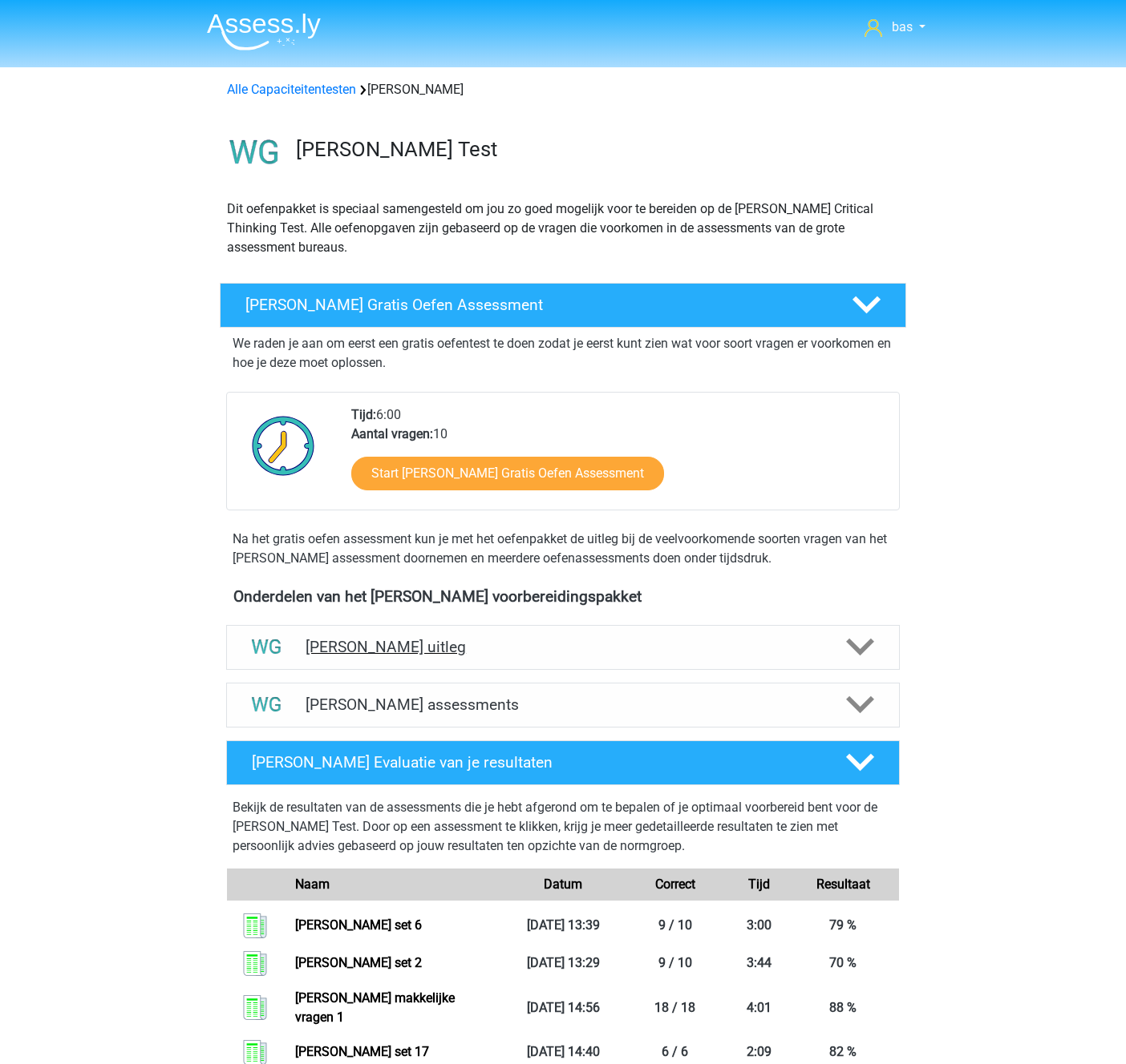
click at [369, 643] on h4 "[PERSON_NAME] uitleg" at bounding box center [562, 647] width 514 height 18
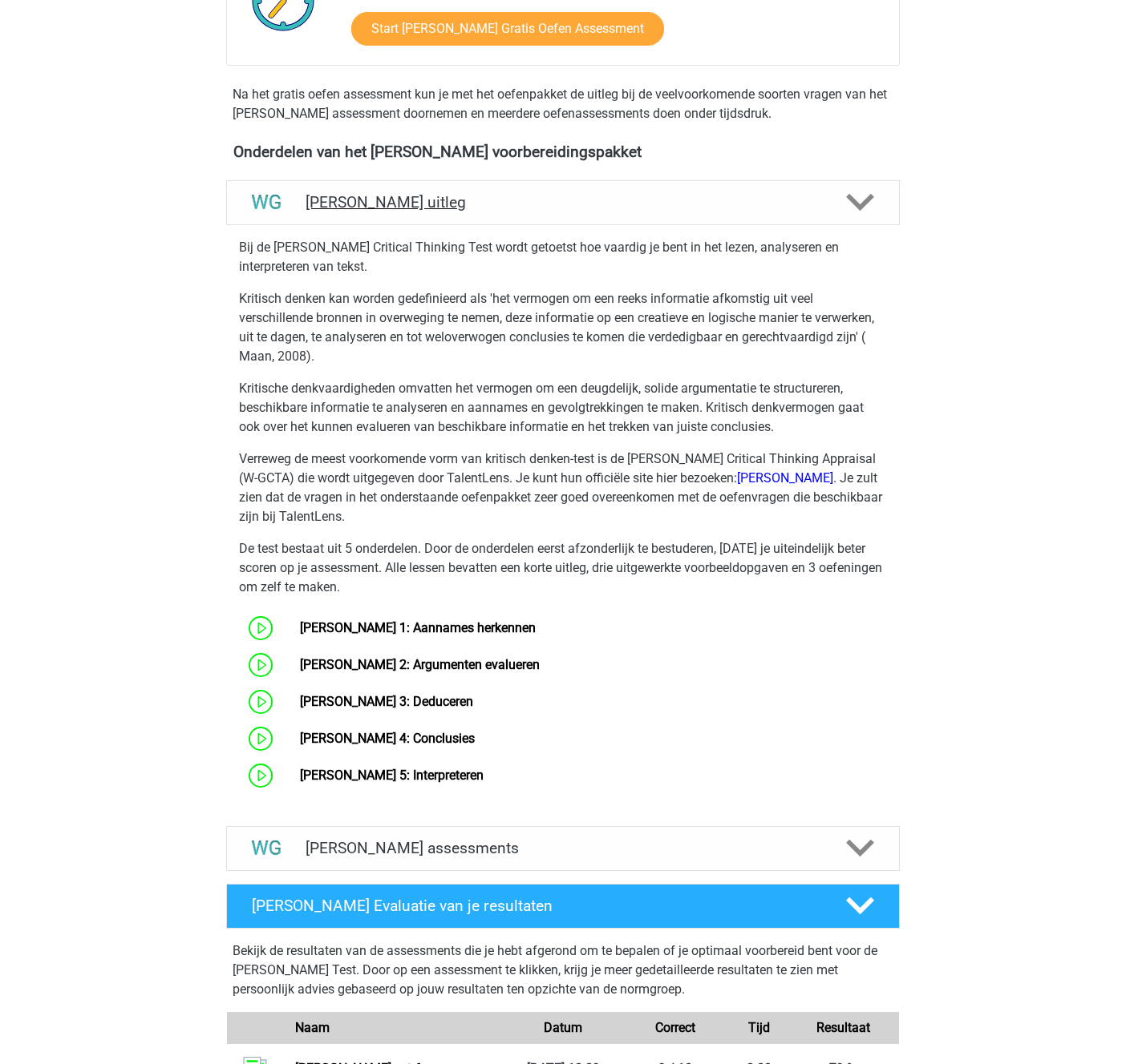
scroll to position [510, 0]
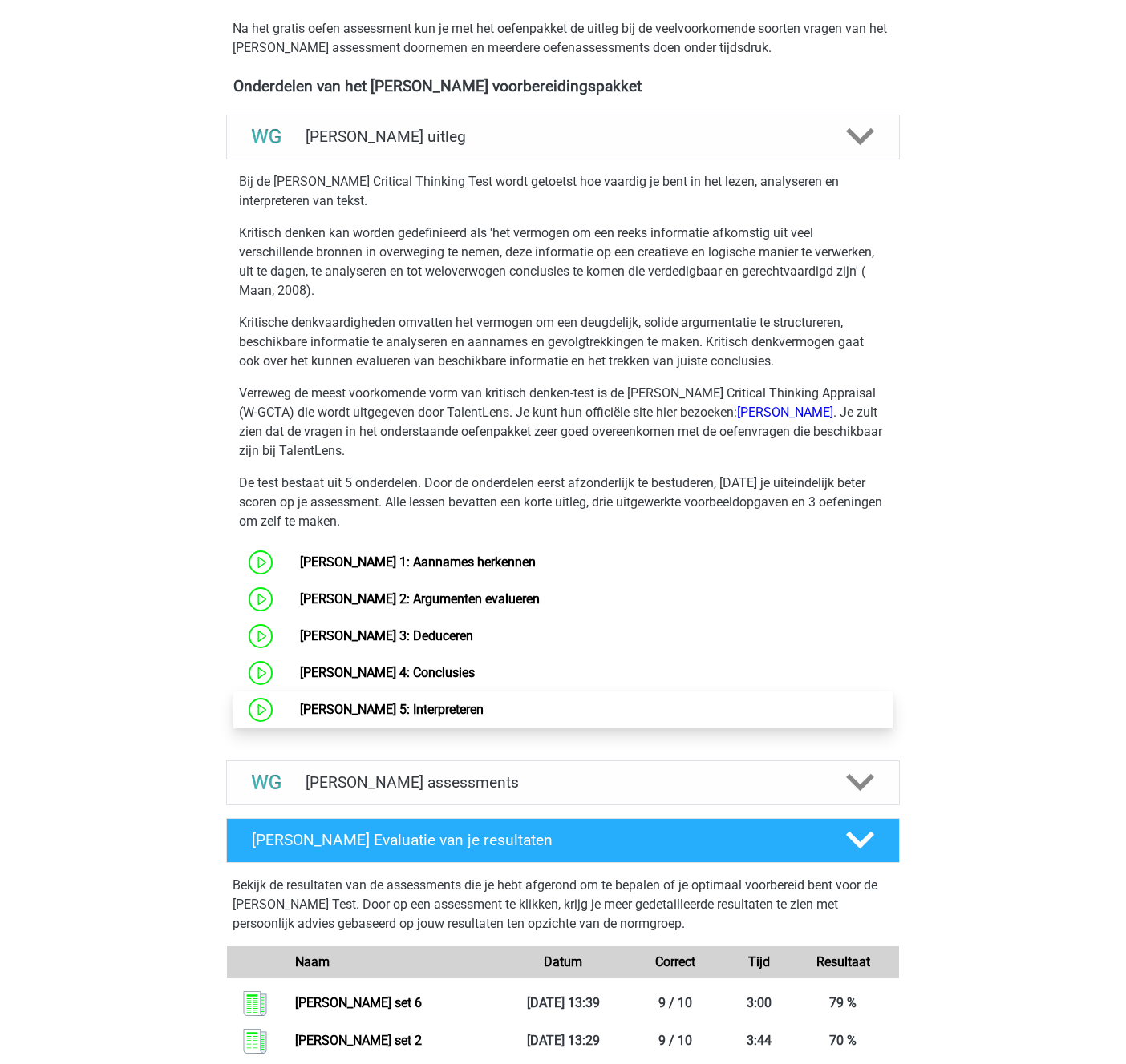
click at [381, 713] on link "[PERSON_NAME] 5: Interpreteren" at bounding box center [391, 709] width 184 height 16
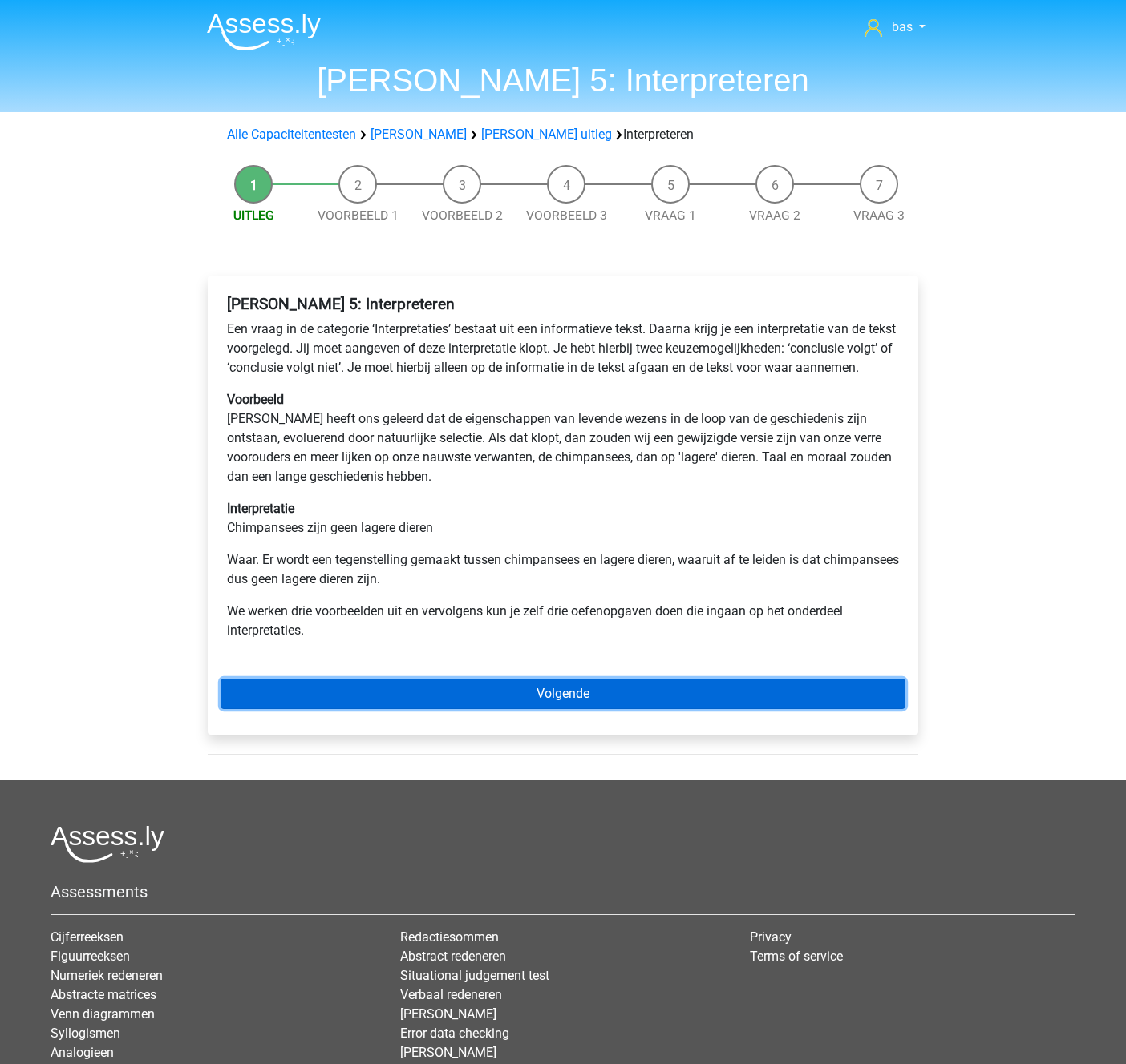
click at [565, 709] on link "Volgende" at bounding box center [563, 694] width 685 height 30
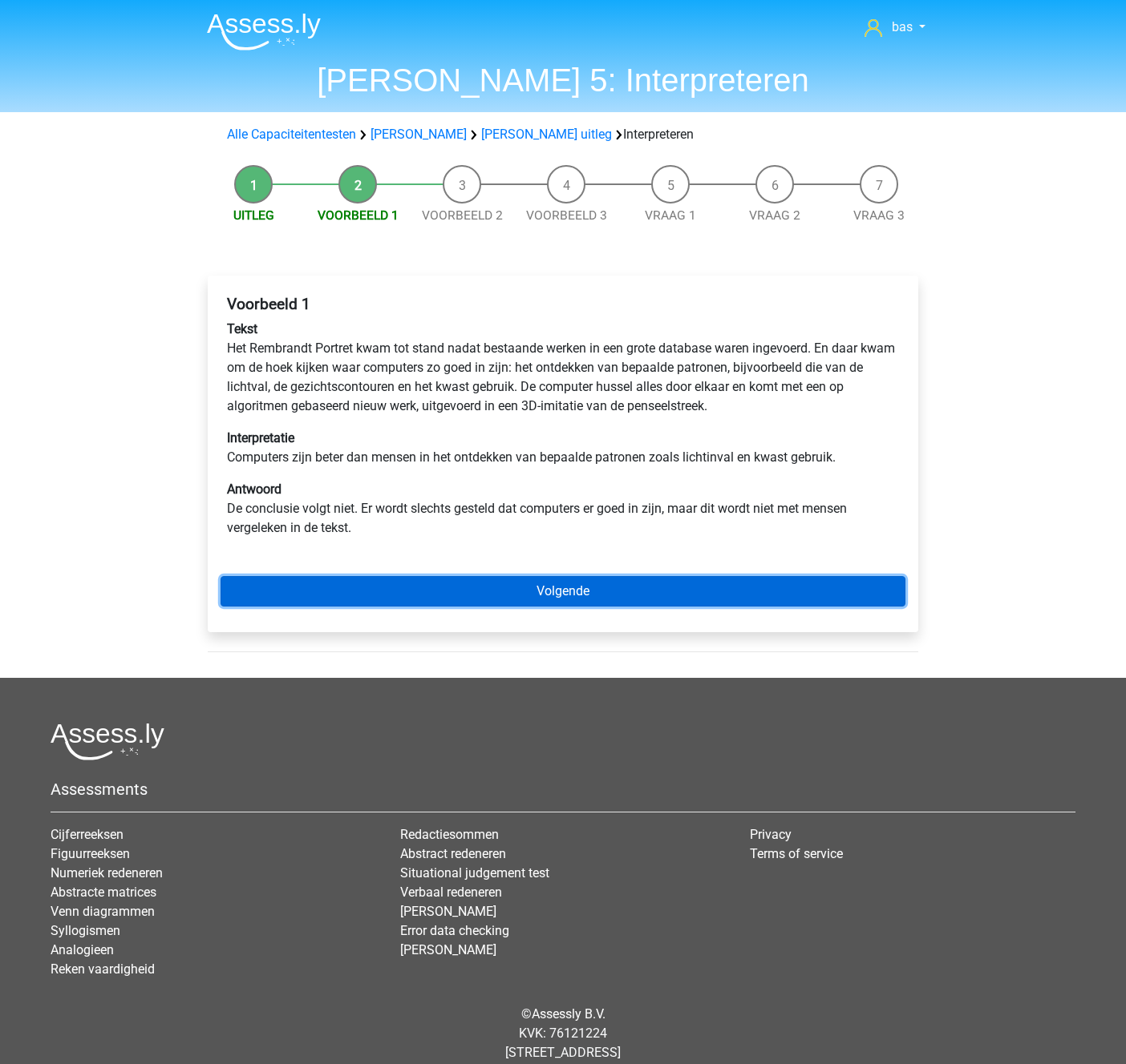
click at [526, 597] on link "Volgende" at bounding box center [563, 591] width 685 height 30
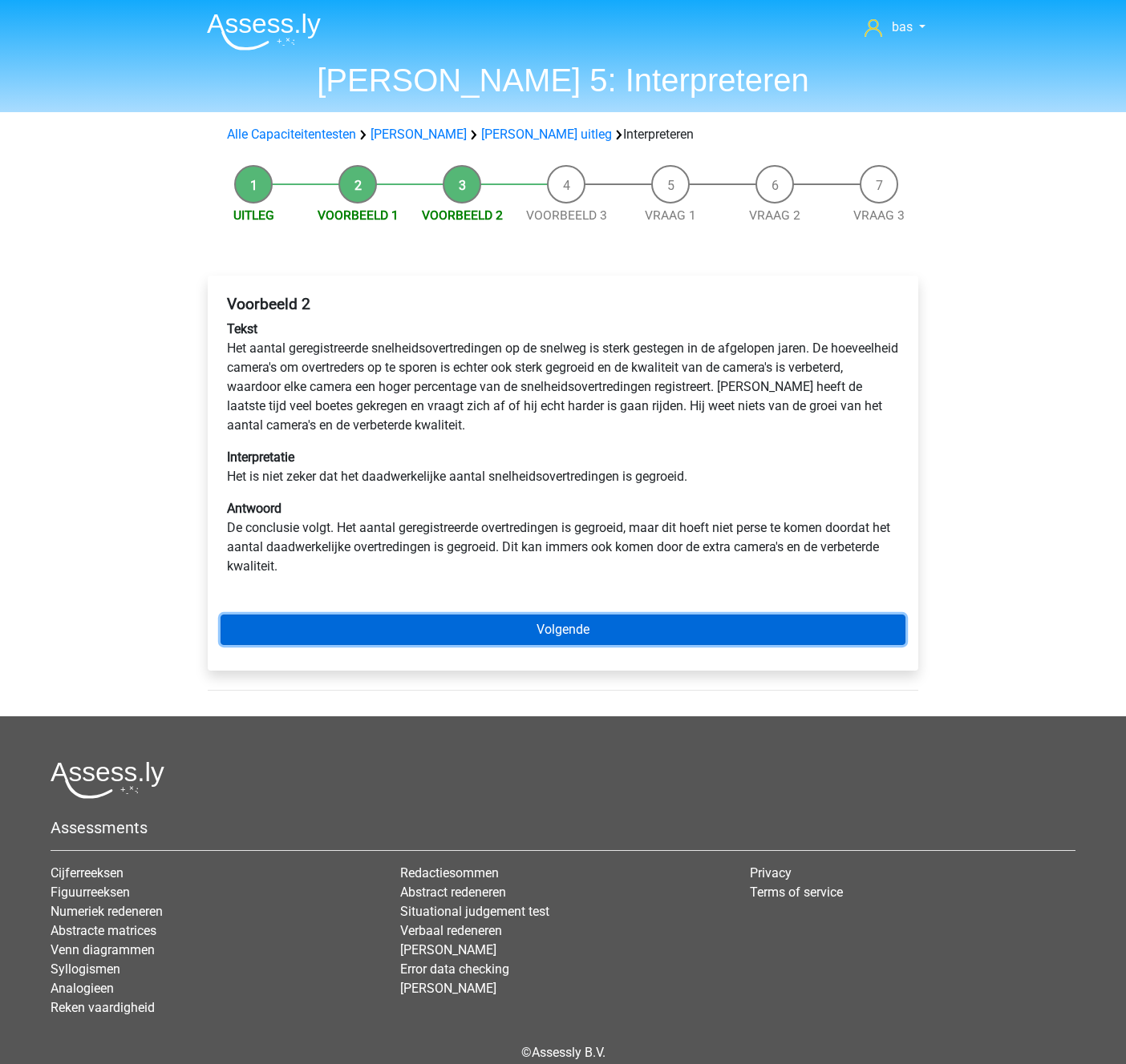
click at [550, 632] on link "Volgende" at bounding box center [563, 630] width 685 height 30
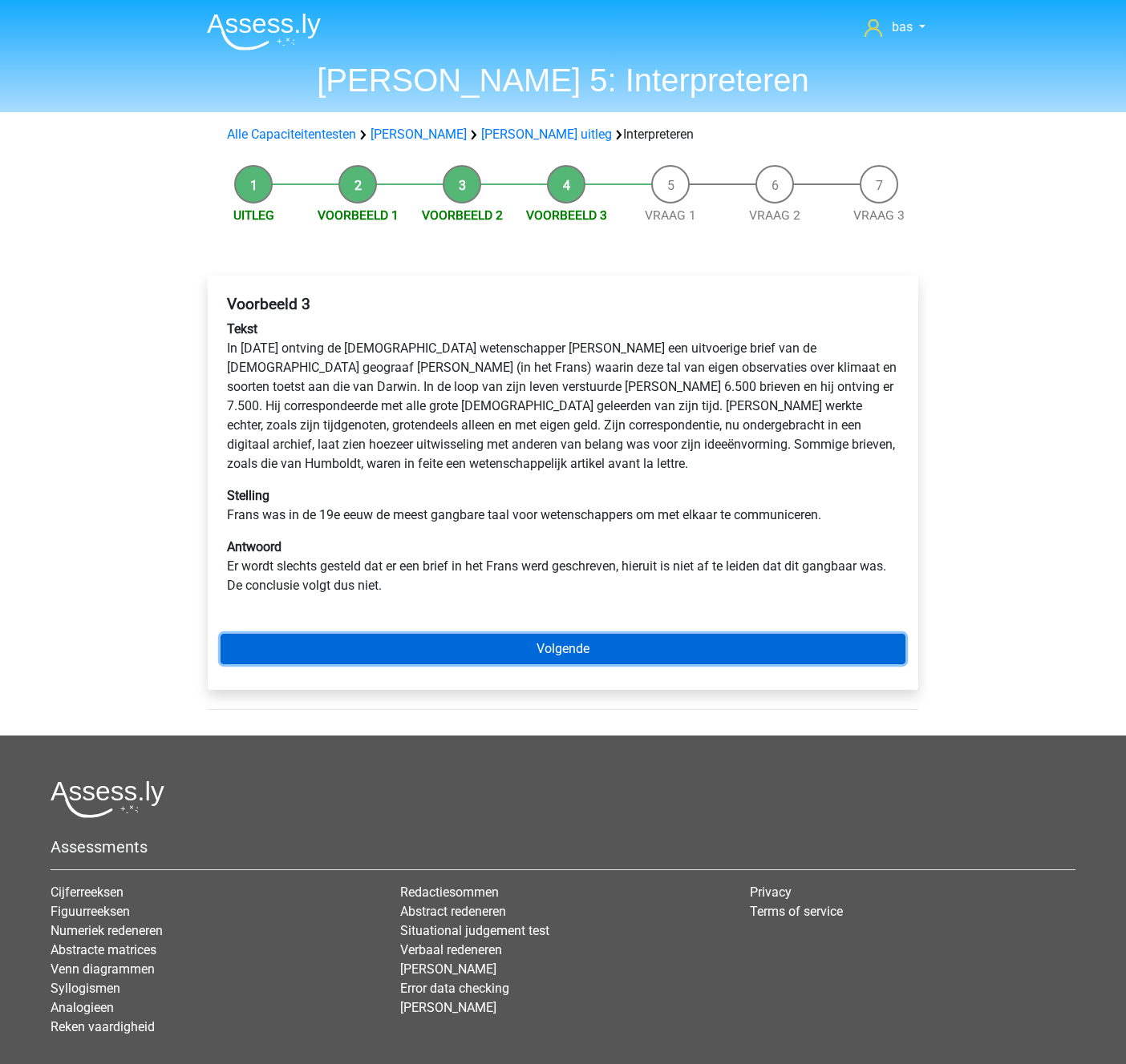
click at [545, 640] on link "Volgende" at bounding box center [563, 648] width 685 height 30
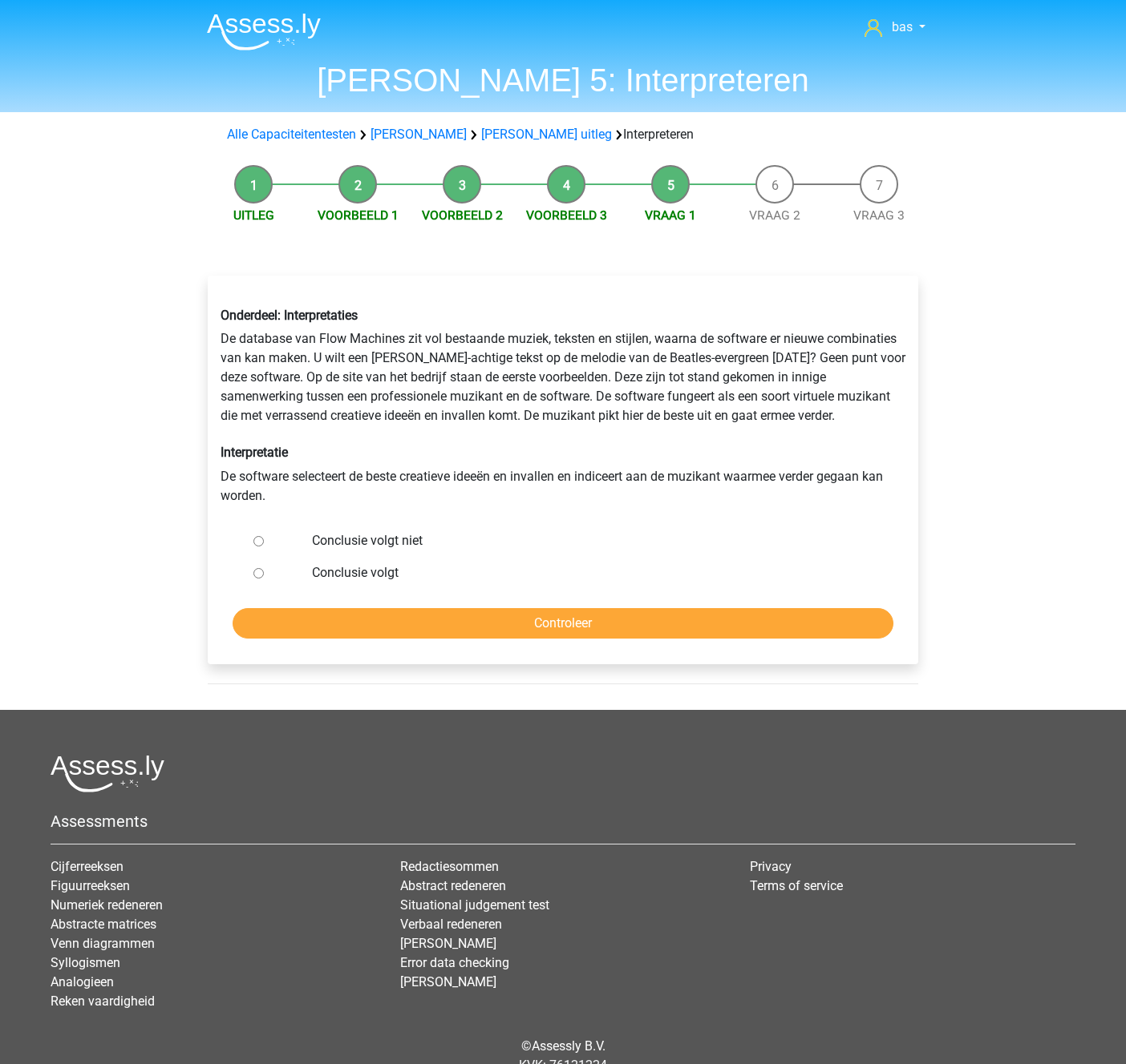
click at [255, 542] on input "Conclusie volgt niet" at bounding box center [258, 541] width 11 height 11
radio input "true"
click at [476, 617] on input "Controleer" at bounding box center [562, 623] width 661 height 30
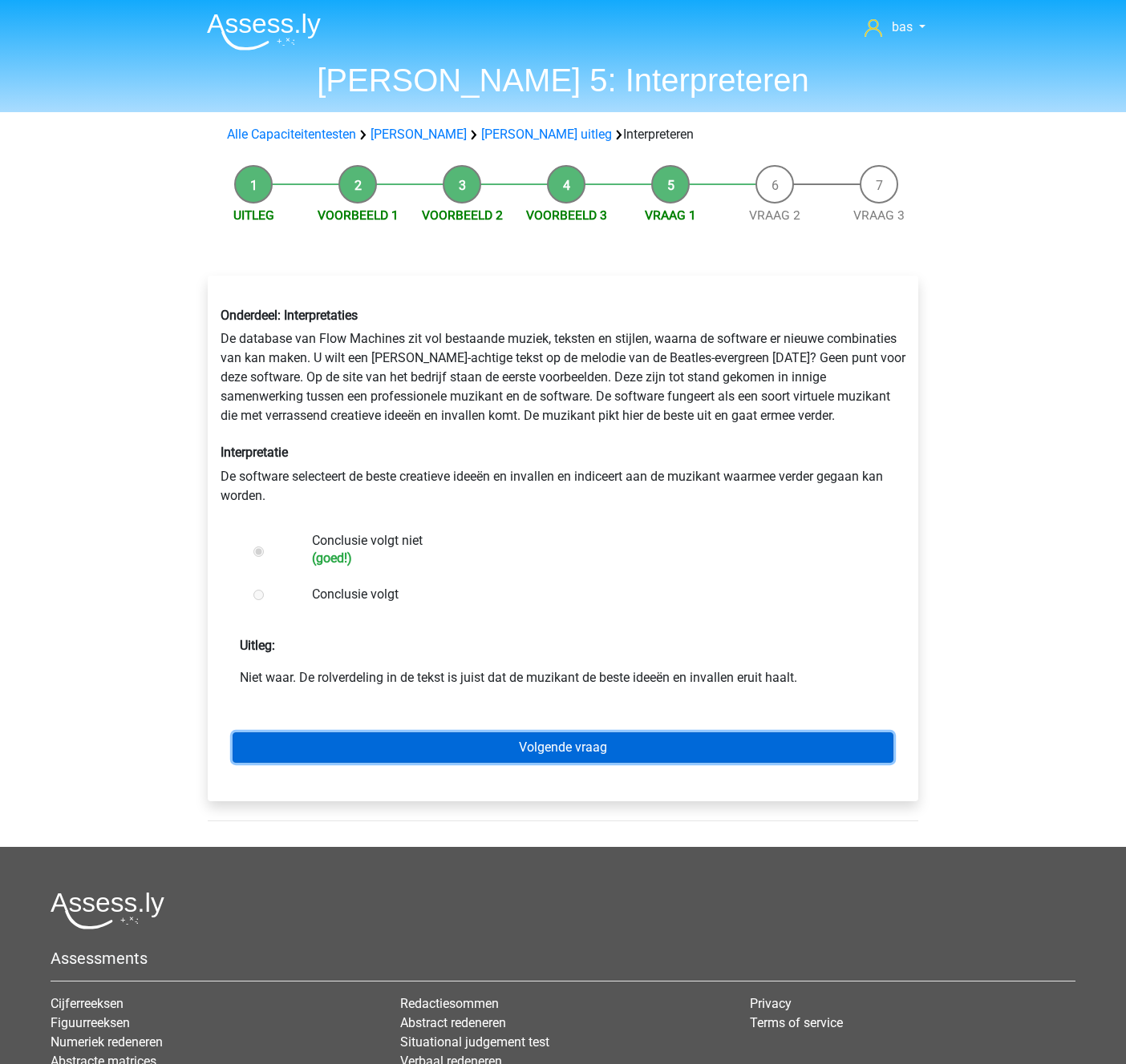
click at [542, 739] on link "Volgende vraag" at bounding box center [562, 747] width 661 height 30
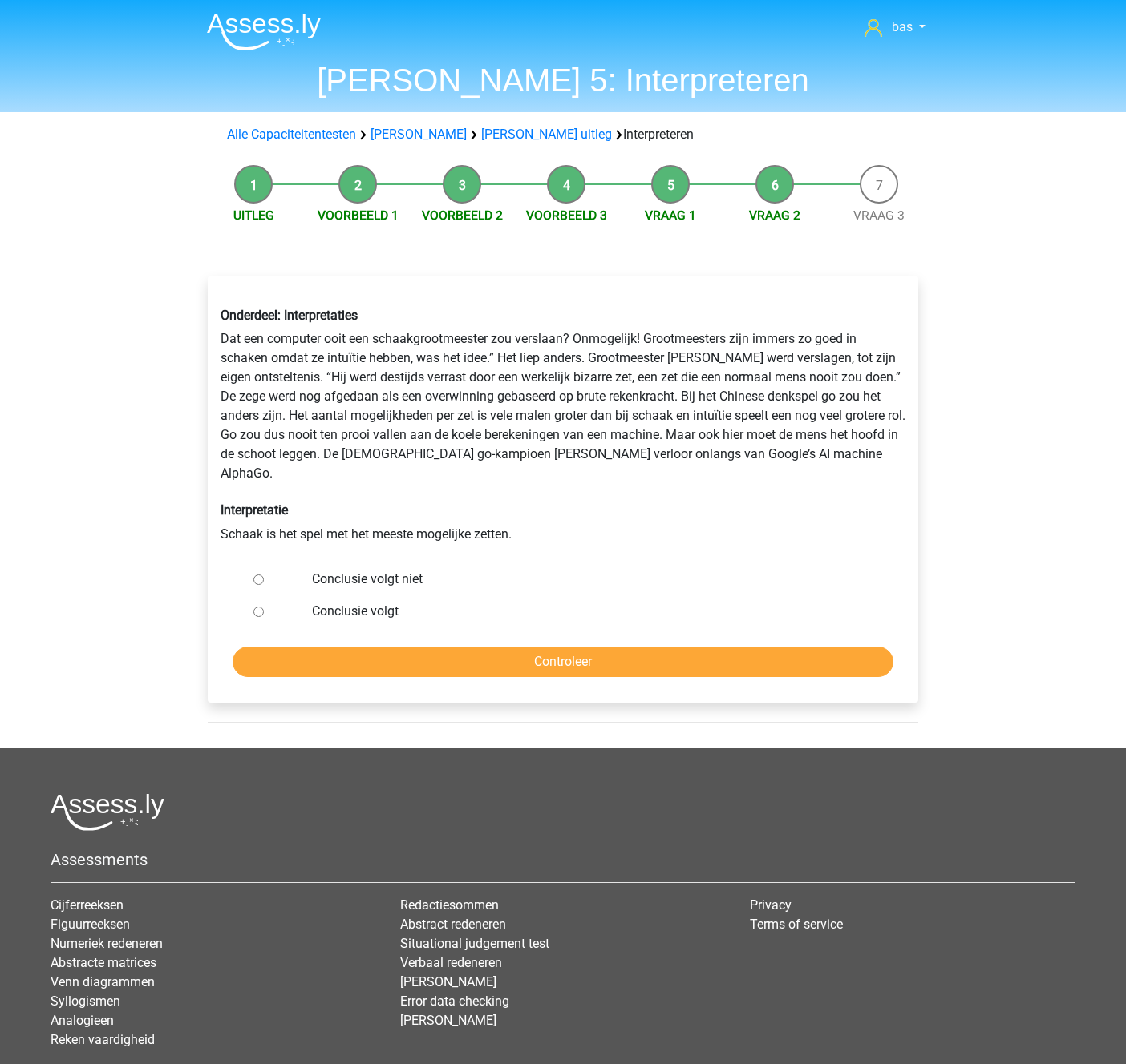
click at [255, 574] on input "Conclusie volgt niet" at bounding box center [258, 579] width 11 height 11
radio input "true"
click at [531, 647] on input "Controleer" at bounding box center [562, 662] width 661 height 30
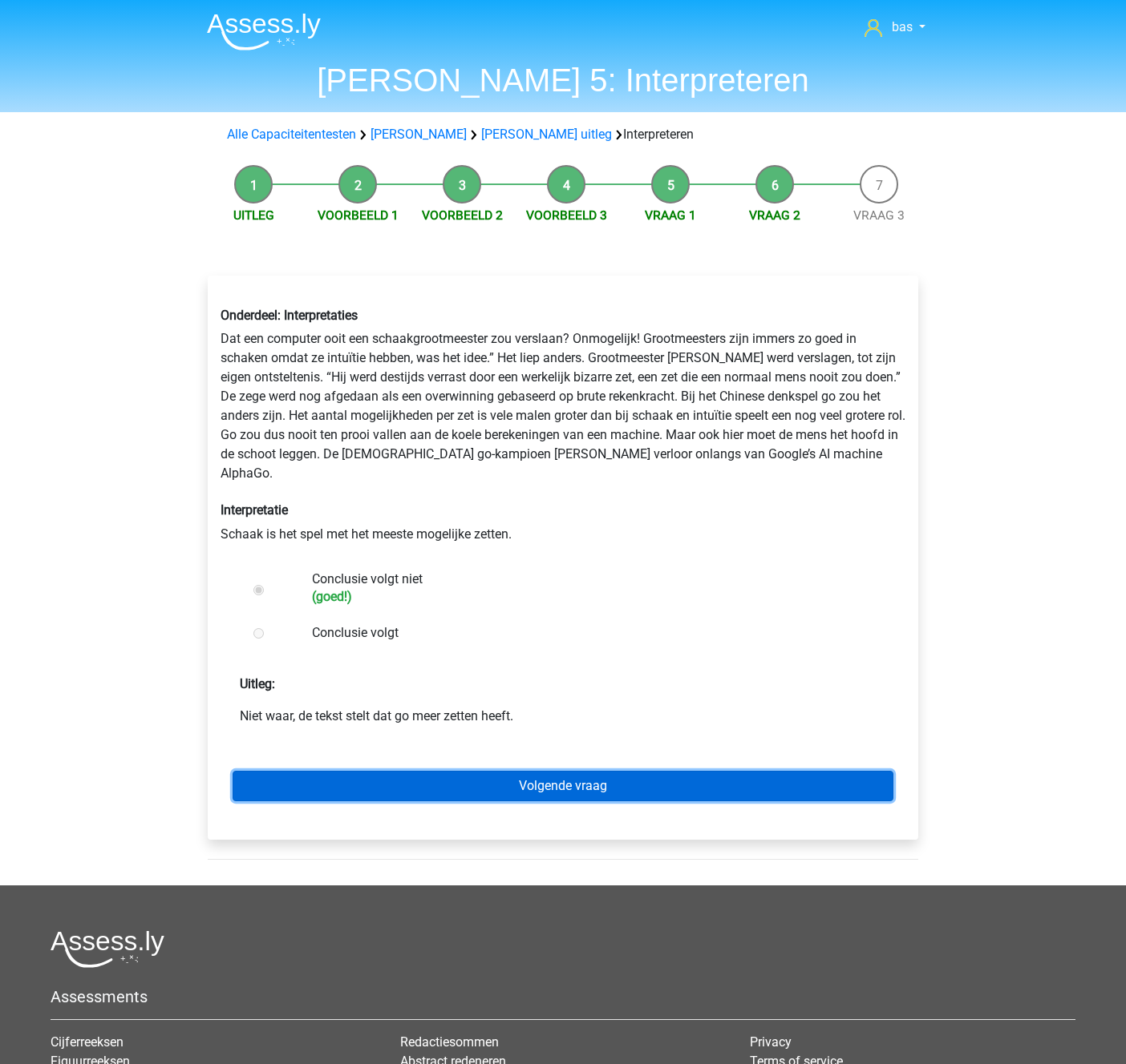
click at [562, 771] on link "Volgende vraag" at bounding box center [562, 786] width 661 height 30
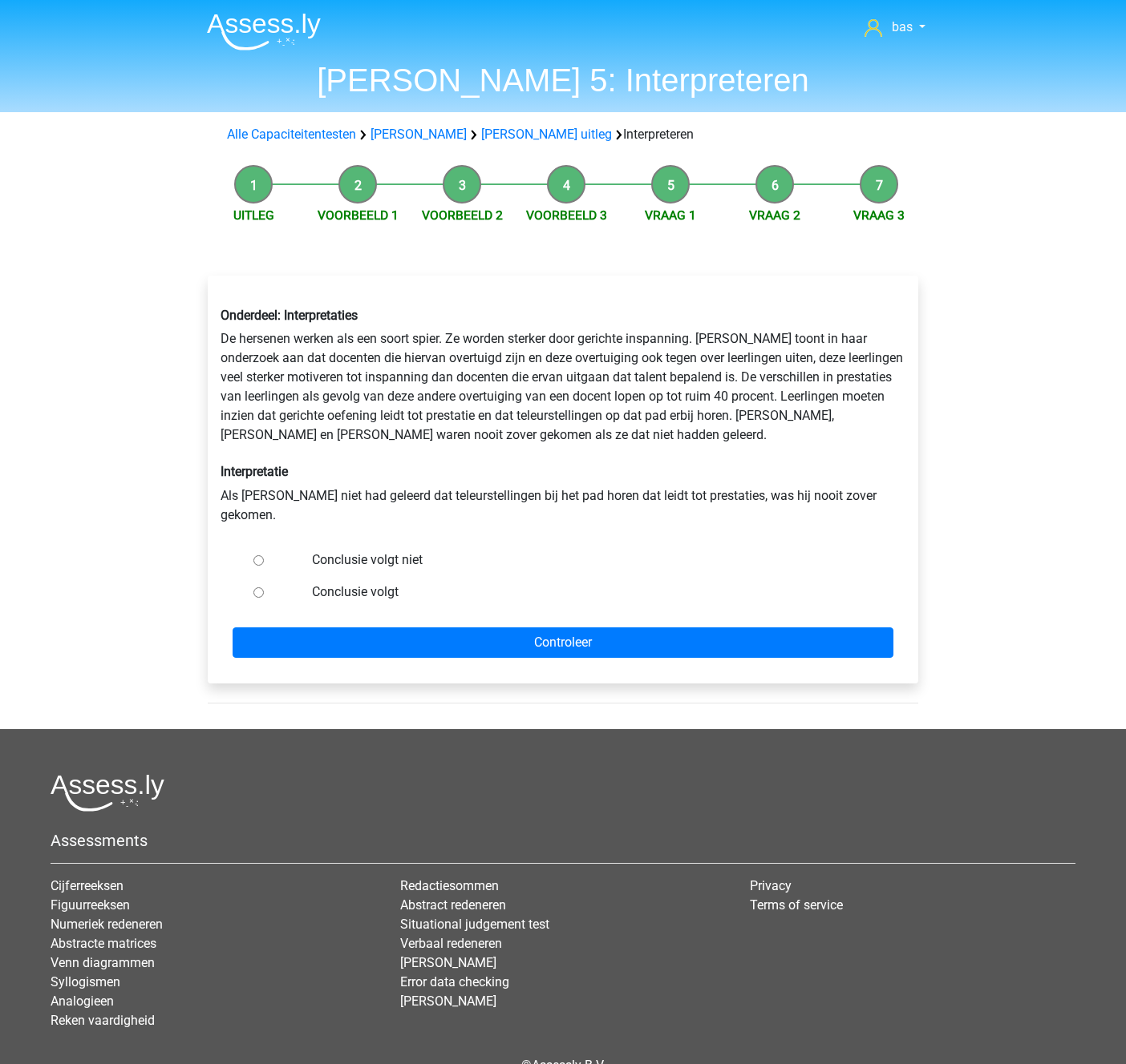
click at [258, 588] on input "Conclusie volgt" at bounding box center [258, 592] width 11 height 11
radio input "true"
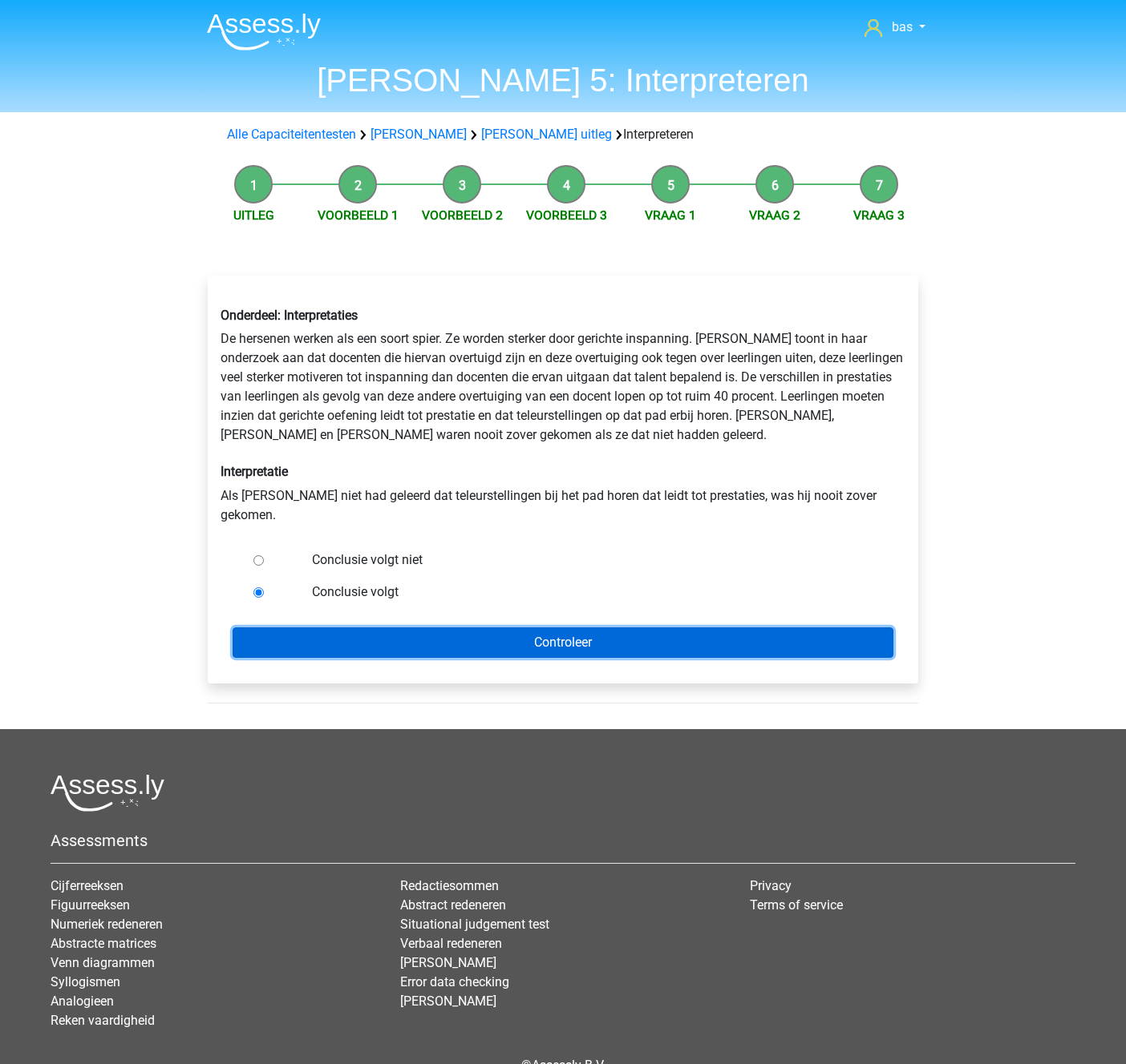
click at [533, 628] on input "Controleer" at bounding box center [562, 643] width 661 height 30
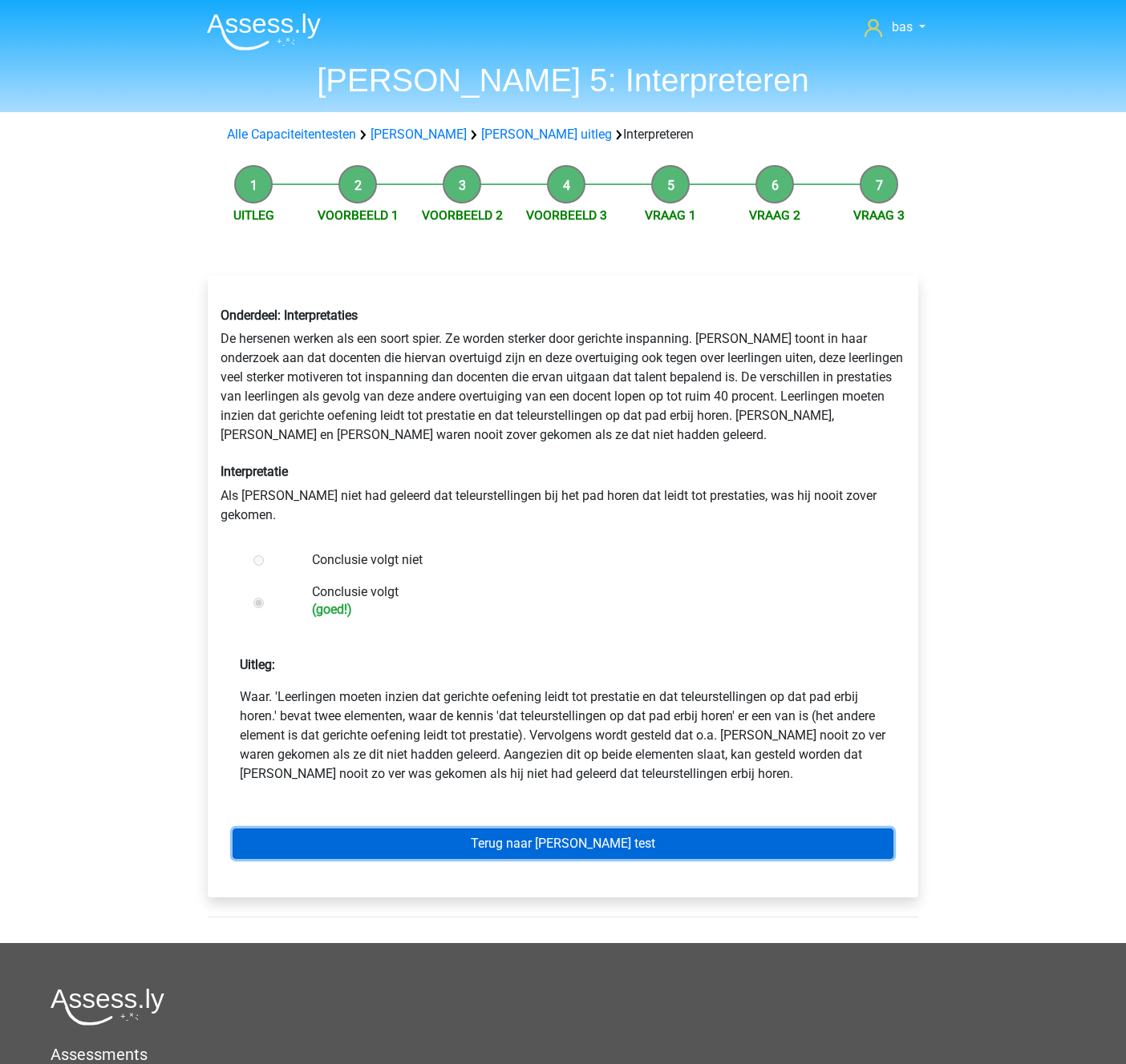
click at [542, 829] on link "Terug naar [PERSON_NAME] test" at bounding box center [562, 843] width 661 height 30
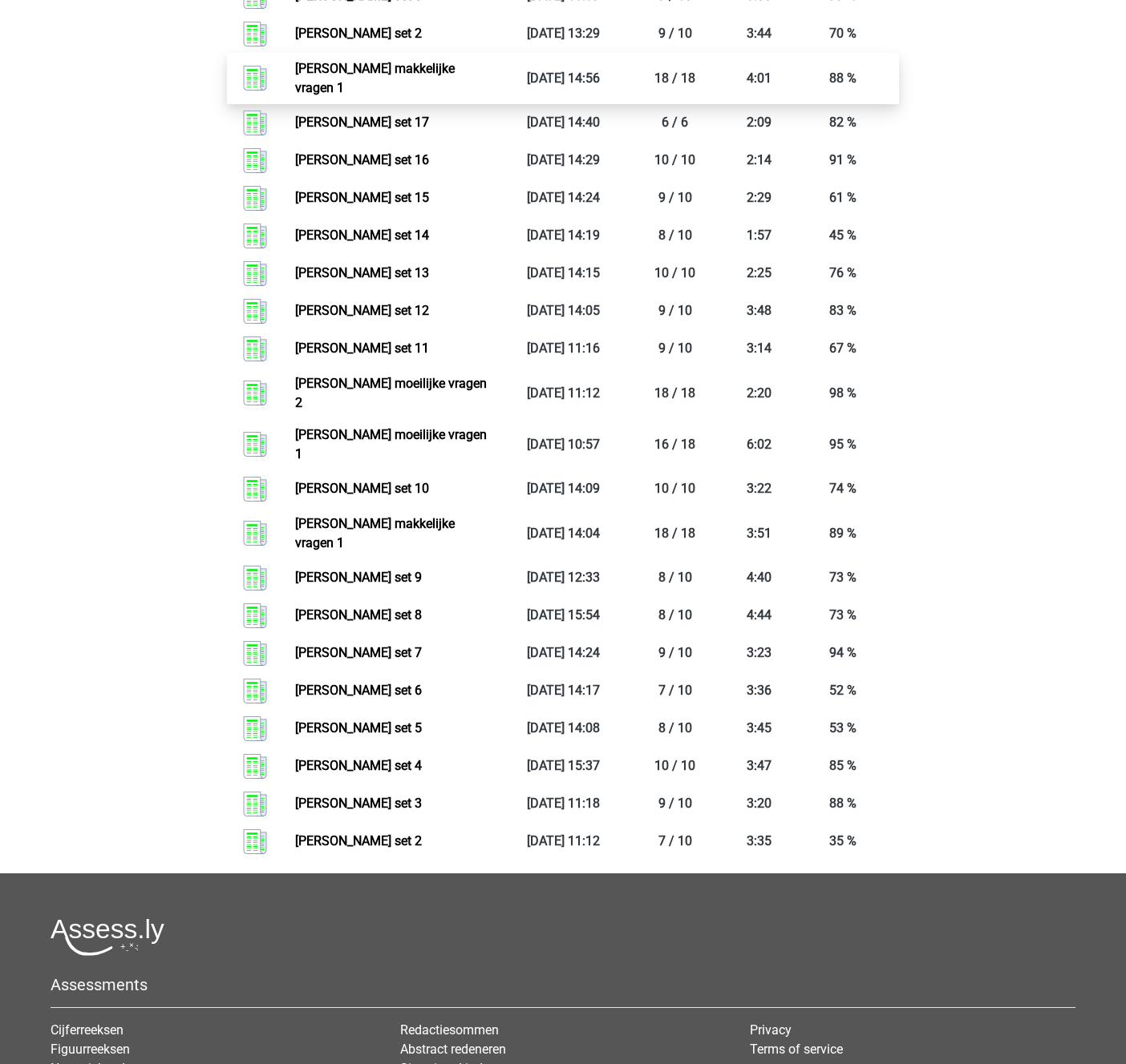
scroll to position [931, 0]
